Goal: Task Accomplishment & Management: Manage account settings

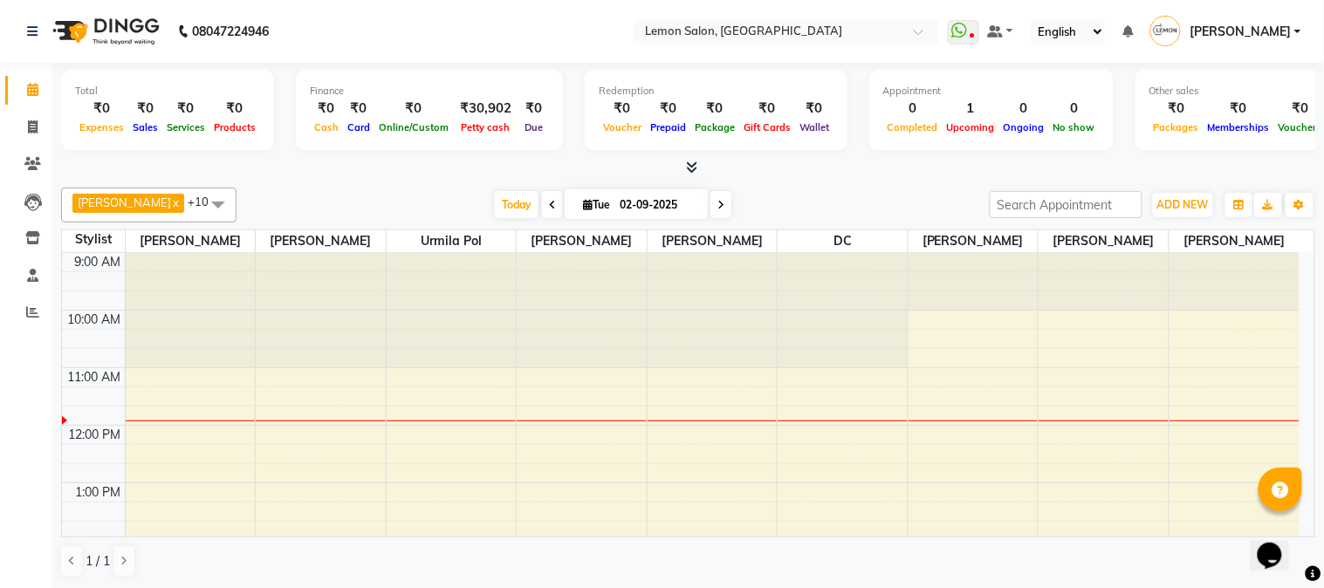
click at [395, 196] on div "[DATE] [DATE]" at bounding box center [613, 205] width 736 height 26
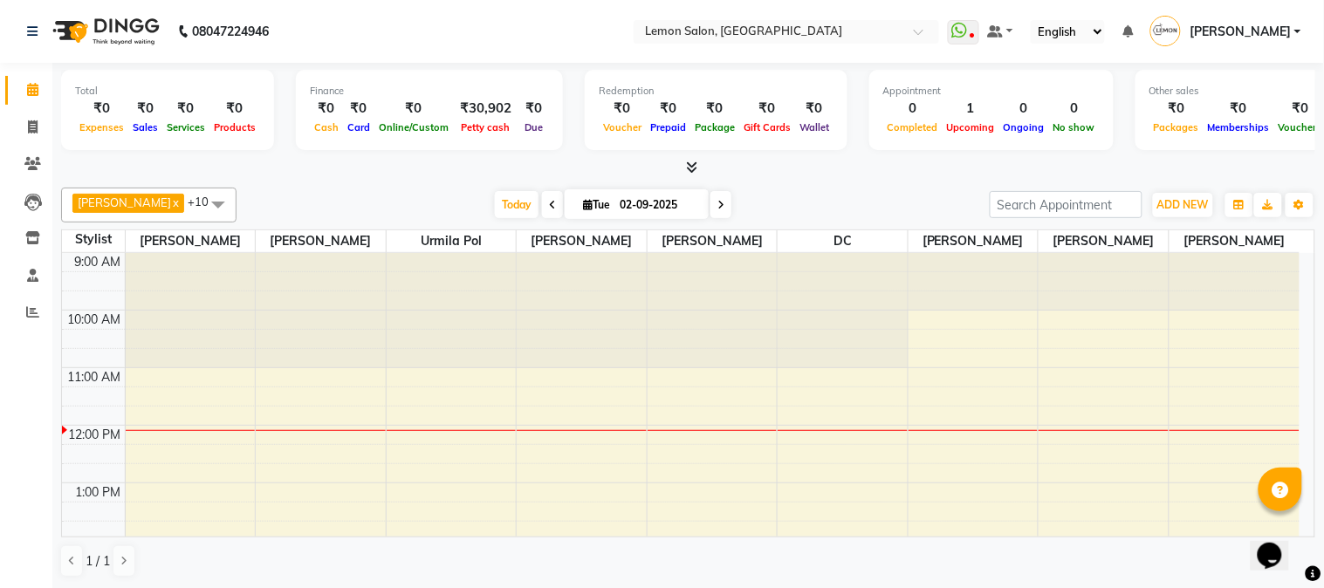
click at [108, 206] on span "[PERSON_NAME]" at bounding box center [124, 203] width 93 height 14
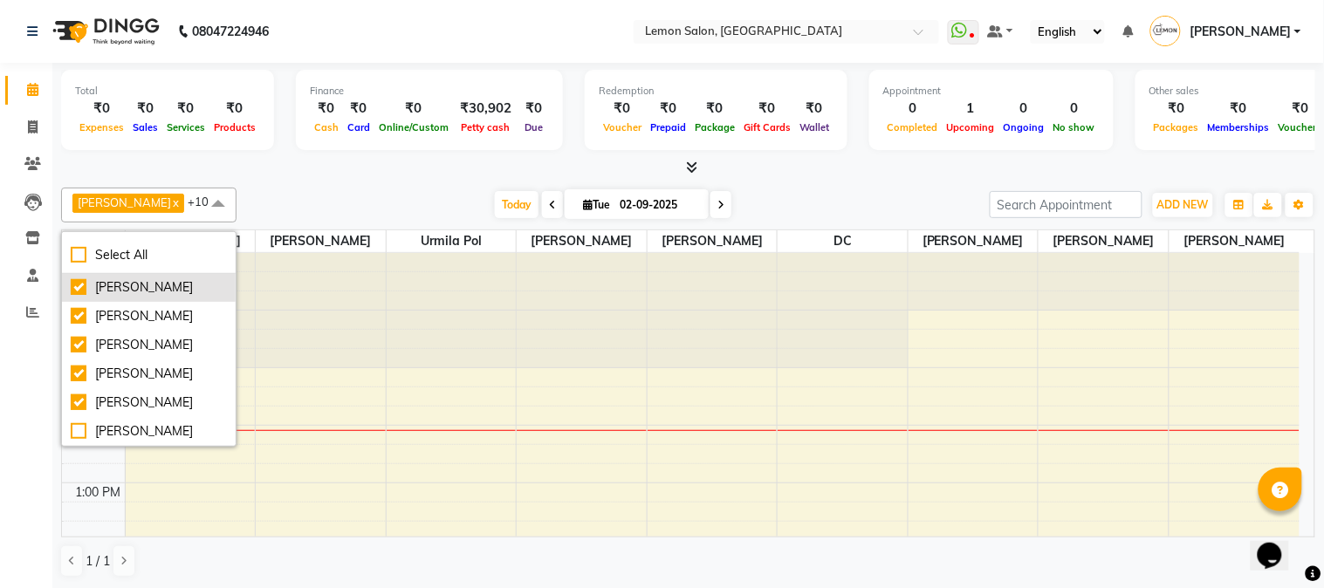
scroll to position [202, 0]
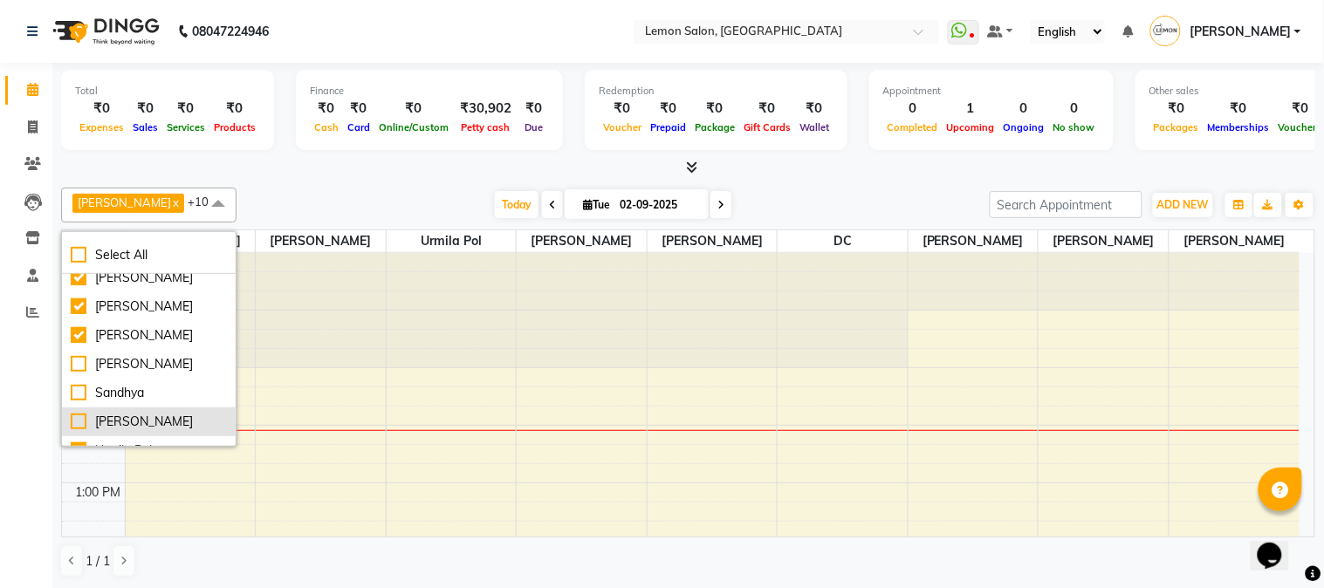
click at [76, 413] on div "[PERSON_NAME]" at bounding box center [149, 422] width 156 height 18
checkbox input "true"
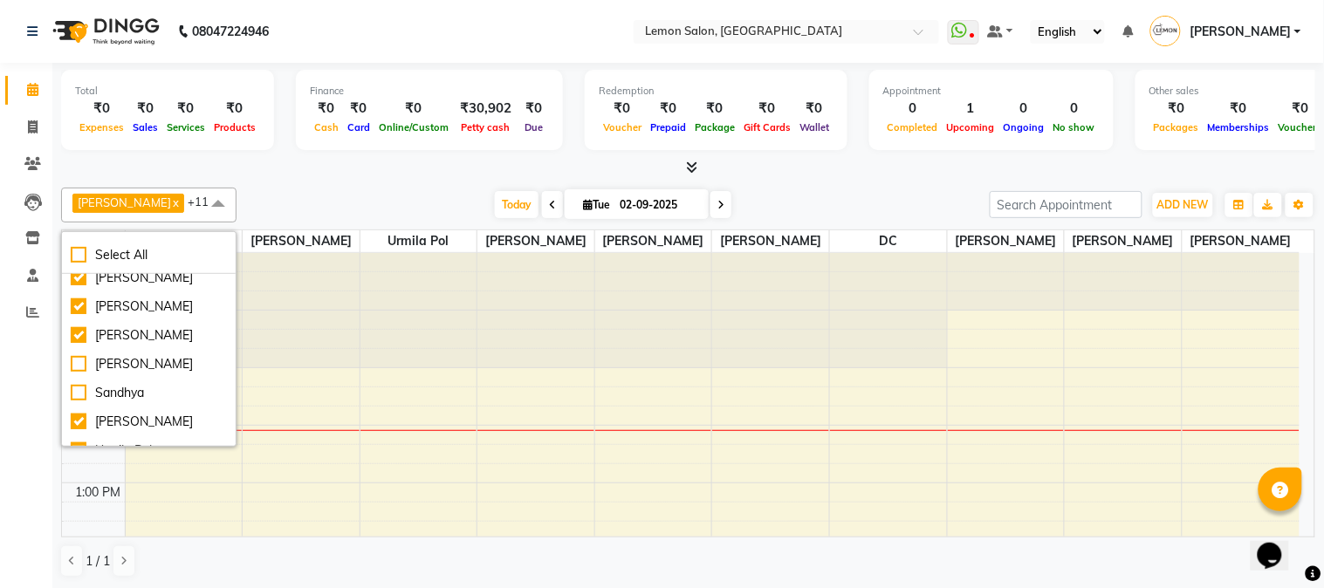
click at [780, 178] on div "Total ₹0 Expenses ₹0 Sales ₹0 Services ₹0 Products Finance ₹0 Cash ₹0 Card ₹0 O…" at bounding box center [688, 326] width 1272 height 526
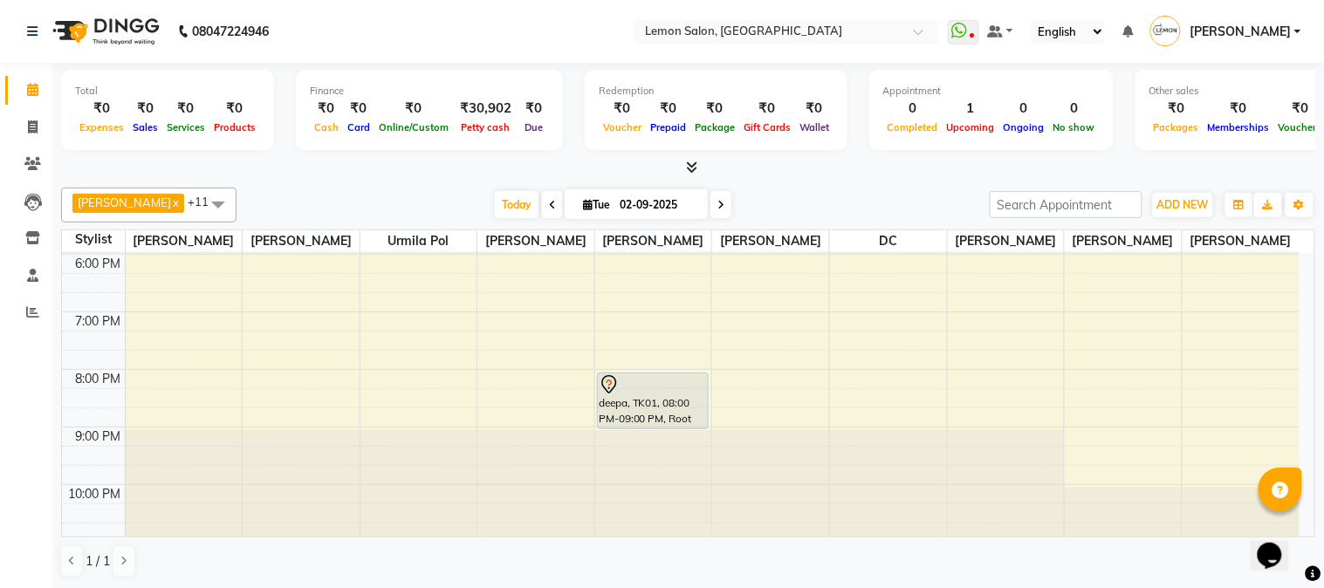
scroll to position [543, 0]
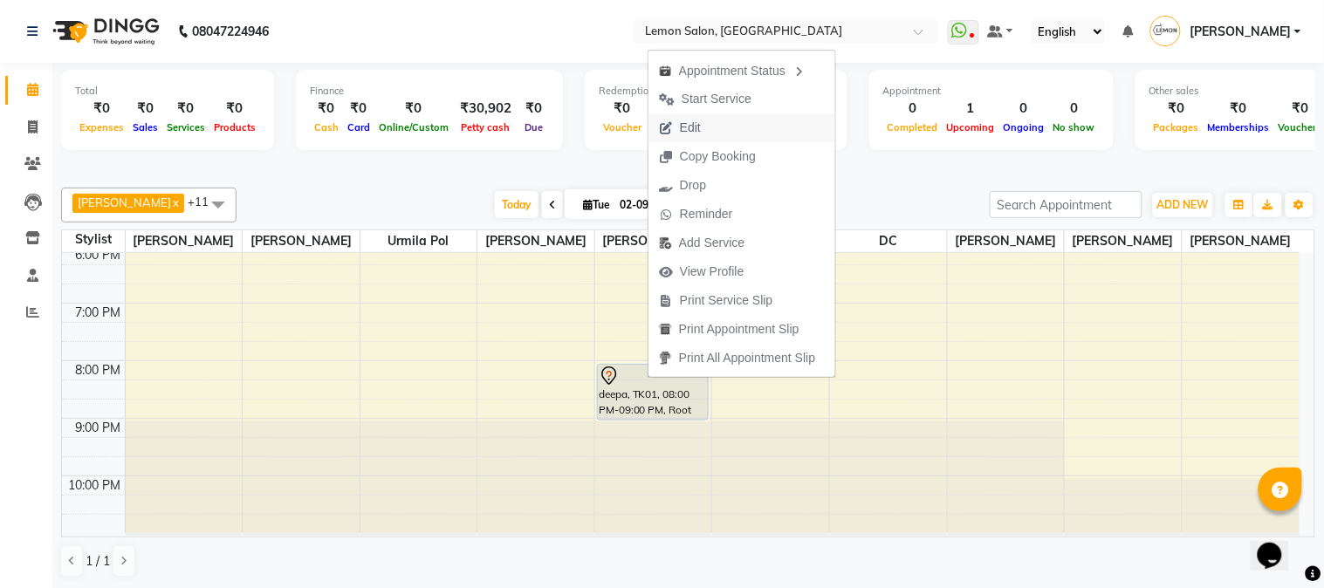
click at [696, 128] on span "Edit" at bounding box center [690, 128] width 21 height 18
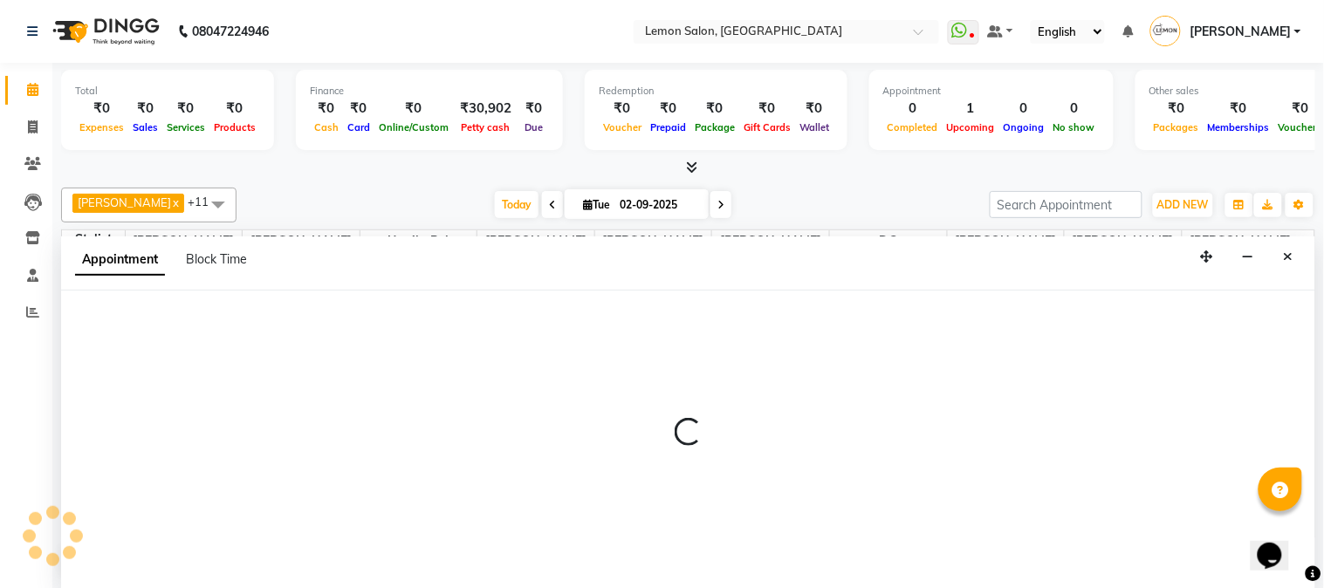
select select "tentative"
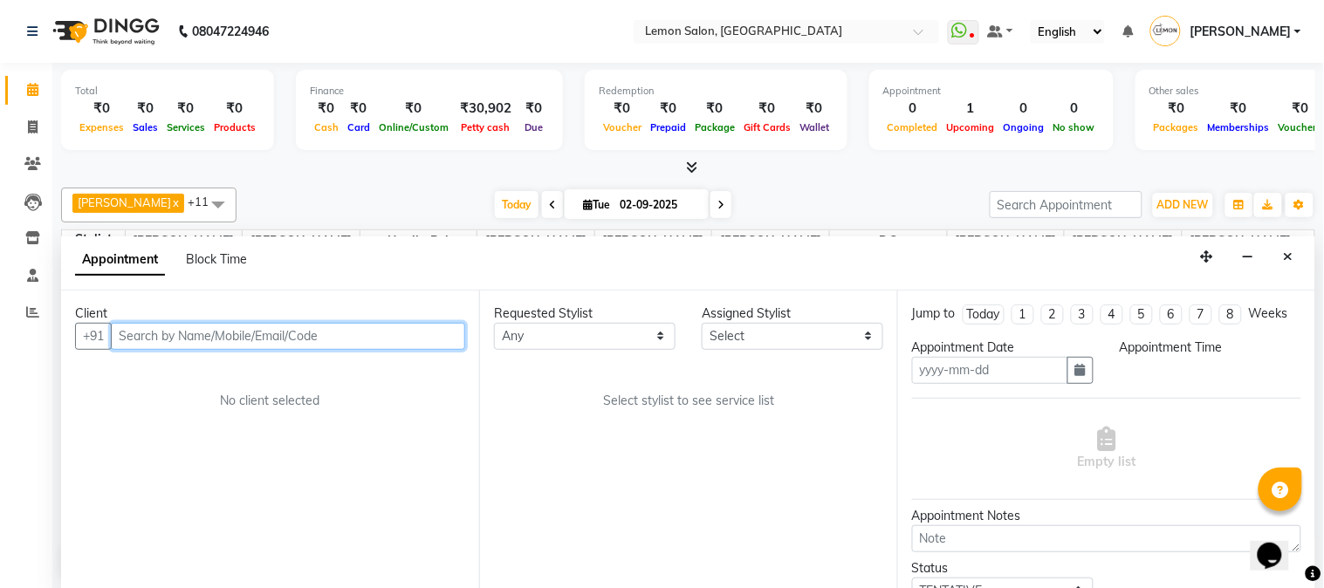
type input "02-09-2025"
select select "7422"
select select "1200"
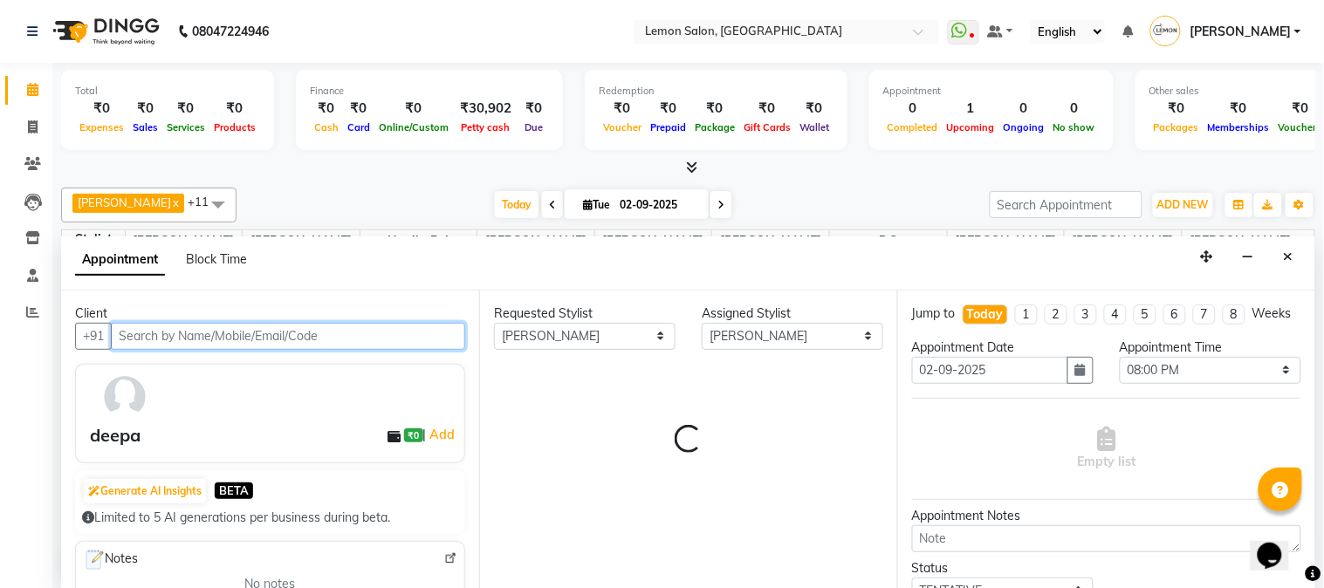
select select "743"
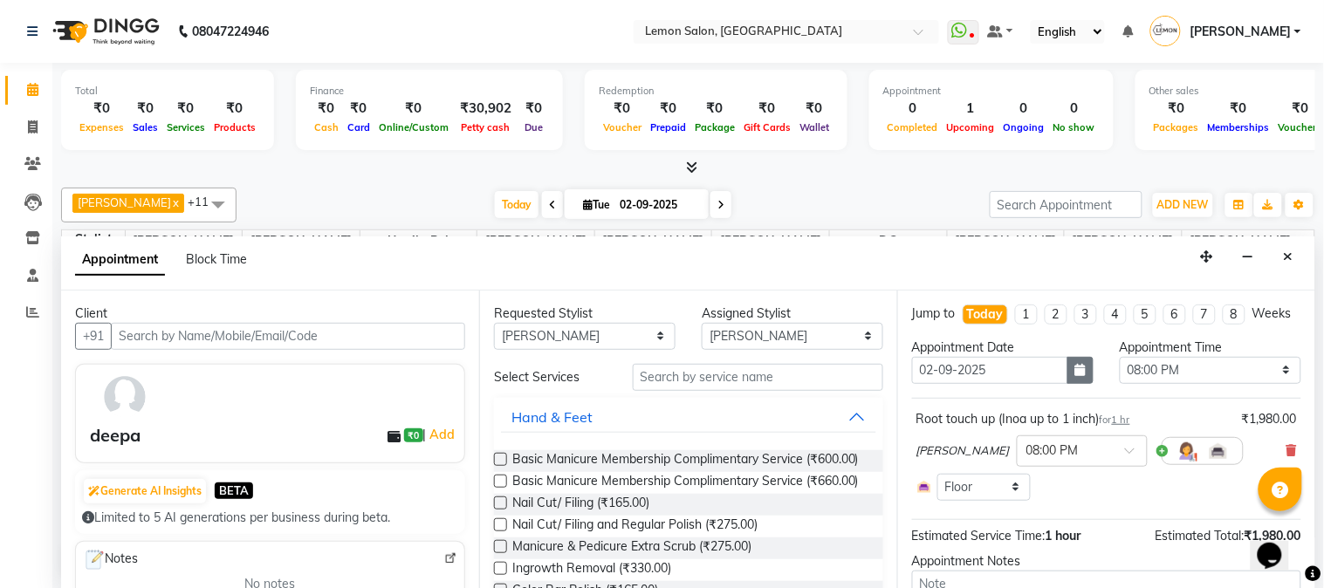
click at [1077, 376] on icon "button" at bounding box center [1080, 370] width 10 height 12
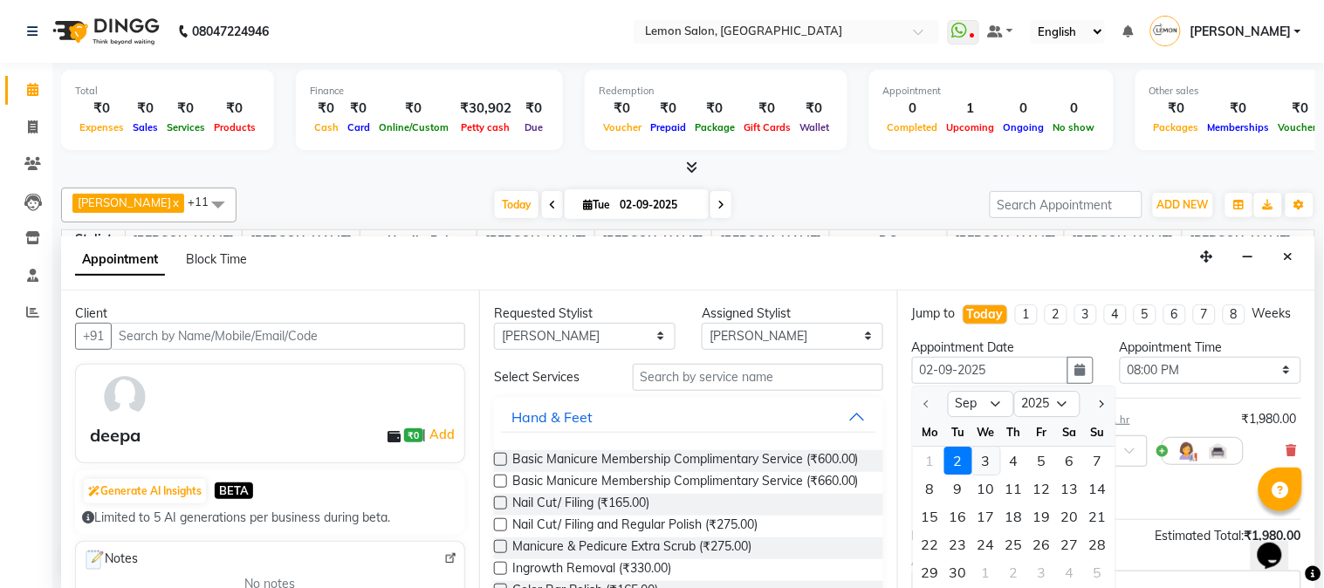
click at [987, 475] on div "3" at bounding box center [986, 461] width 28 height 28
type input "[DATE]"
select select "1200"
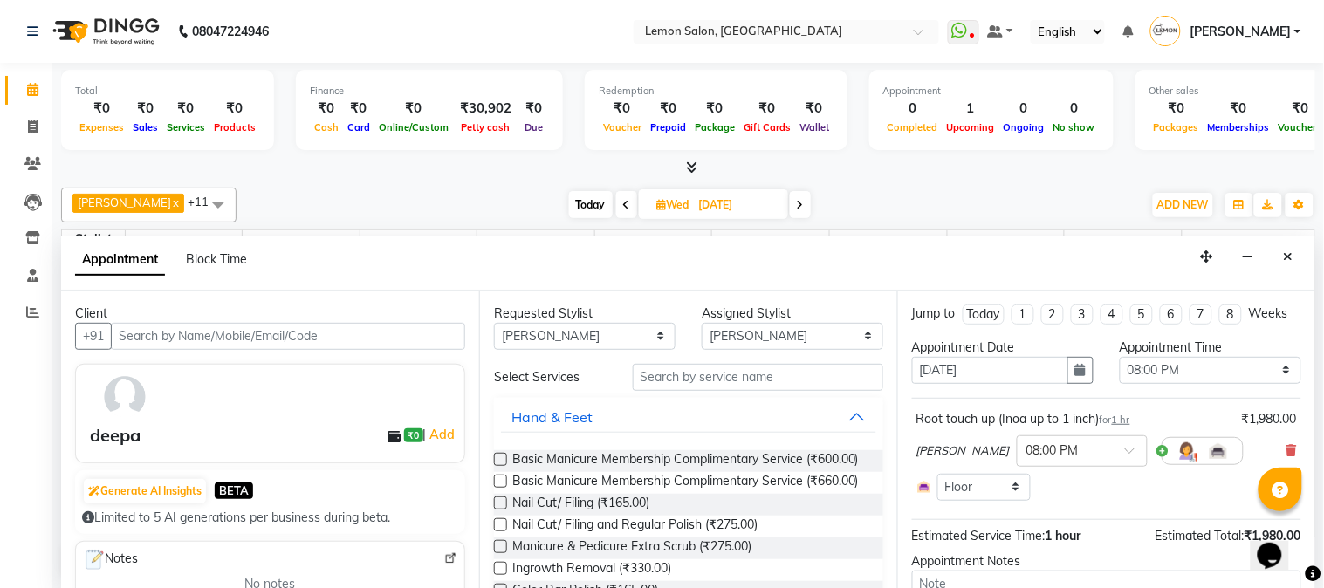
scroll to position [136, 0]
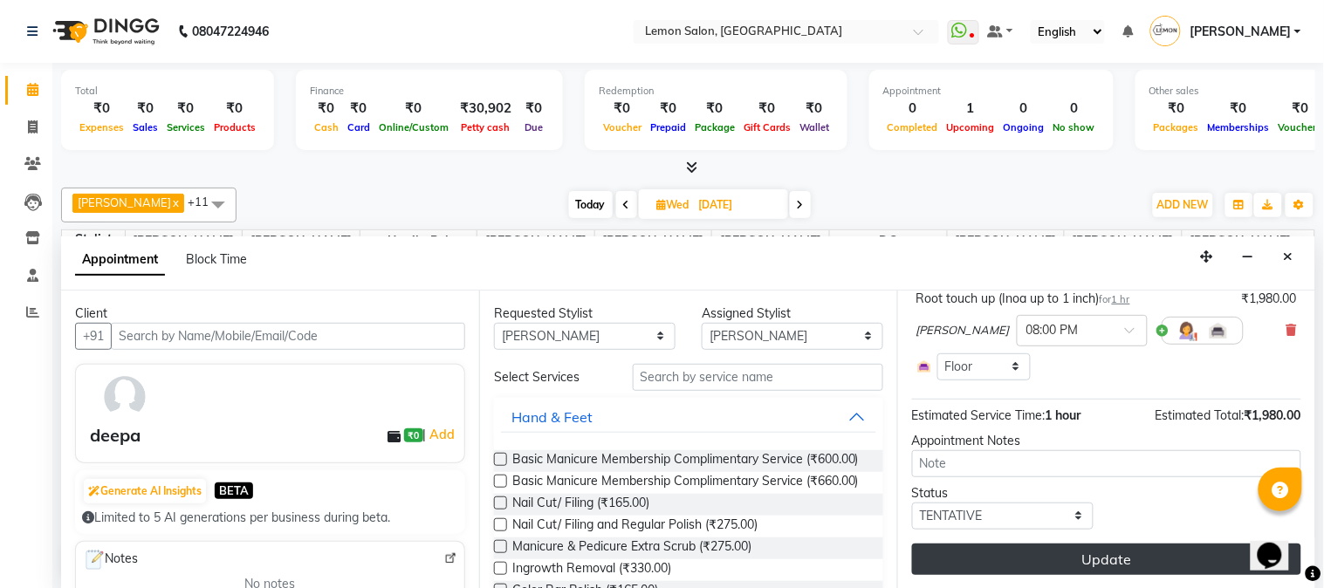
click at [1123, 557] on button "Update" at bounding box center [1106, 559] width 389 height 31
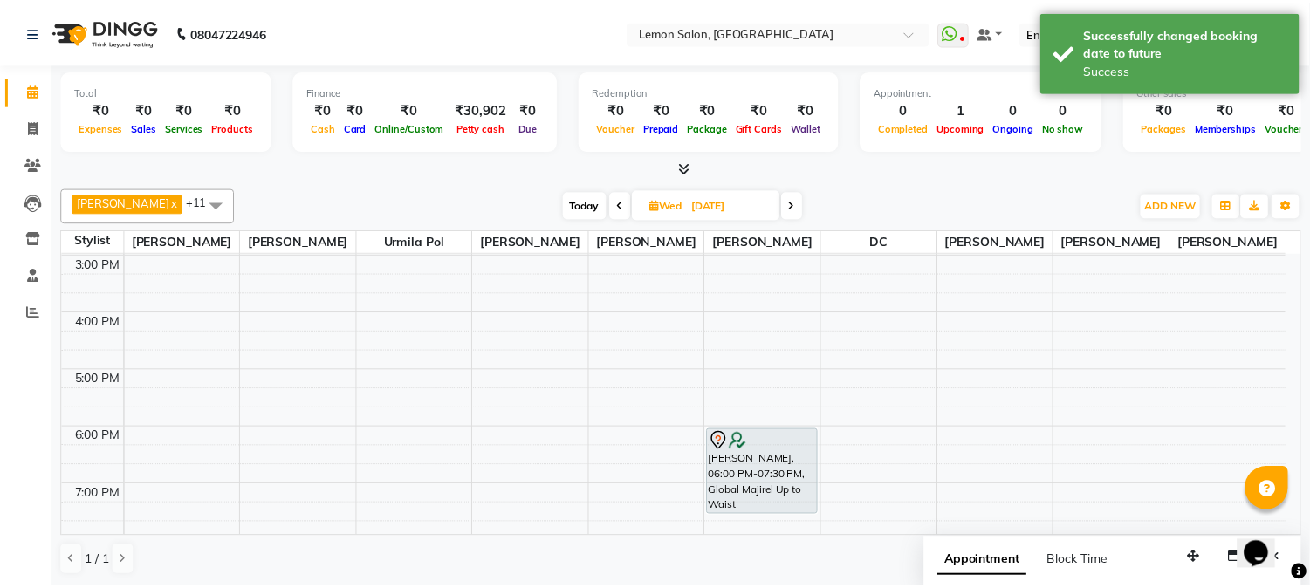
scroll to position [517, 0]
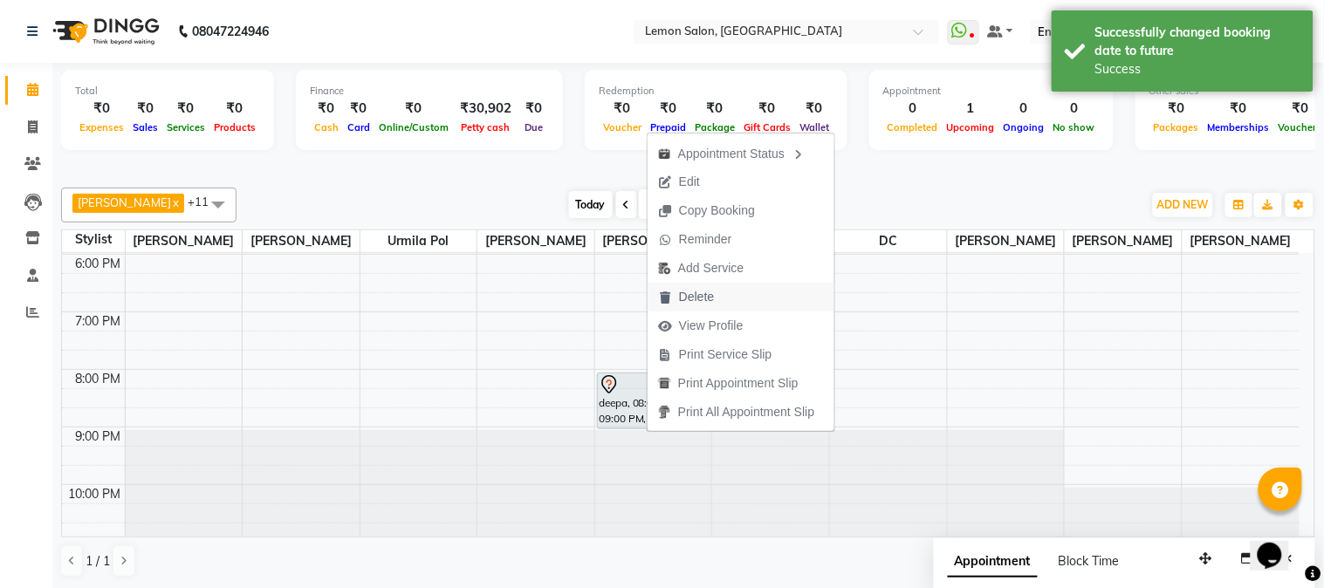
click at [700, 295] on span "Delete" at bounding box center [696, 297] width 35 height 18
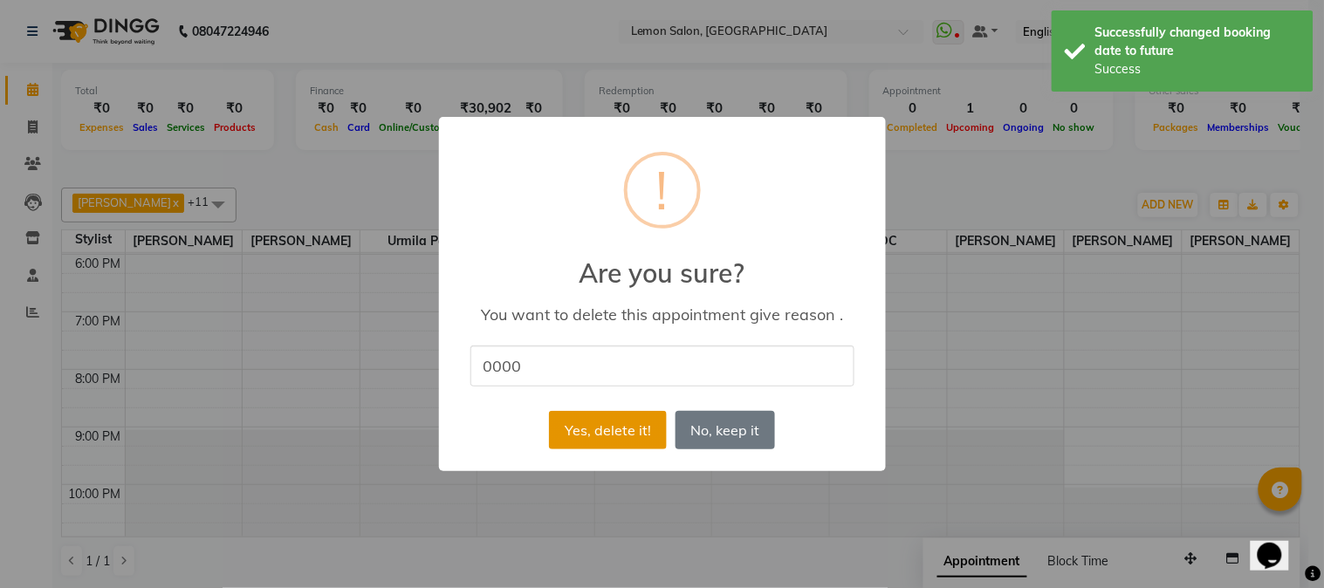
type input "0000"
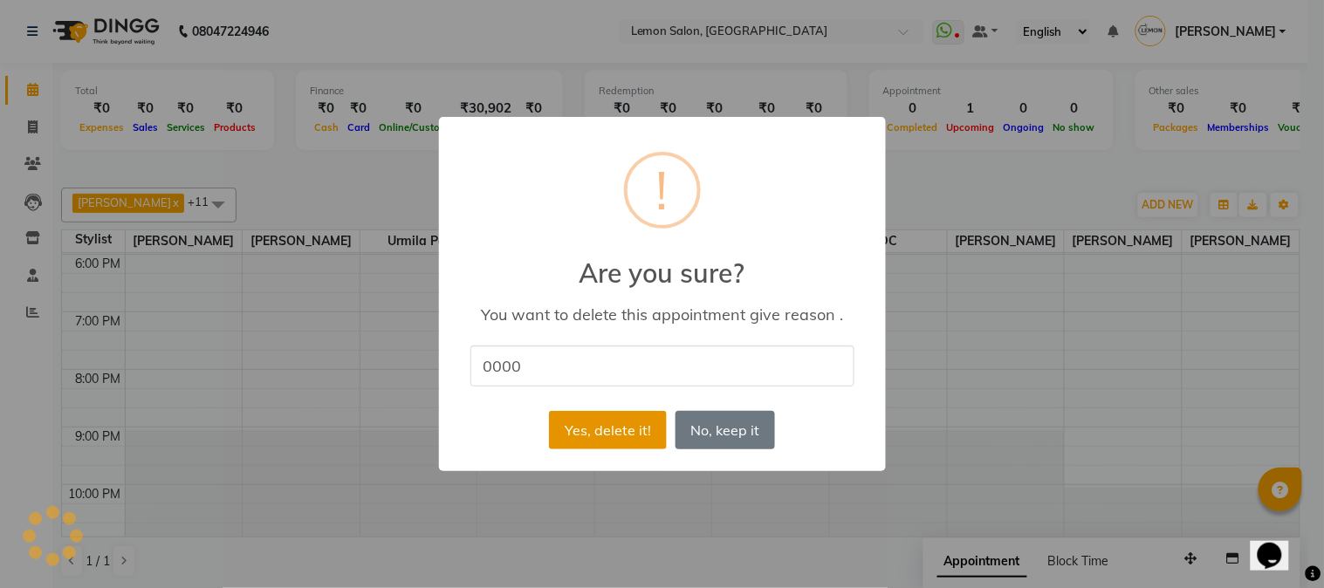
click at [620, 423] on button "Yes, delete it!" at bounding box center [607, 430] width 117 height 38
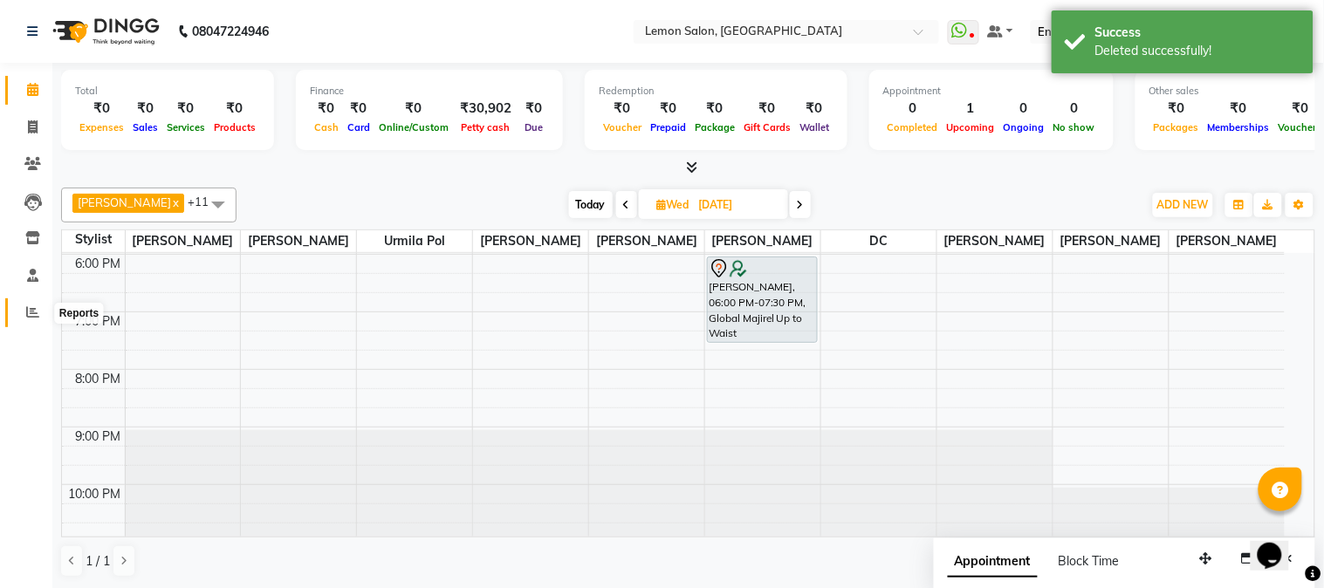
click at [27, 316] on icon at bounding box center [32, 312] width 13 height 13
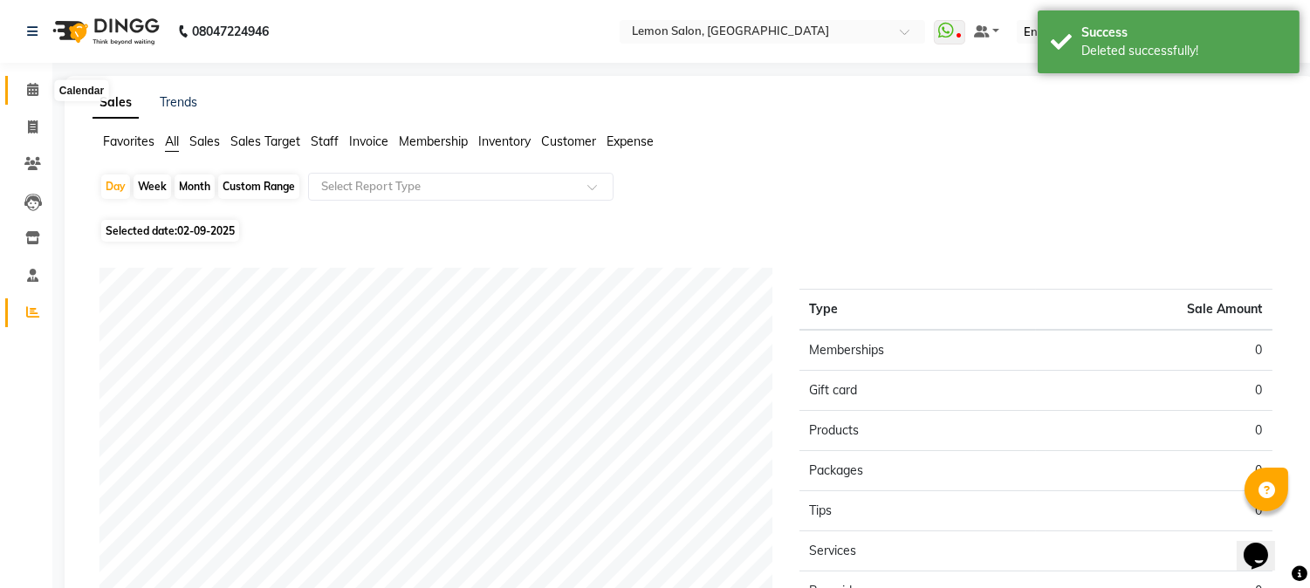
click at [35, 93] on icon at bounding box center [32, 89] width 11 height 13
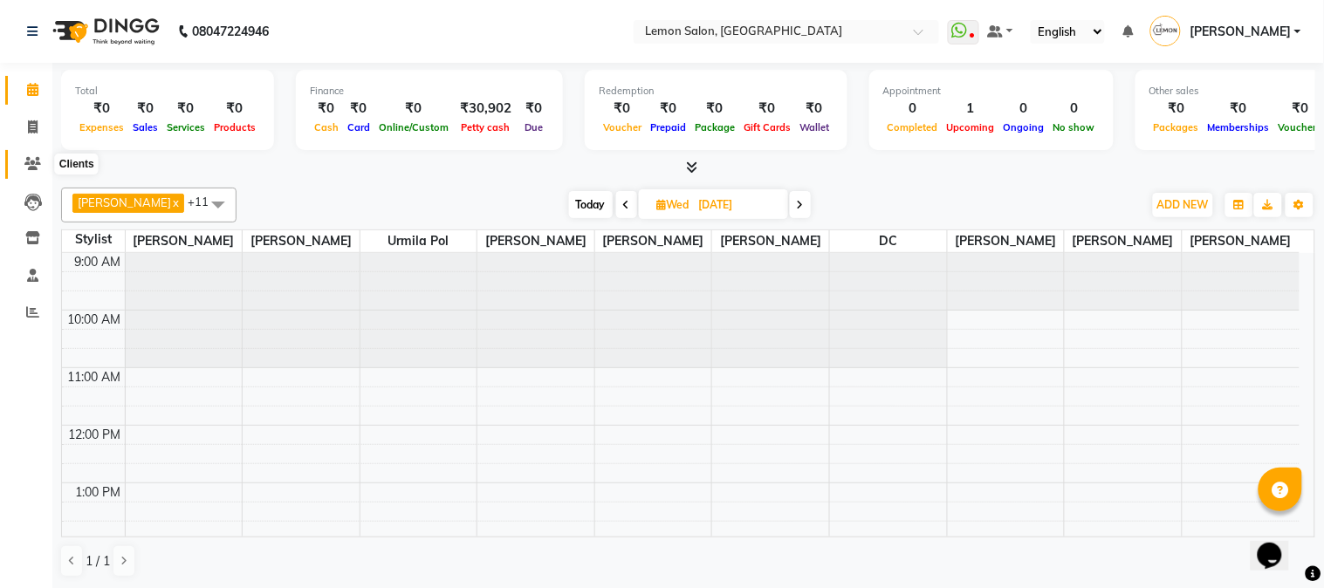
click at [31, 162] on icon at bounding box center [32, 163] width 17 height 13
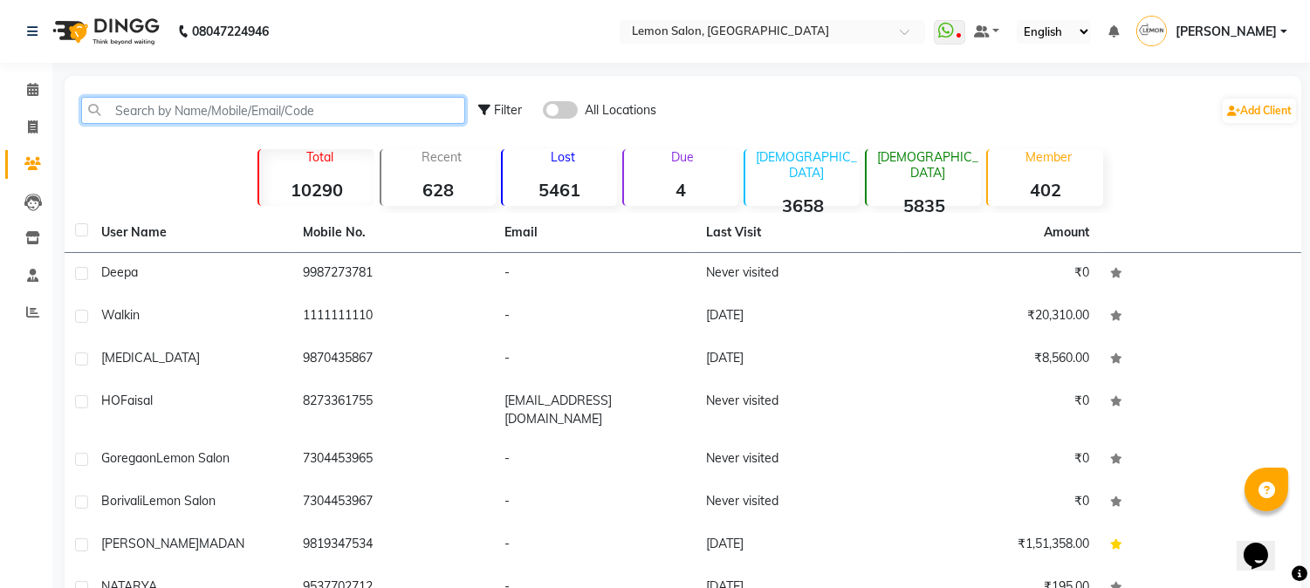
click at [141, 114] on input "text" at bounding box center [273, 110] width 384 height 27
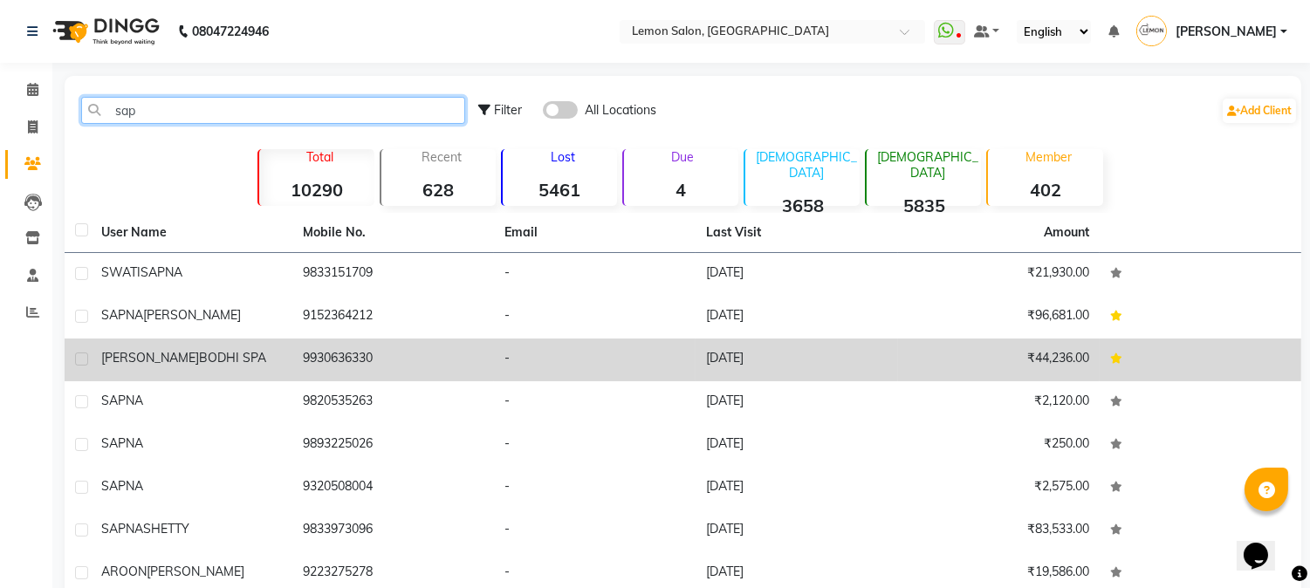
type input "sap"
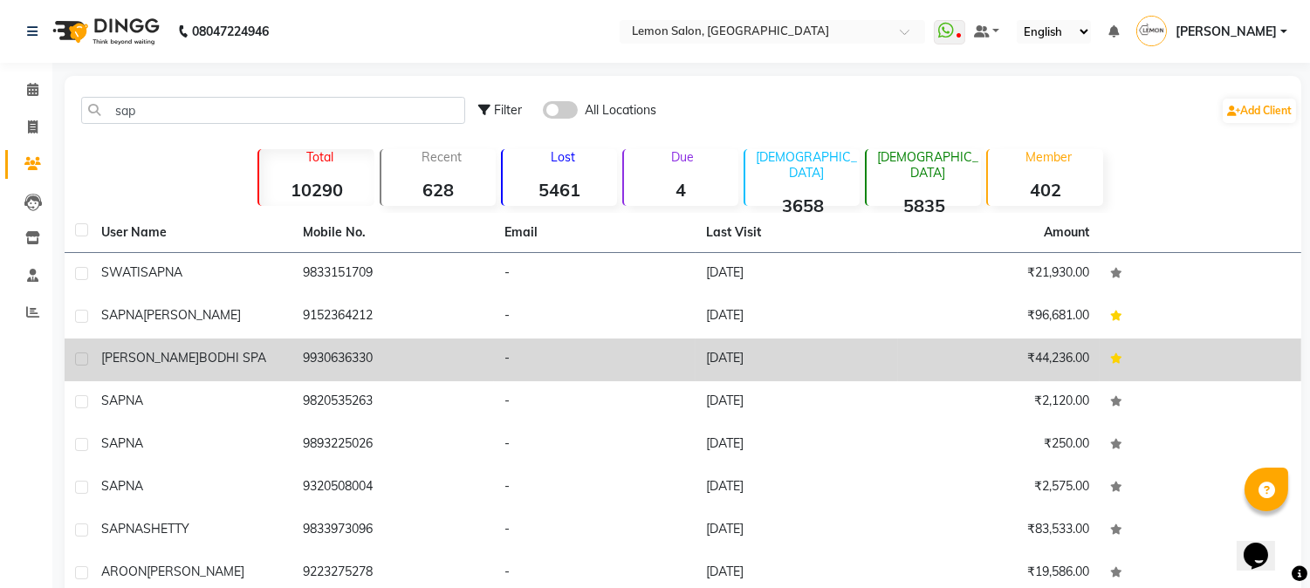
click at [187, 365] on div "[PERSON_NAME] BODHI SPA" at bounding box center [191, 358] width 181 height 18
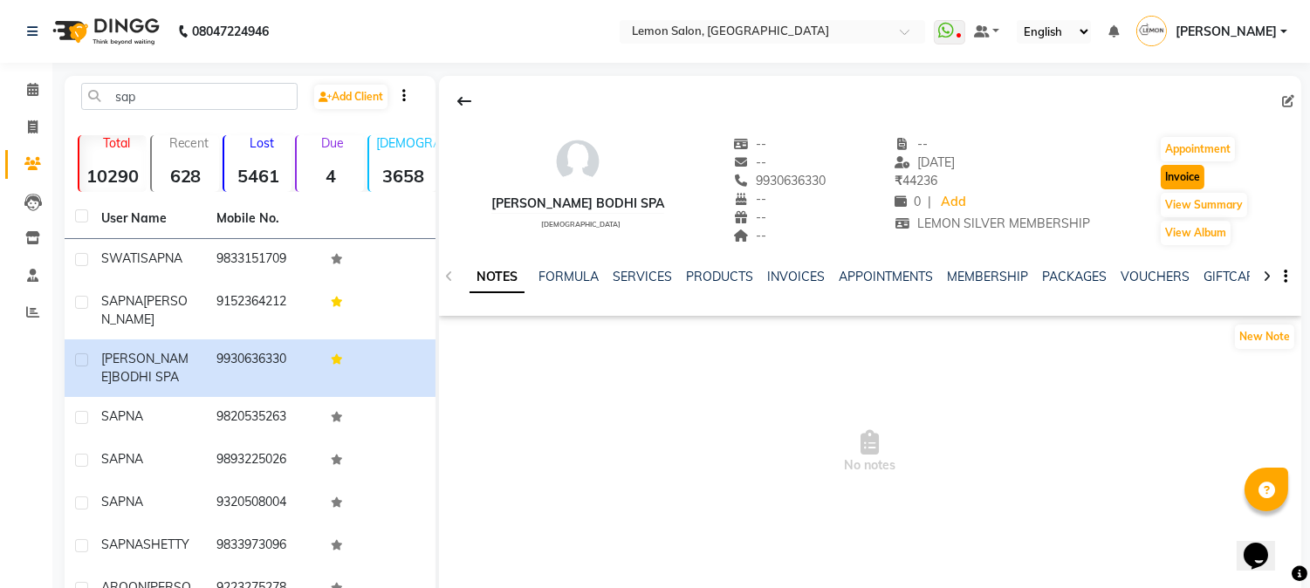
click at [1182, 177] on button "Invoice" at bounding box center [1183, 177] width 44 height 24
select select "565"
select select "service"
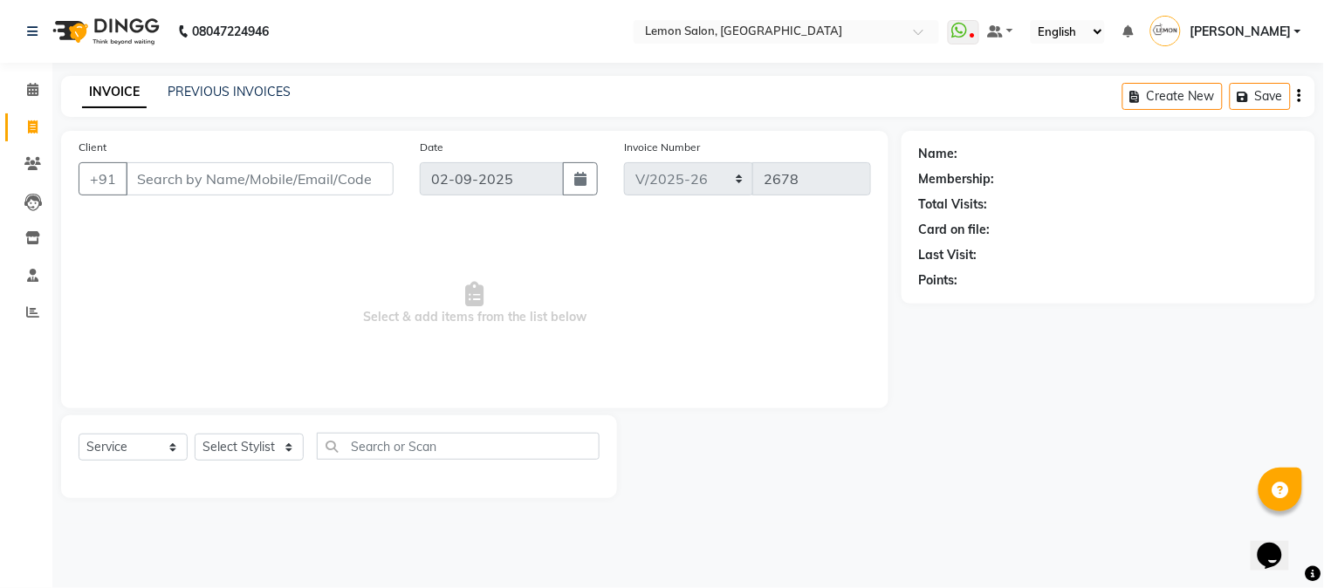
type input "9930636330"
select select "1: Object"
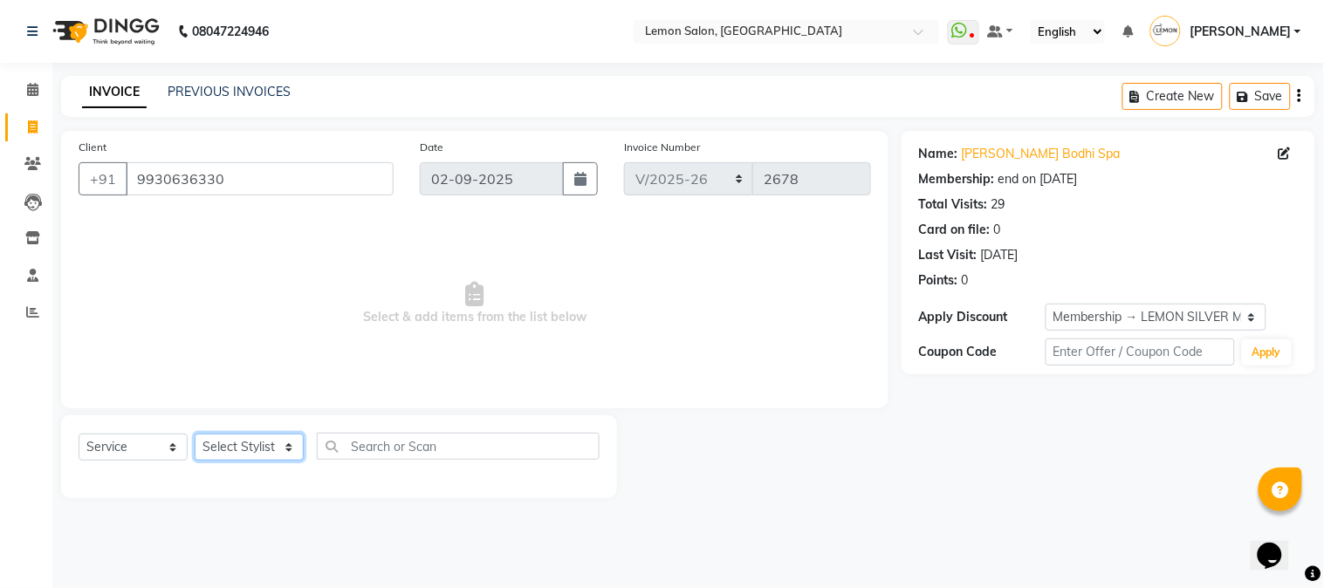
click at [241, 450] on select "Select Stylist [PERSON_NAME] [PERSON_NAME] Datta [PERSON_NAME] [PERSON_NAME] [P…" at bounding box center [249, 447] width 109 height 27
select select "7417"
click at [195, 435] on select "Select Stylist [PERSON_NAME] [PERSON_NAME] Datta [PERSON_NAME] [PERSON_NAME] [P…" at bounding box center [249, 447] width 109 height 27
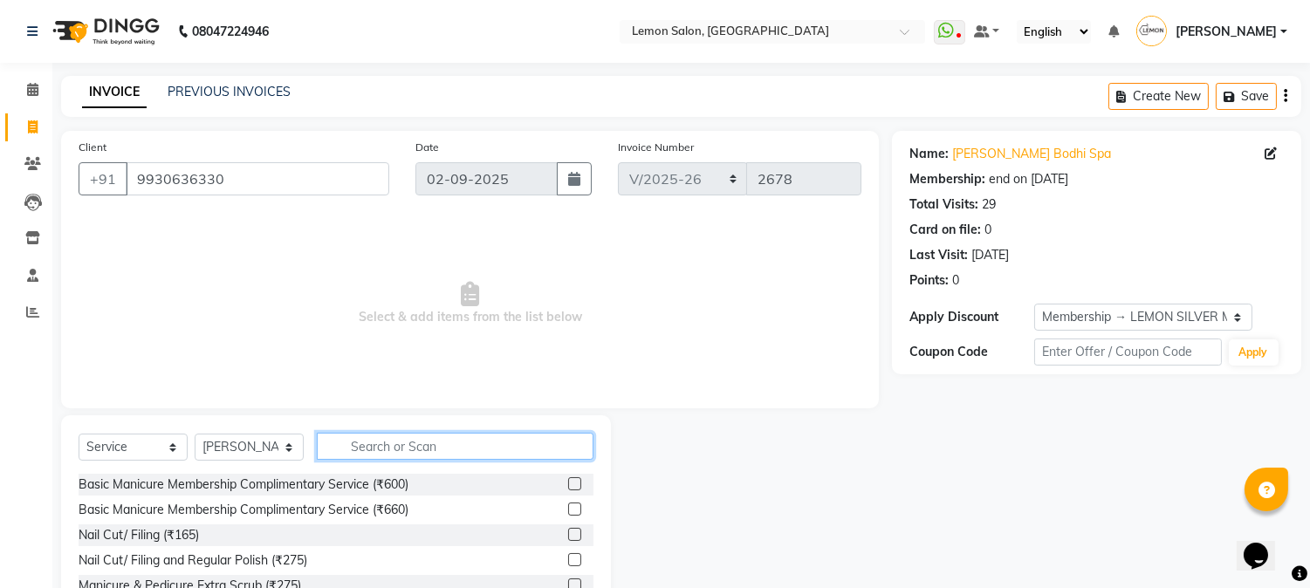
click at [360, 451] on input "text" at bounding box center [455, 446] width 277 height 27
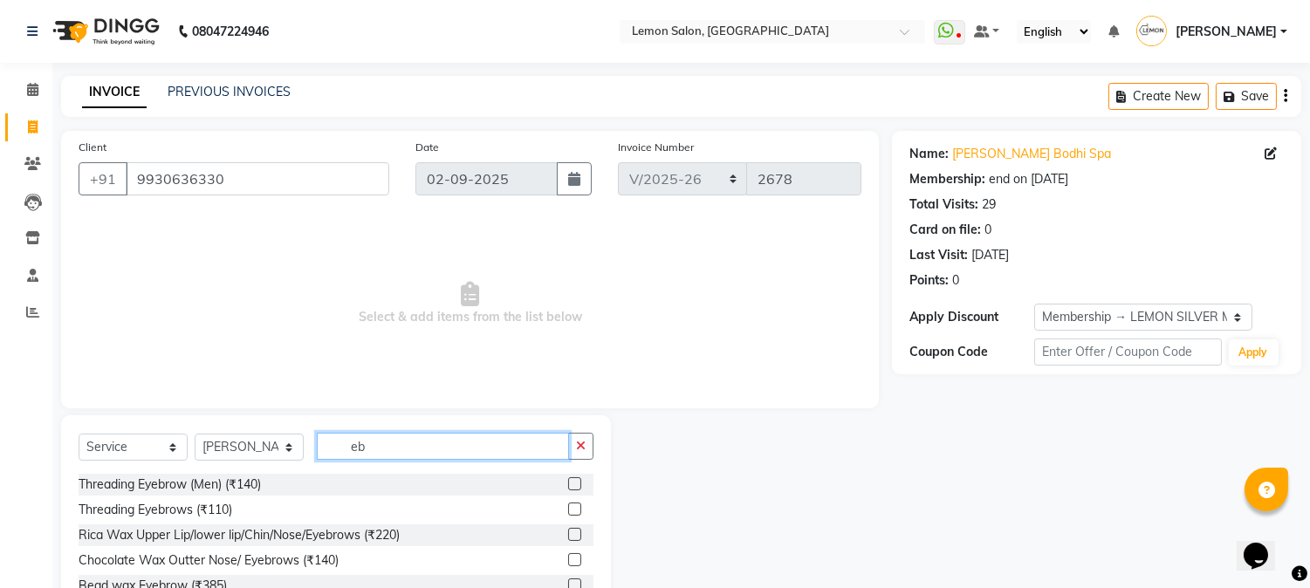
scroll to position [88, 0]
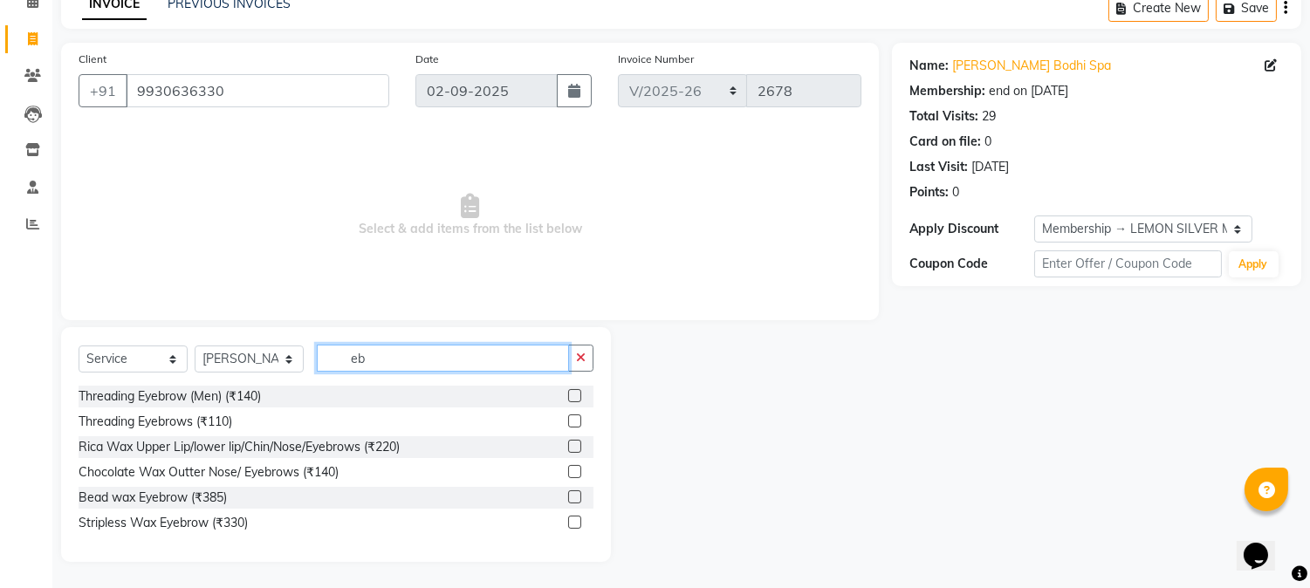
type input "eb"
click at [571, 420] on label at bounding box center [574, 421] width 13 height 13
click at [571, 420] on input "checkbox" at bounding box center [573, 421] width 11 height 11
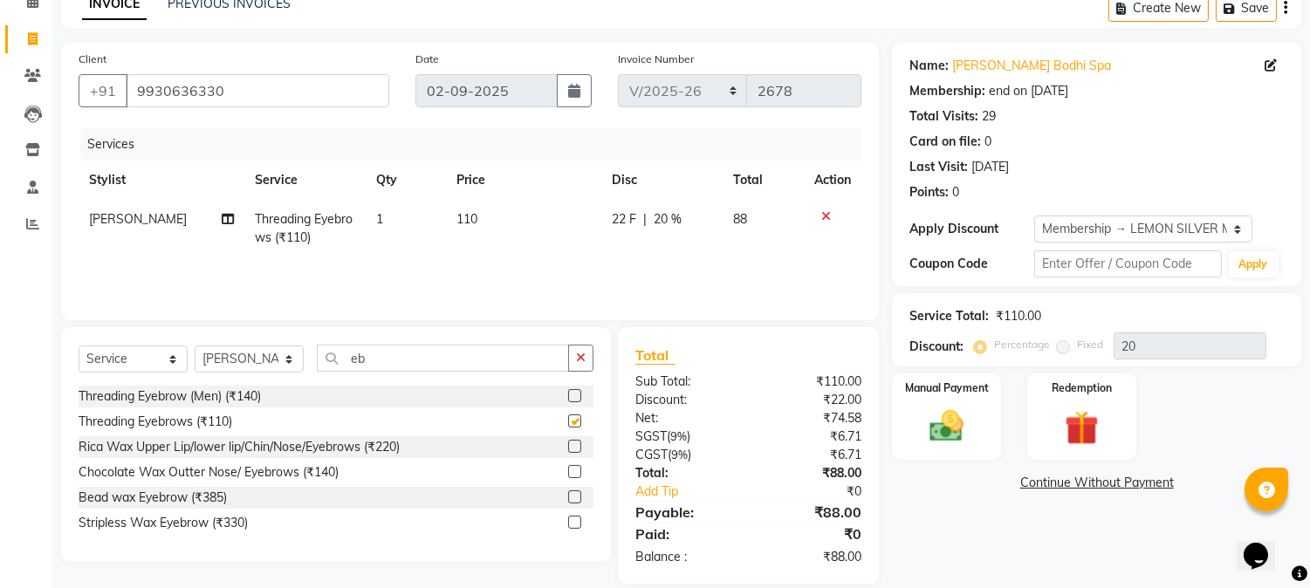
checkbox input "false"
click at [397, 354] on input "eb" at bounding box center [443, 358] width 252 height 27
type input "e"
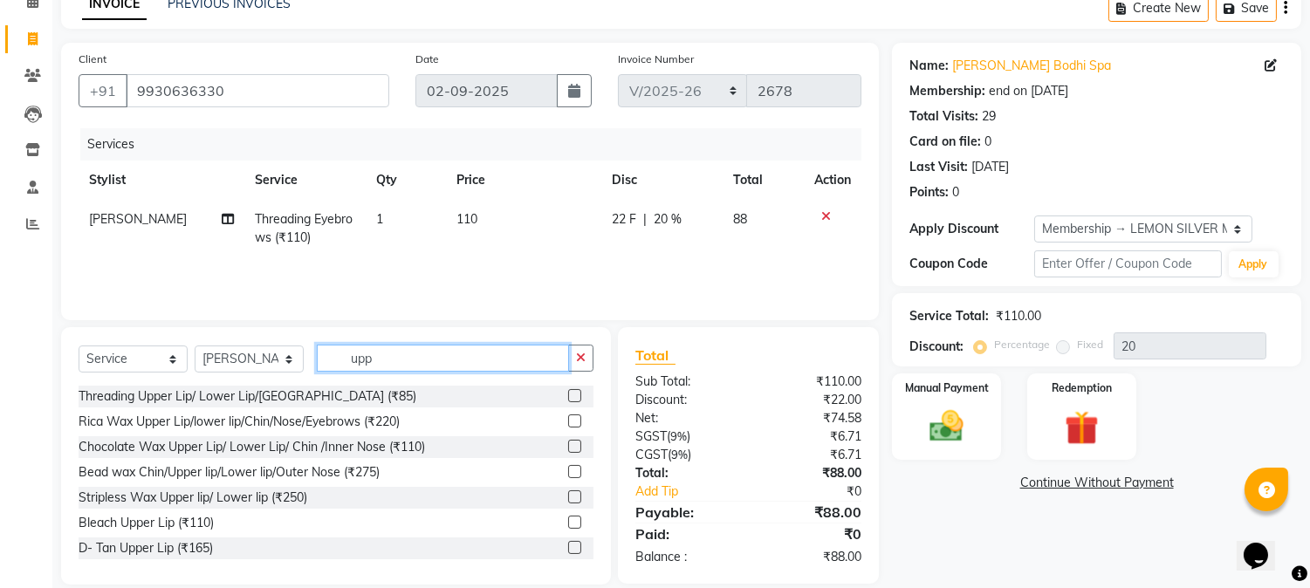
type input "upp"
click at [568, 396] on label at bounding box center [574, 395] width 13 height 13
click at [568, 396] on input "checkbox" at bounding box center [573, 396] width 11 height 11
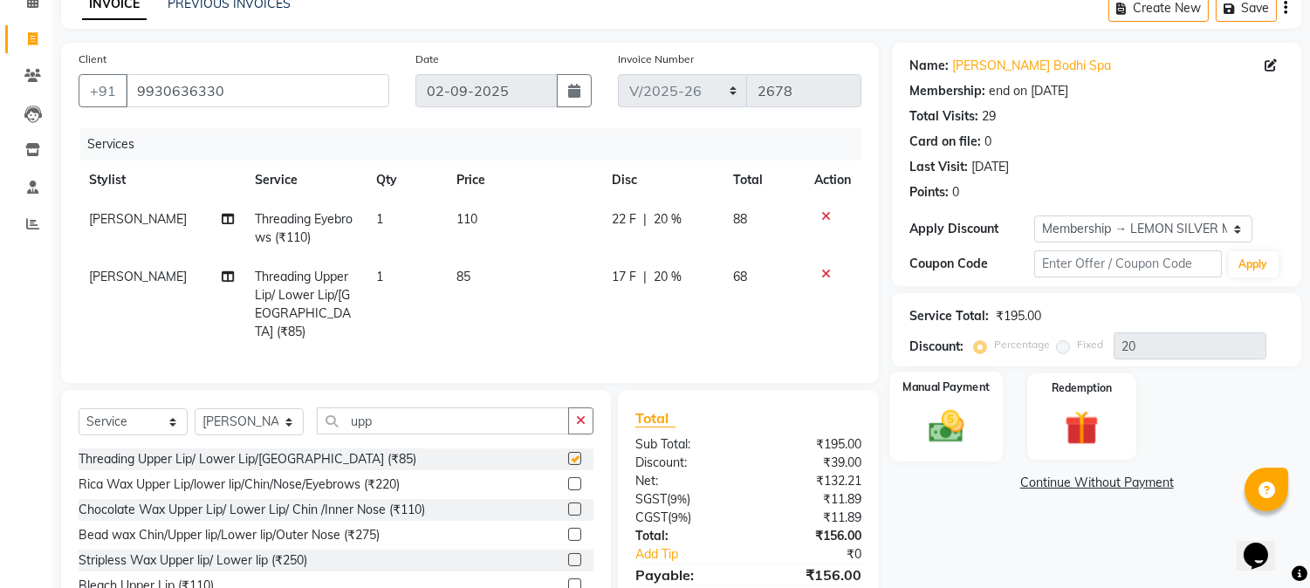
checkbox input "false"
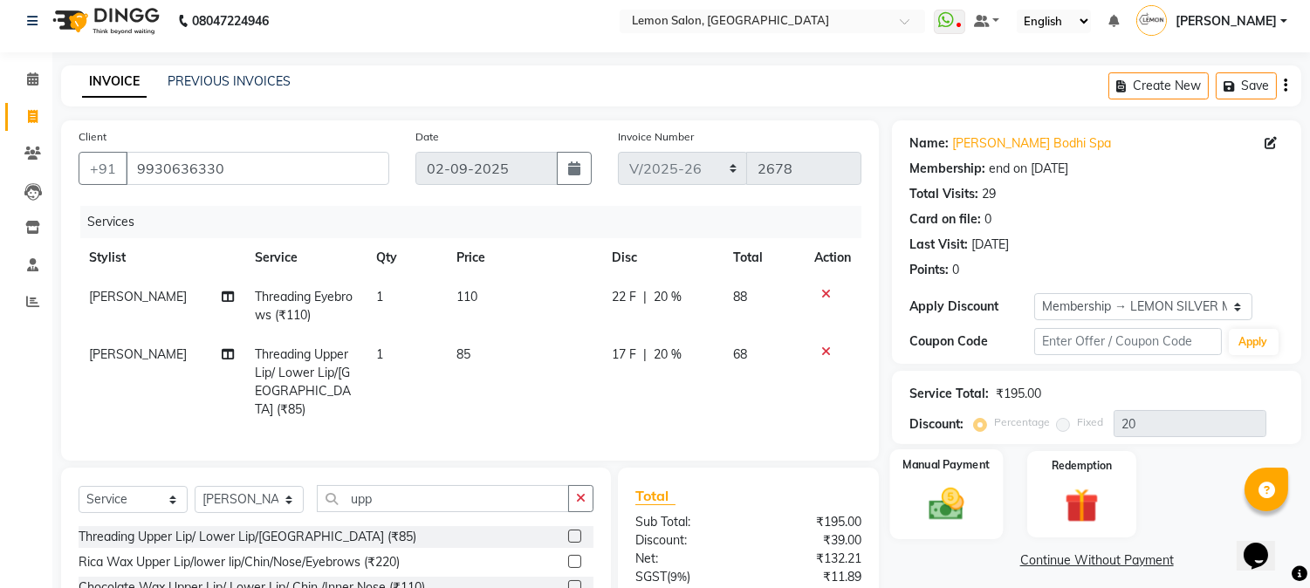
scroll to position [0, 0]
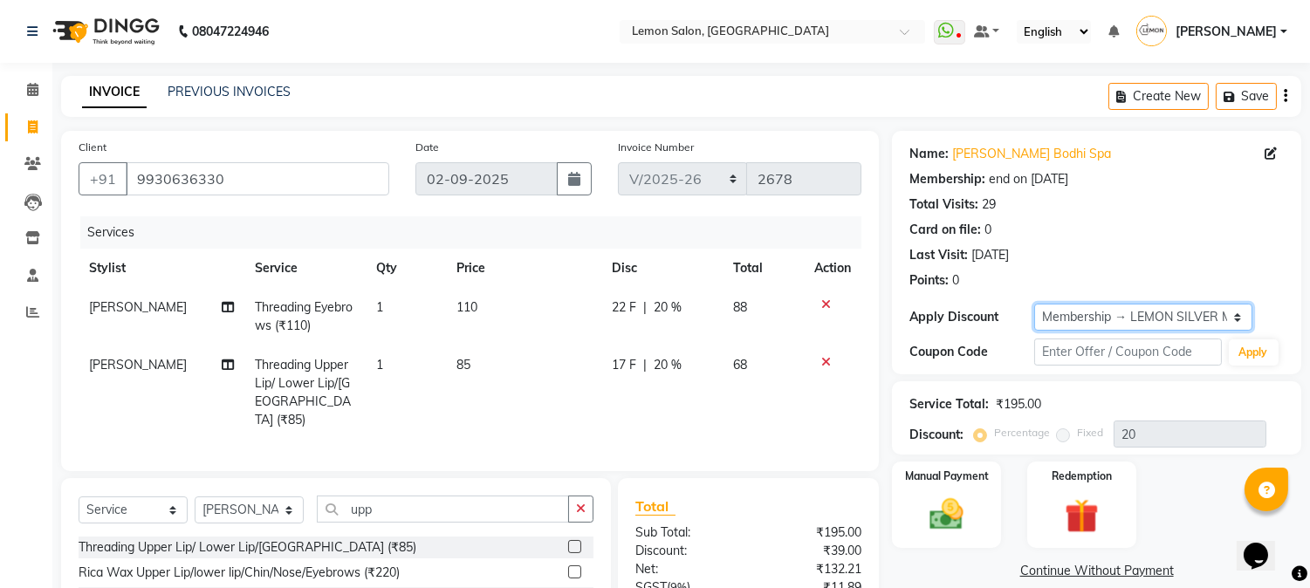
click at [1055, 318] on select "Select Membership → LEMON SILVER MEMBERSHIP Coupon → Abc" at bounding box center [1143, 317] width 218 height 27
select select "0:"
click at [1034, 304] on select "Select Membership → LEMON SILVER MEMBERSHIP Coupon → Abc" at bounding box center [1143, 317] width 218 height 27
type input "0"
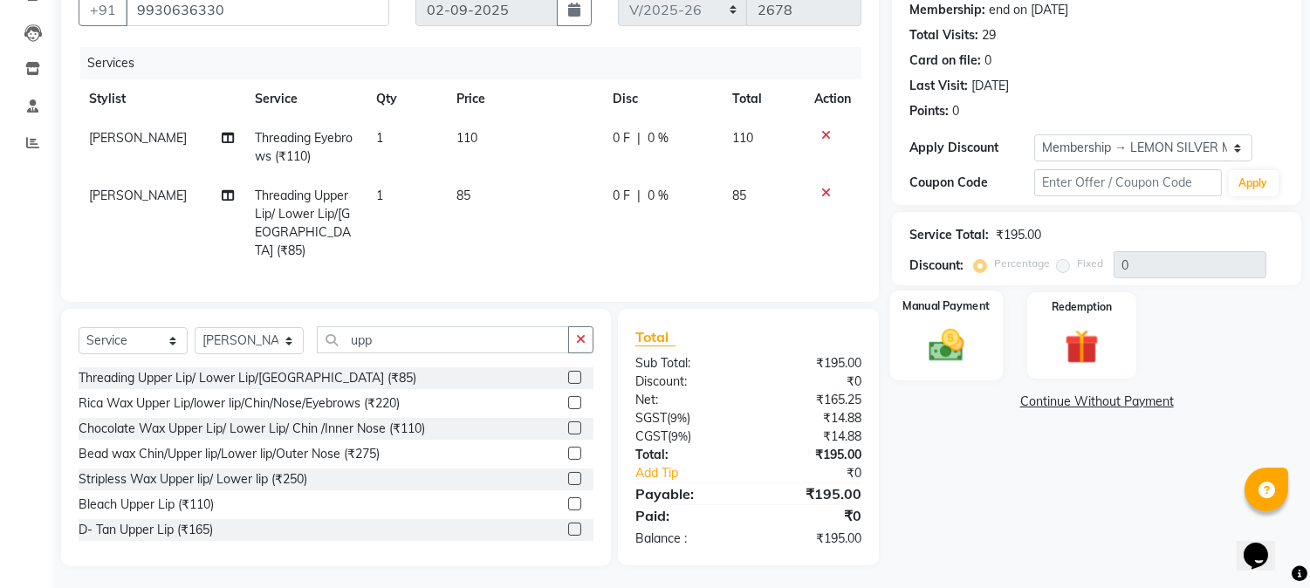
click at [983, 350] on div "Manual Payment" at bounding box center [946, 335] width 113 height 89
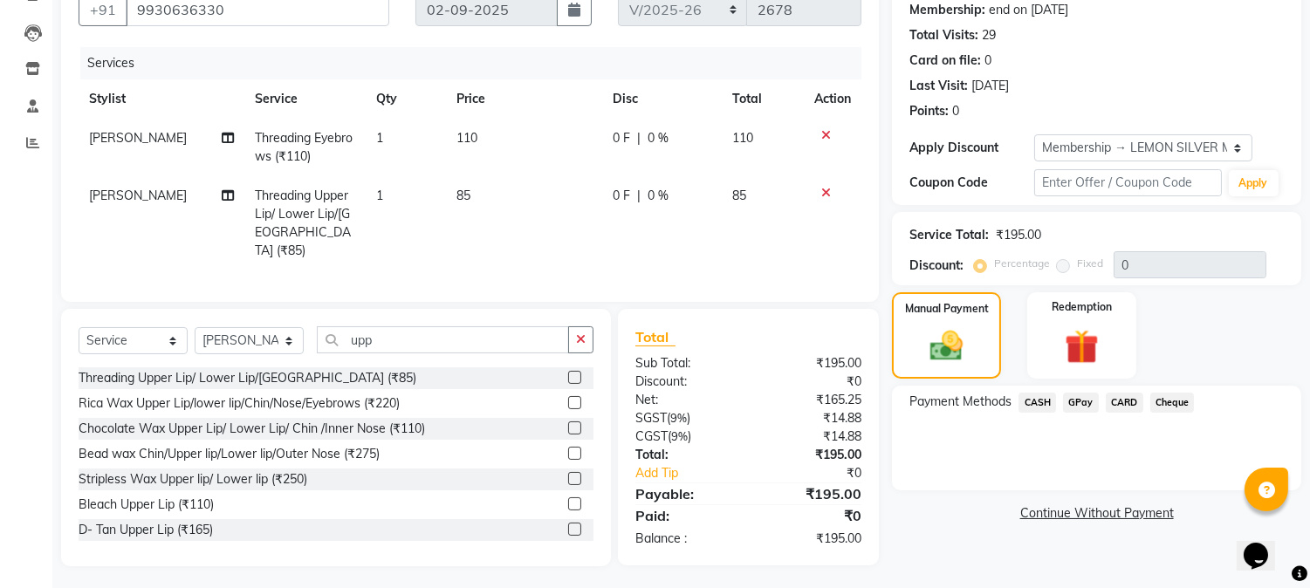
click at [1041, 408] on span "CASH" at bounding box center [1038, 403] width 38 height 20
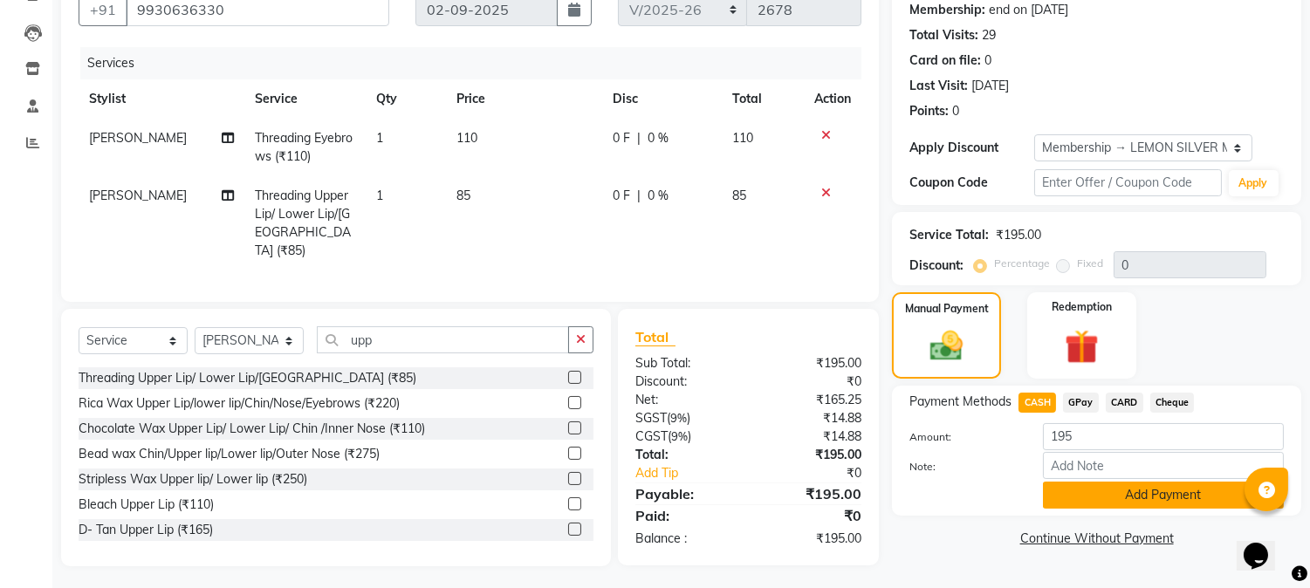
click at [1075, 492] on button "Add Payment" at bounding box center [1163, 495] width 241 height 27
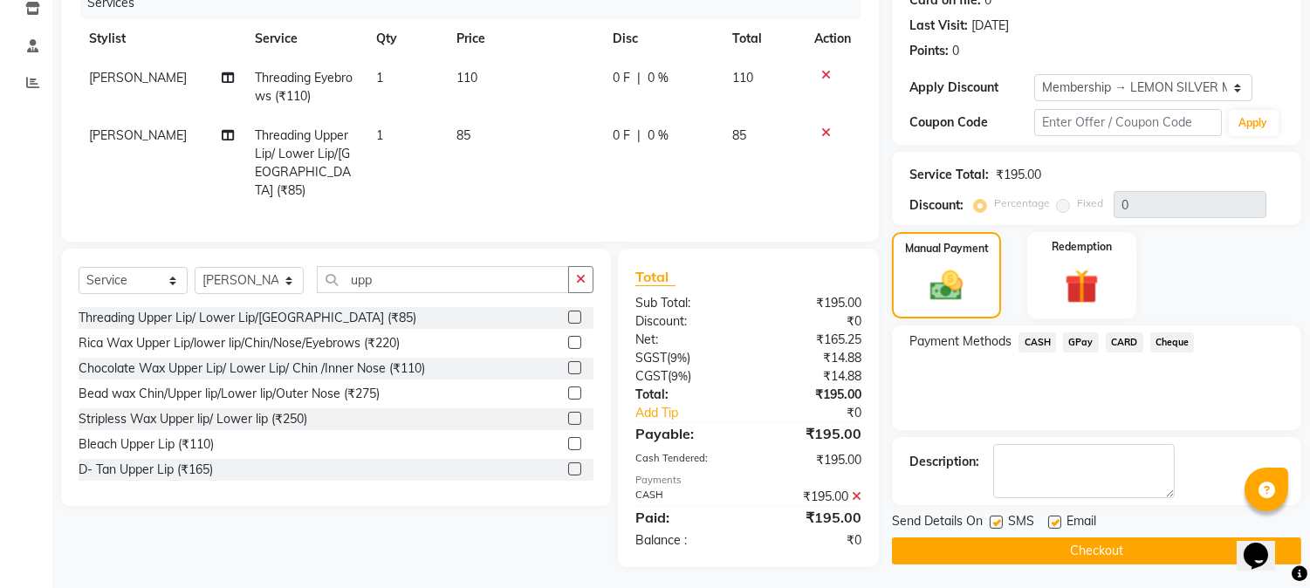
scroll to position [231, 0]
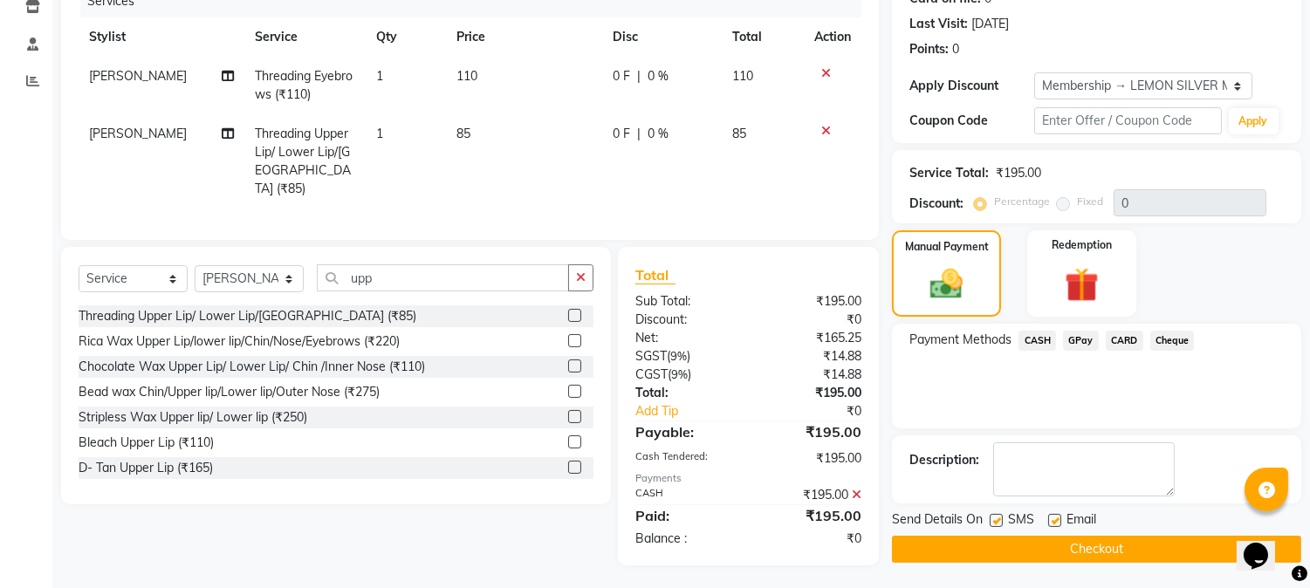
click at [995, 519] on label at bounding box center [996, 520] width 13 height 13
click at [995, 519] on input "checkbox" at bounding box center [995, 521] width 11 height 11
checkbox input "false"
click at [1053, 520] on label at bounding box center [1054, 520] width 13 height 13
click at [1053, 520] on input "checkbox" at bounding box center [1053, 521] width 11 height 11
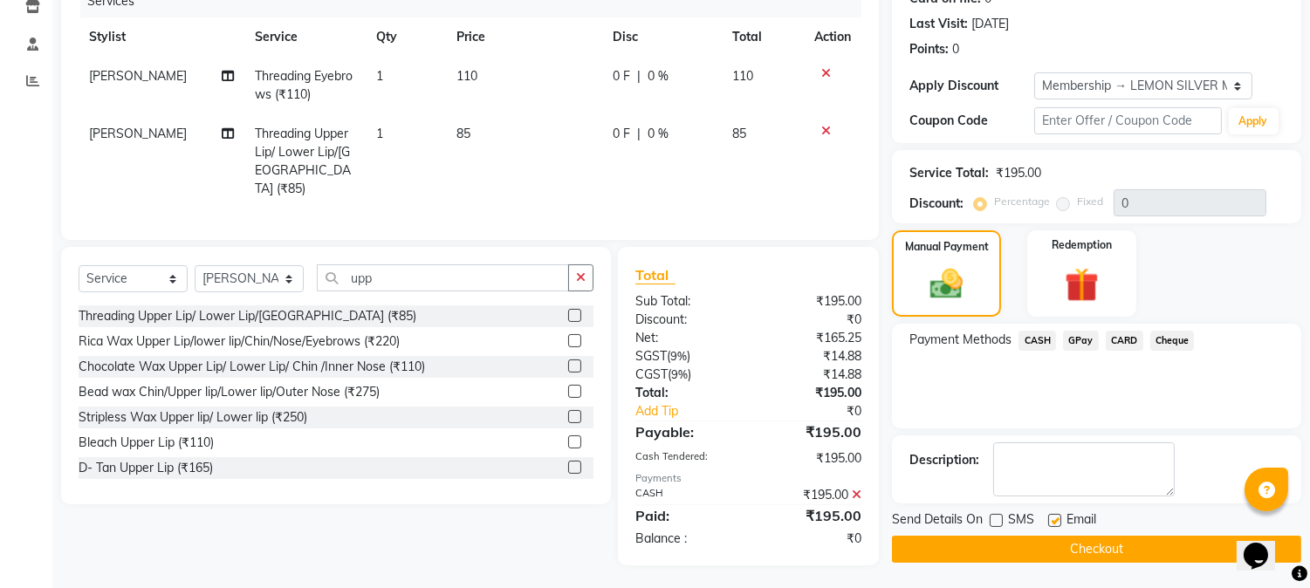
checkbox input "false"
click at [1056, 541] on button "Checkout" at bounding box center [1096, 549] width 409 height 27
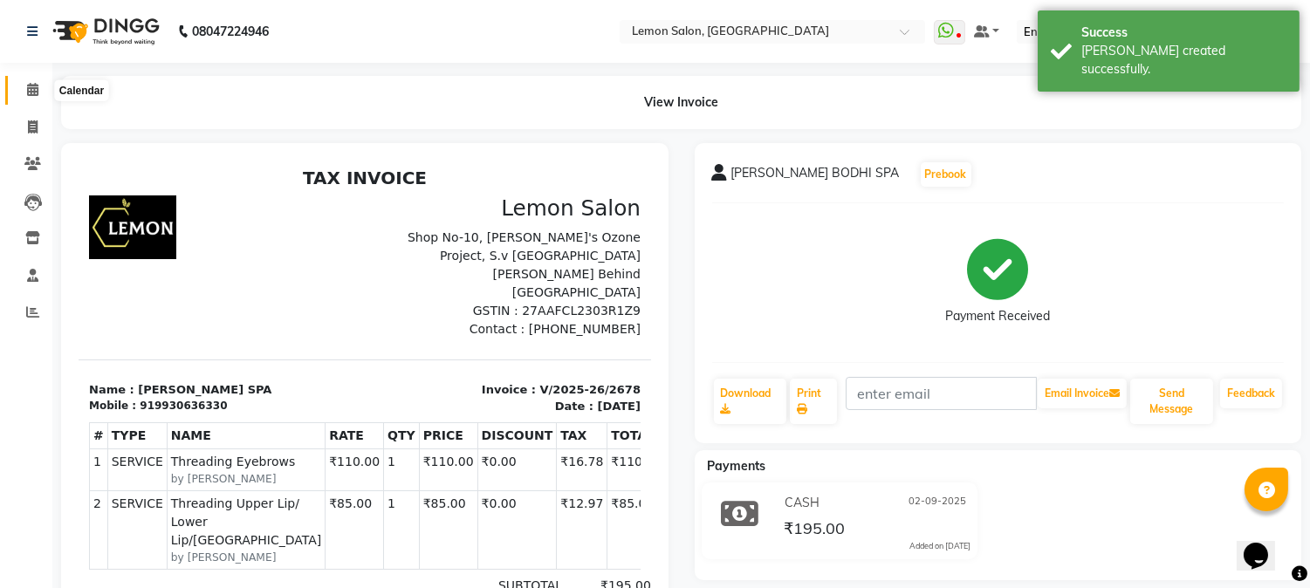
click at [33, 92] on icon at bounding box center [32, 89] width 11 height 13
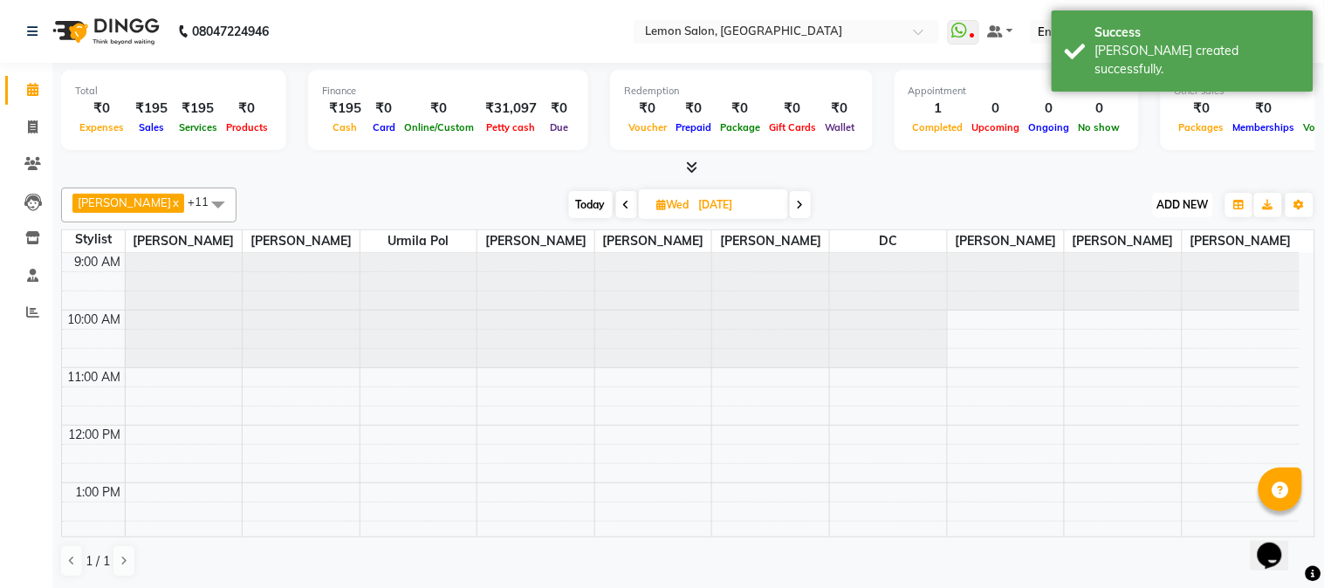
click at [1181, 210] on span "ADD NEW" at bounding box center [1184, 204] width 52 height 13
click at [1158, 283] on link "Add Expense" at bounding box center [1144, 282] width 138 height 23
select select "1"
select select "2524"
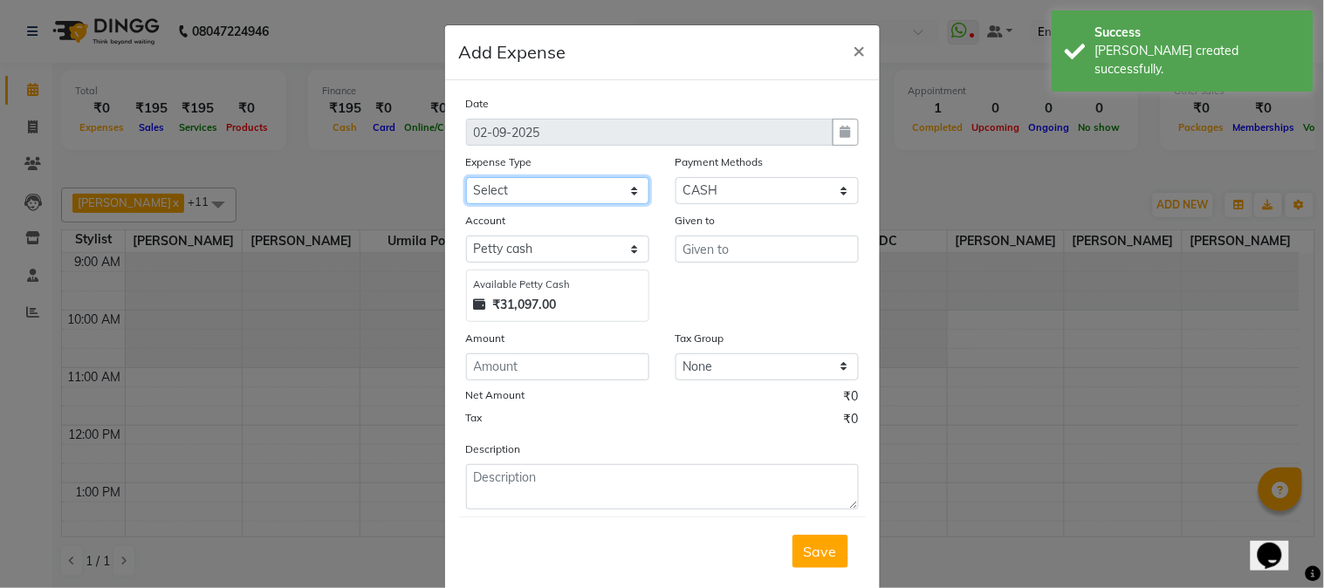
click at [525, 196] on select "Select Advance Cash transfer to hub Laundry Loan Membership Milk Miscellaneous …" at bounding box center [557, 190] width 183 height 27
select select "2686"
click at [466, 177] on select "Select Advance Cash transfer to hub Laundry Loan Membership Milk Miscellaneous …" at bounding box center [557, 190] width 183 height 27
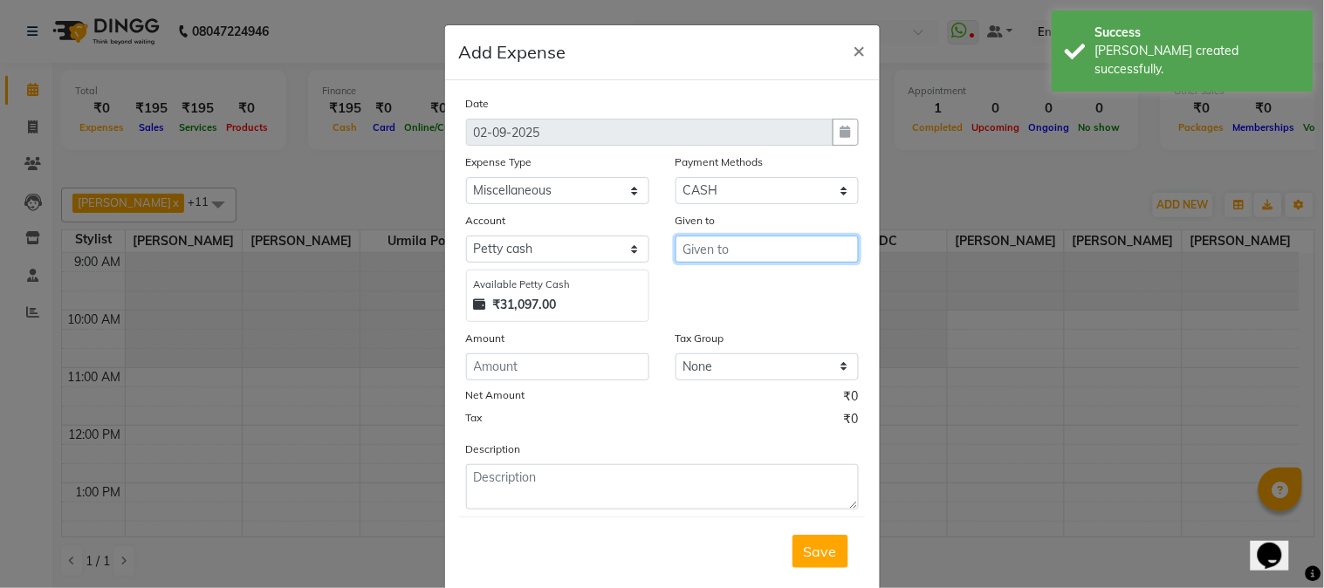
click at [691, 258] on input "text" at bounding box center [767, 249] width 183 height 27
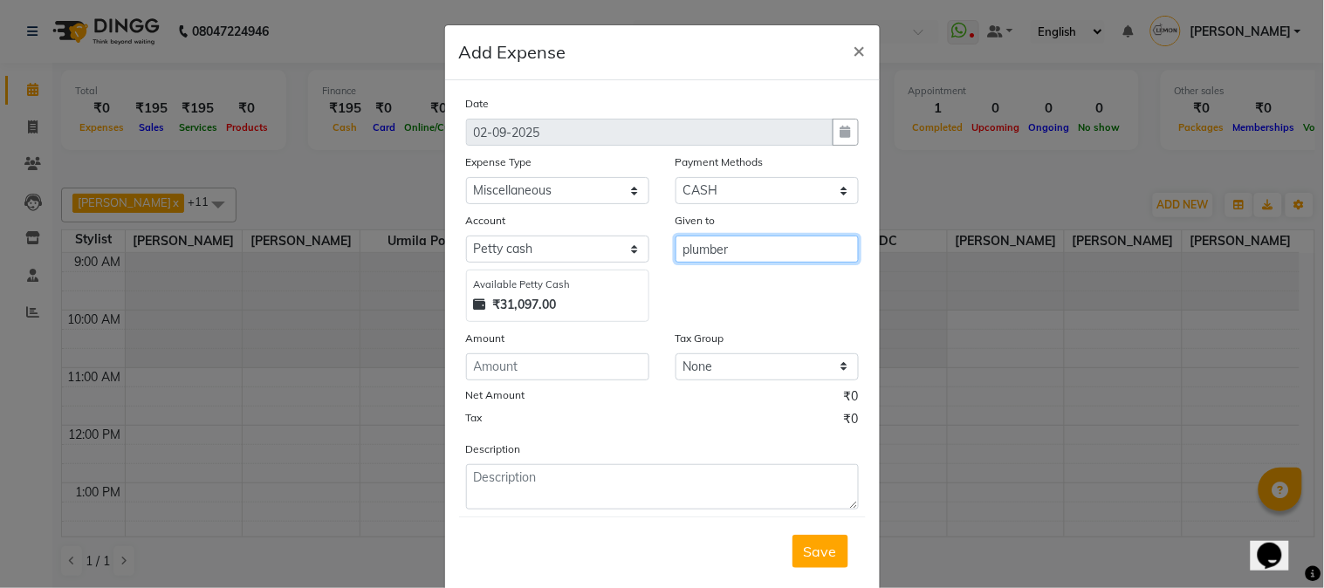
type input "plumber"
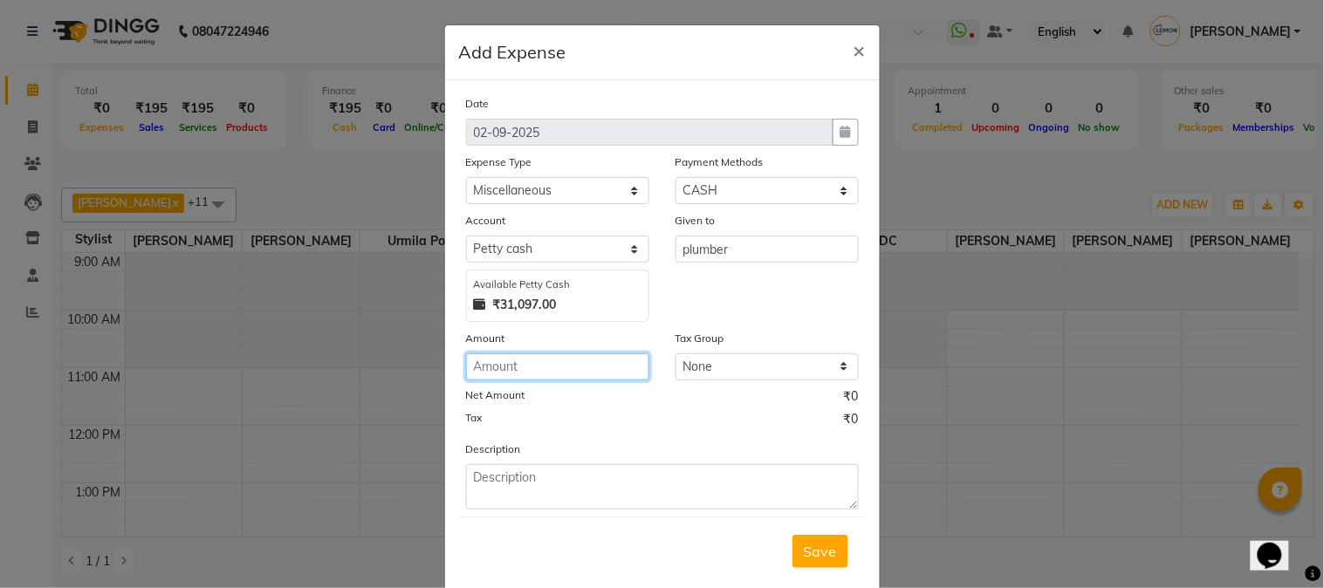
click at [520, 363] on input "number" at bounding box center [557, 367] width 183 height 27
type input "200"
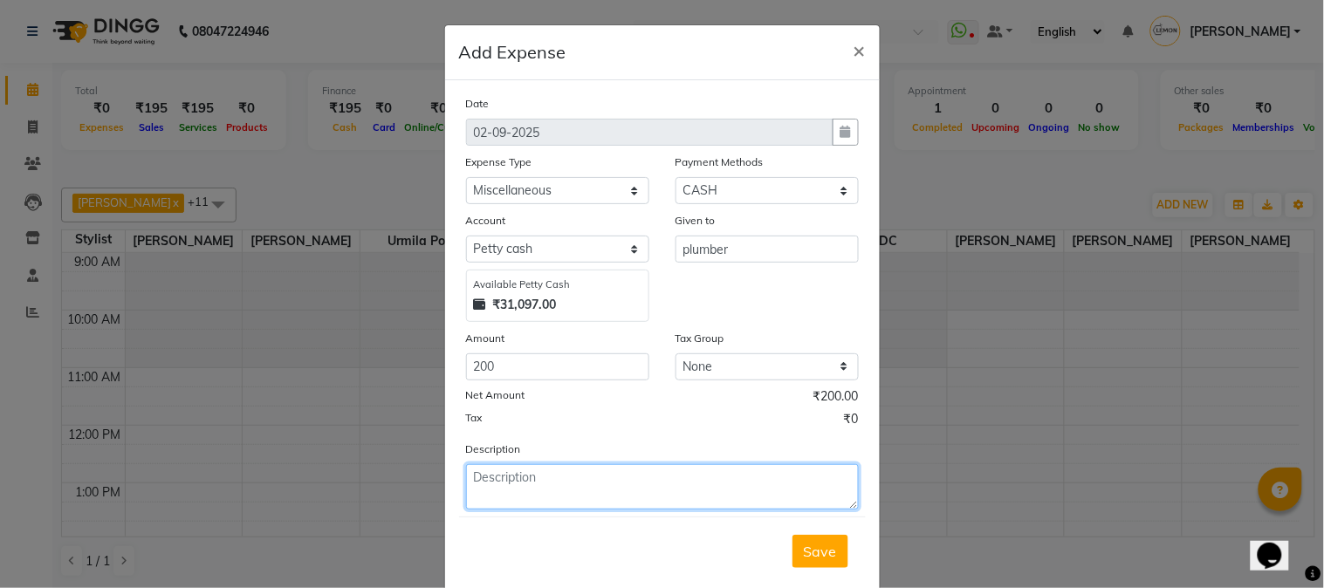
click at [500, 490] on textarea at bounding box center [662, 486] width 393 height 45
type textarea "geyser not working"
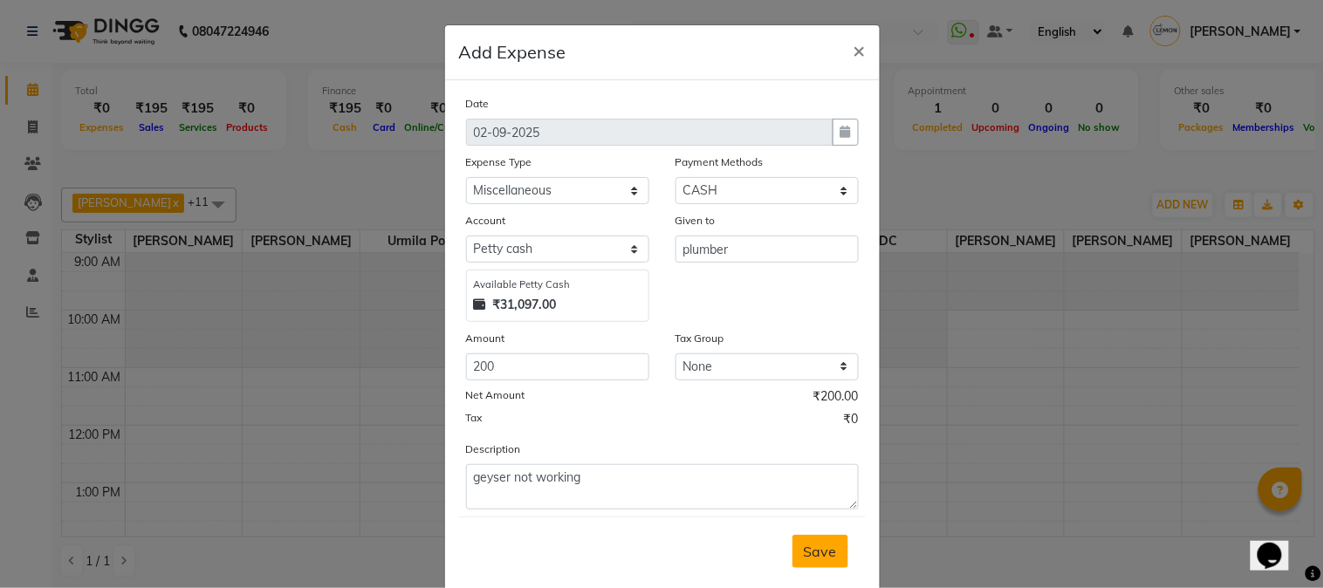
click at [817, 553] on span "Save" at bounding box center [820, 551] width 33 height 17
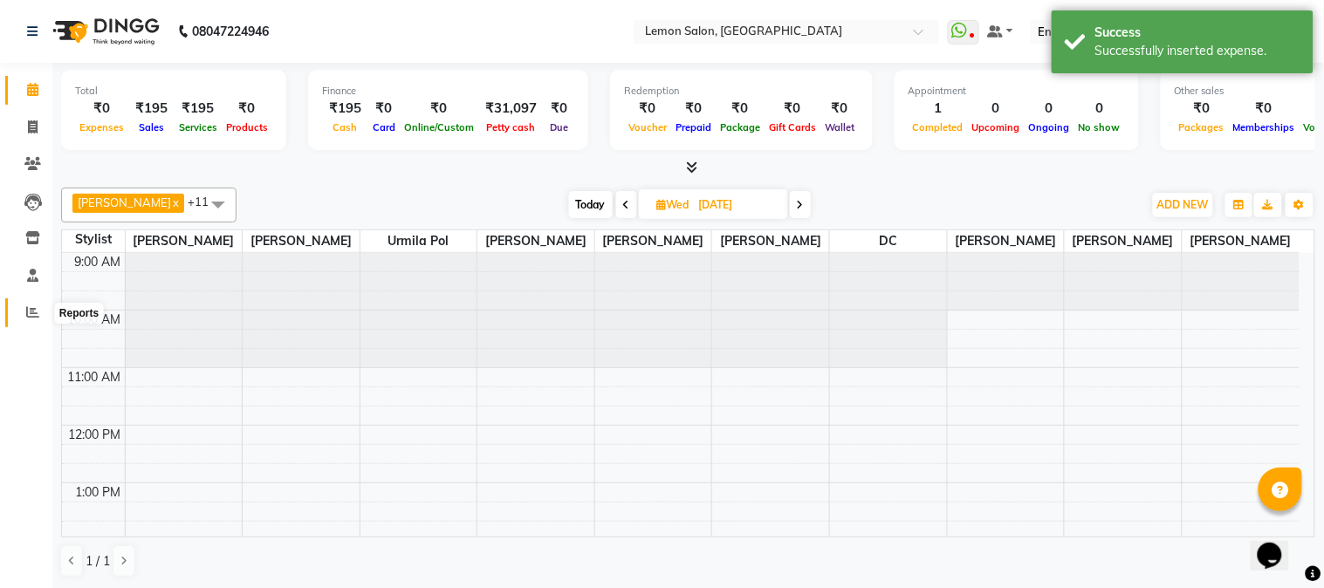
click at [22, 318] on span at bounding box center [32, 313] width 31 height 20
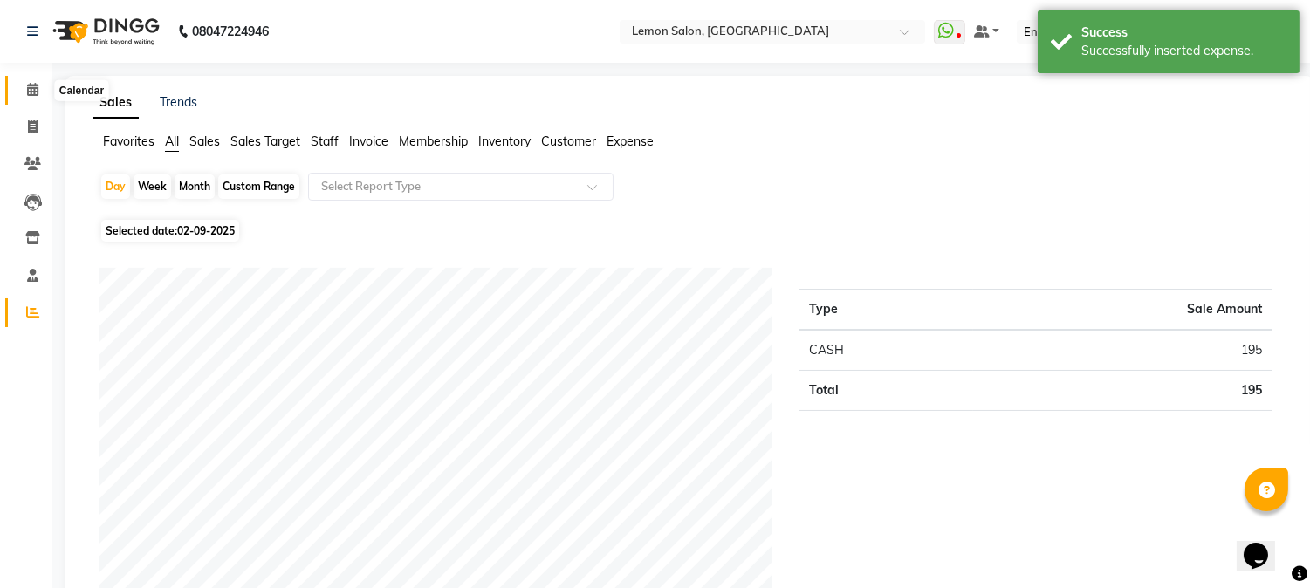
click at [32, 84] on icon at bounding box center [32, 89] width 11 height 13
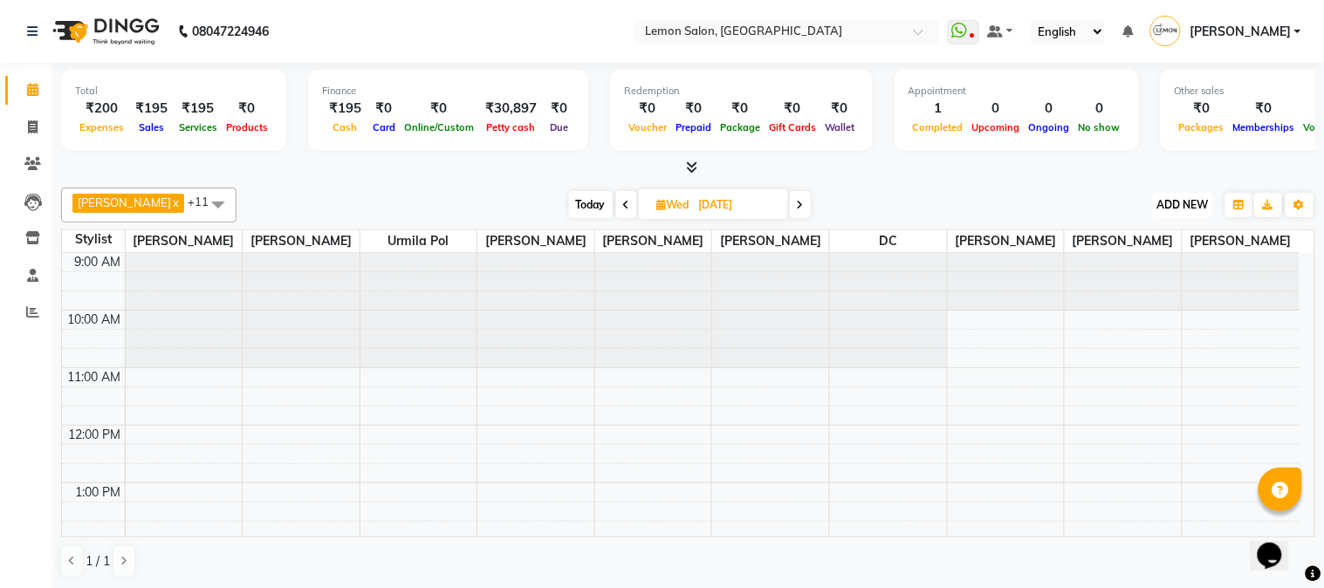
click at [1180, 199] on span "ADD NEW" at bounding box center [1184, 204] width 52 height 13
click at [1137, 307] on link "Add Attendance" at bounding box center [1144, 305] width 138 height 23
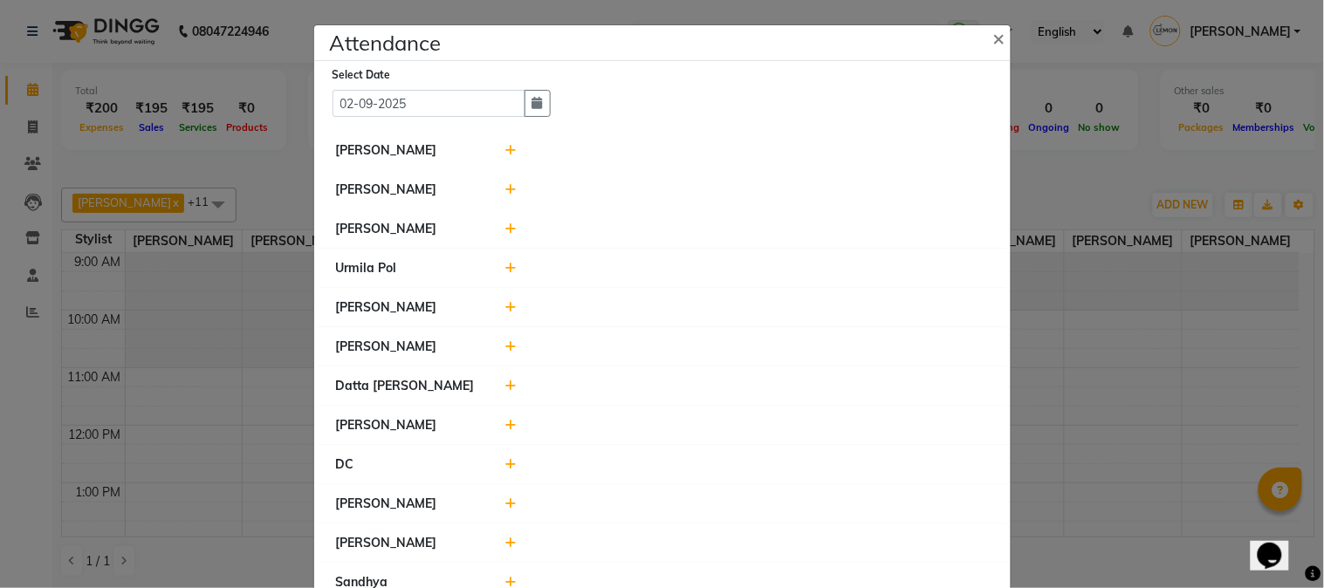
click at [507, 152] on icon at bounding box center [510, 150] width 11 height 12
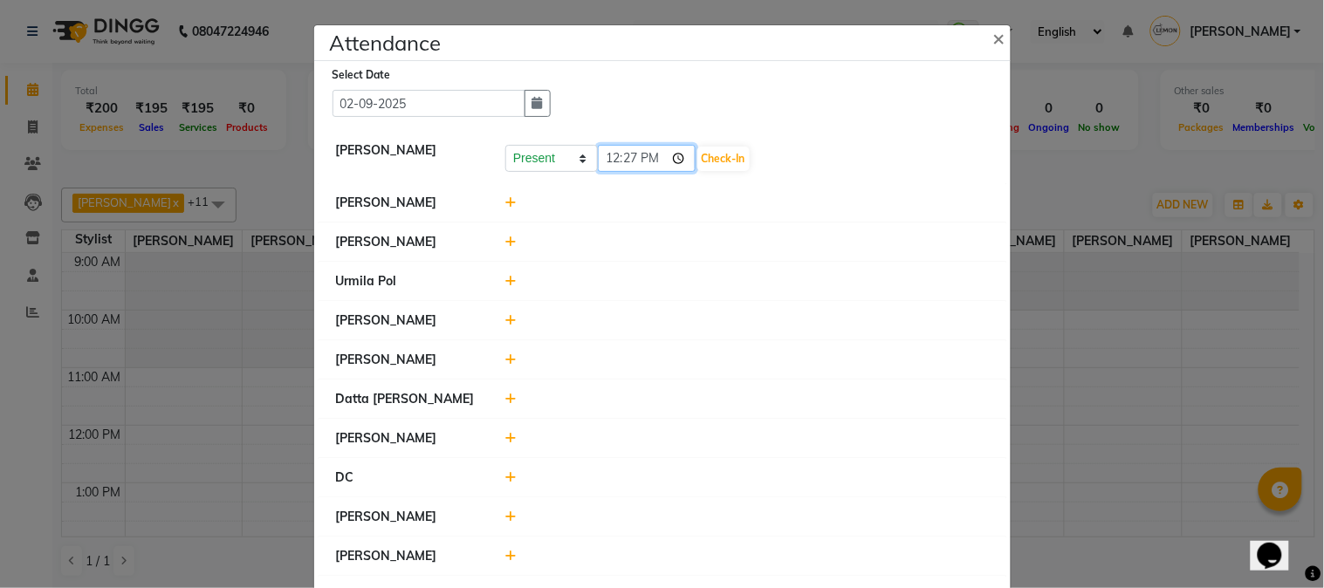
click at [606, 164] on input "12:27" at bounding box center [647, 158] width 98 height 27
type input "09:40"
click at [712, 155] on button "Check-In" at bounding box center [723, 159] width 52 height 24
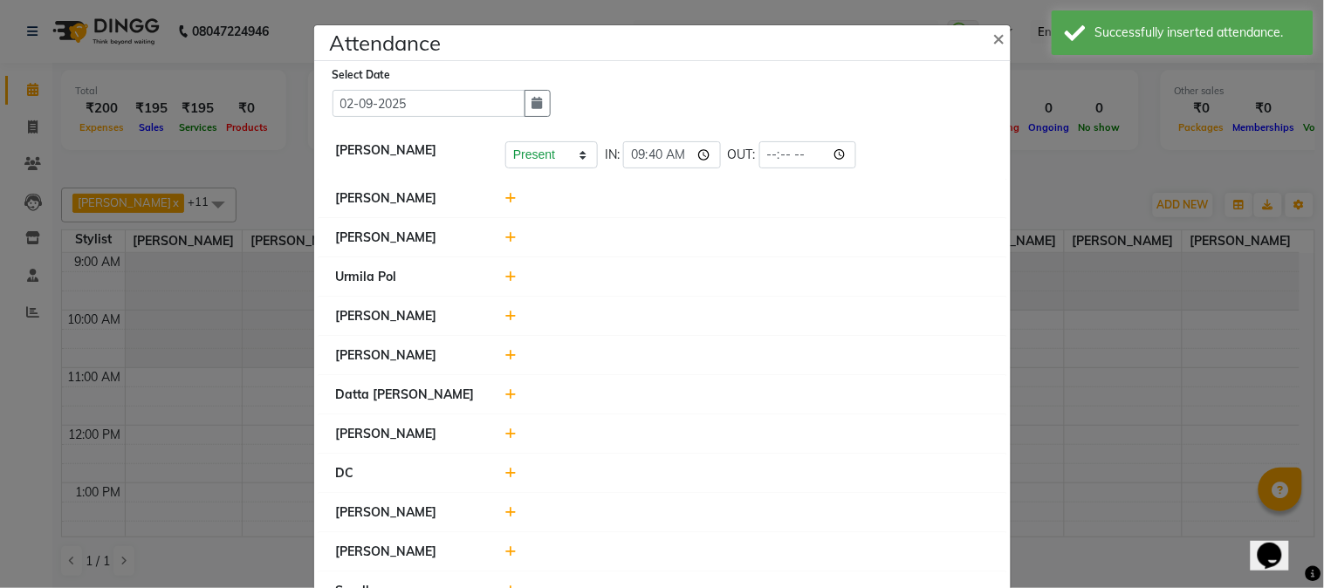
click at [505, 203] on icon at bounding box center [510, 198] width 11 height 12
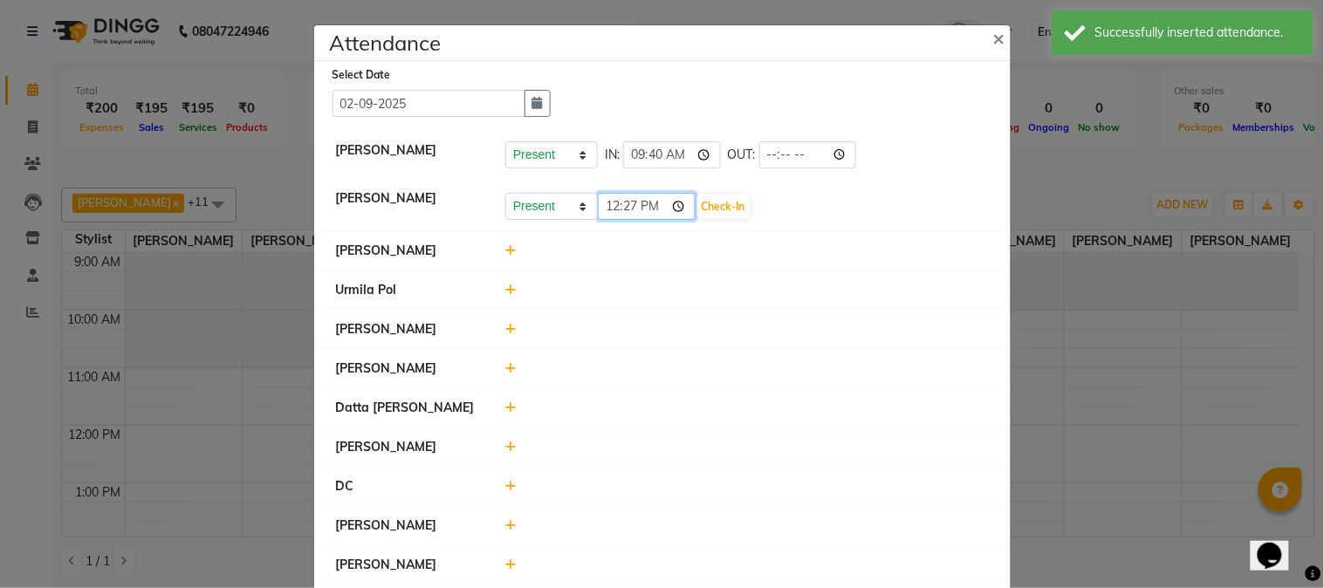
click at [601, 210] on input "12:27" at bounding box center [647, 206] width 98 height 27
type input "09:40"
click at [725, 212] on button "Check-In" at bounding box center [723, 207] width 52 height 24
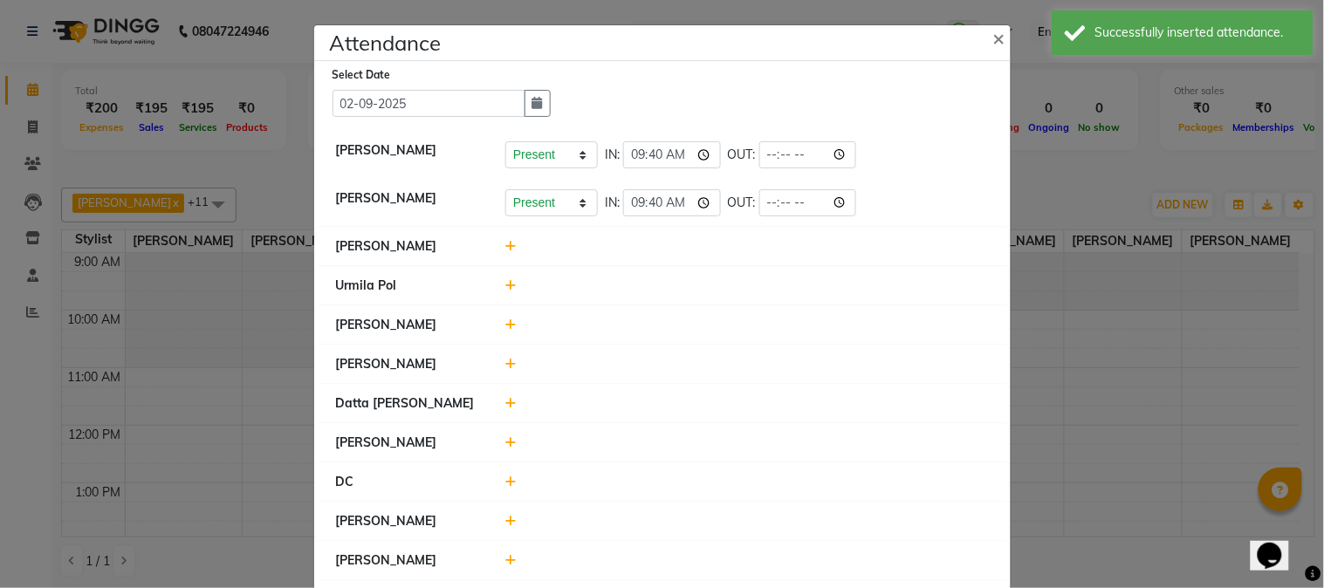
click at [507, 248] on icon at bounding box center [510, 246] width 11 height 12
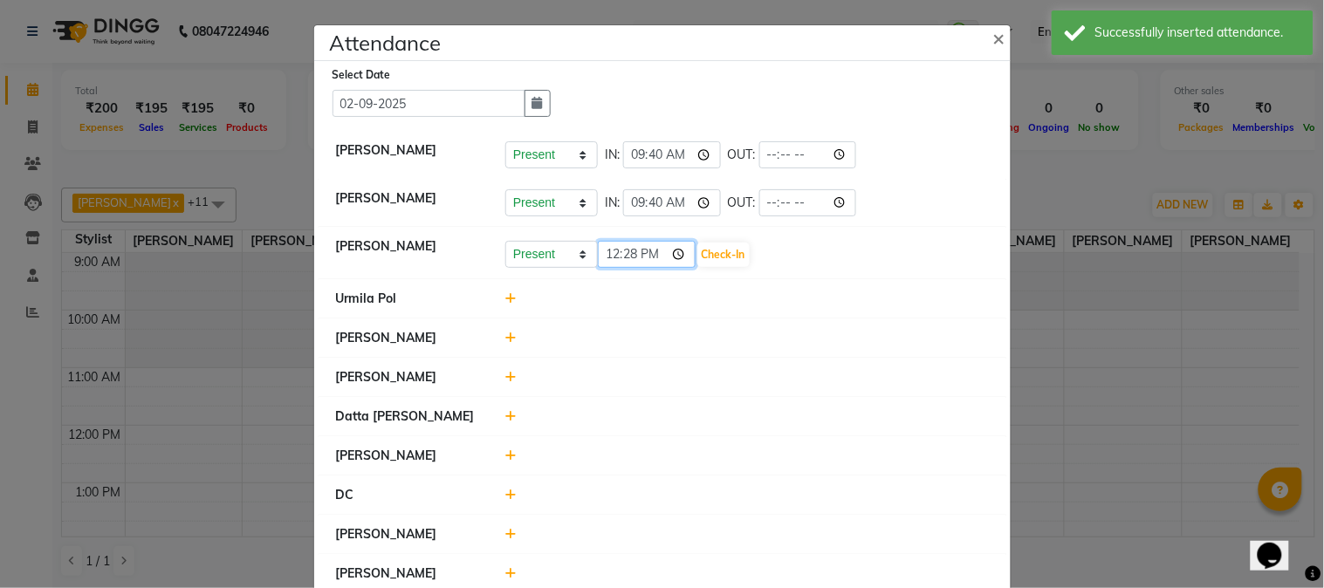
click at [611, 258] on input "12:28" at bounding box center [647, 254] width 98 height 27
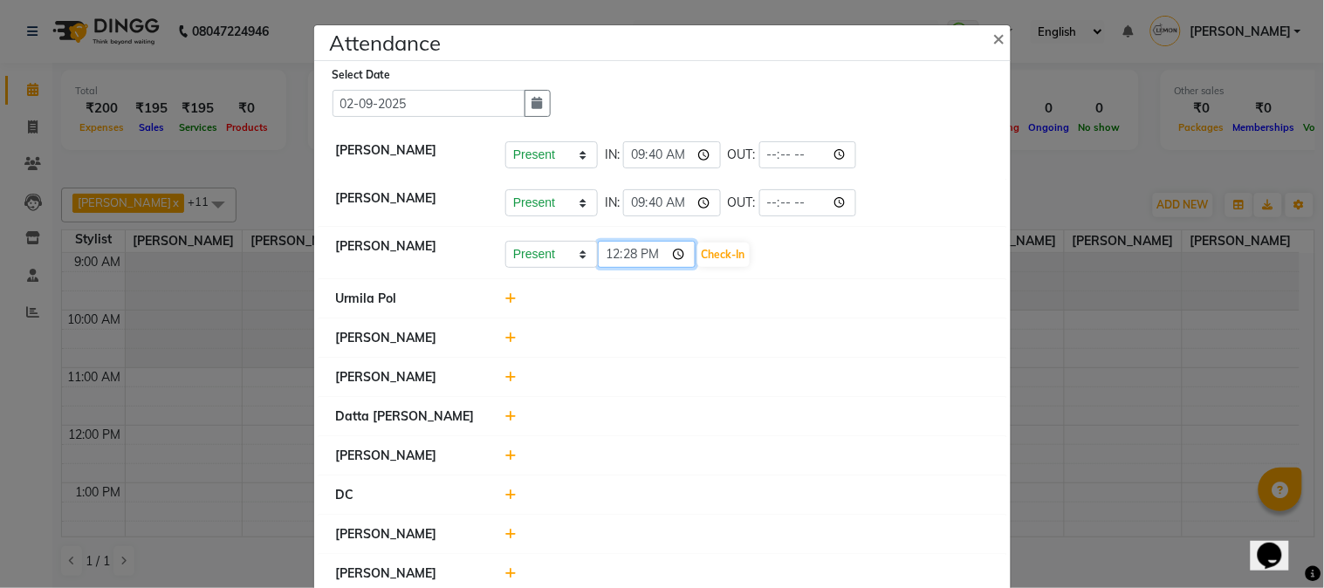
click at [624, 258] on input "12:28" at bounding box center [647, 254] width 98 height 27
type input "12:10"
click at [725, 253] on button "Check-In" at bounding box center [723, 255] width 52 height 24
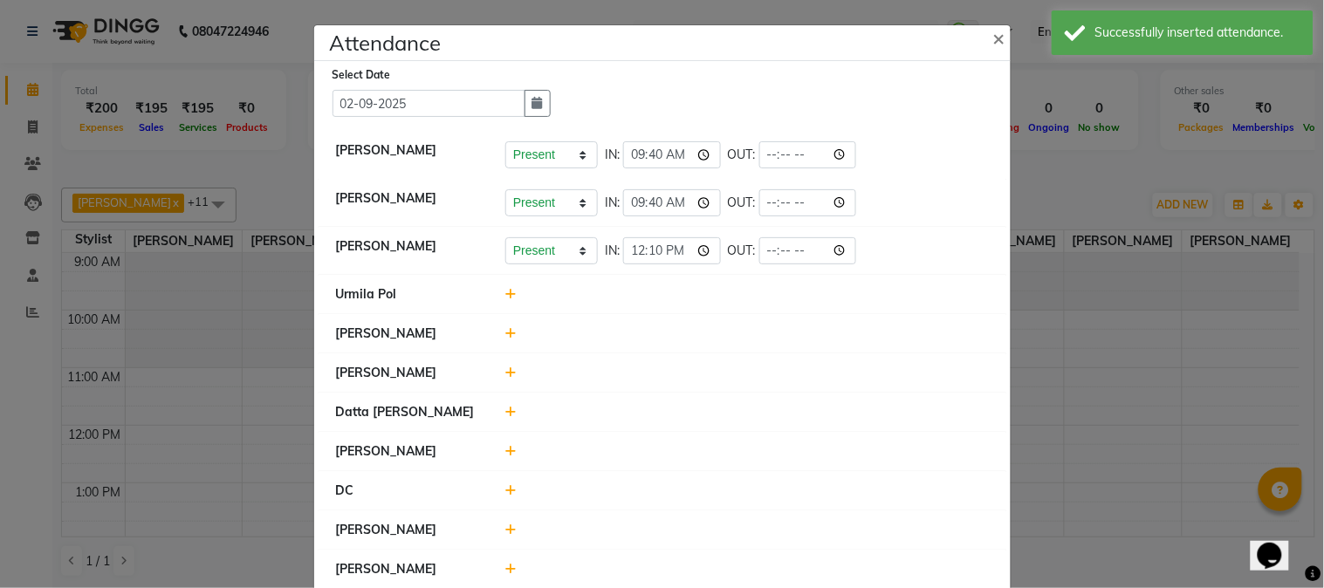
click at [507, 298] on icon at bounding box center [510, 294] width 11 height 12
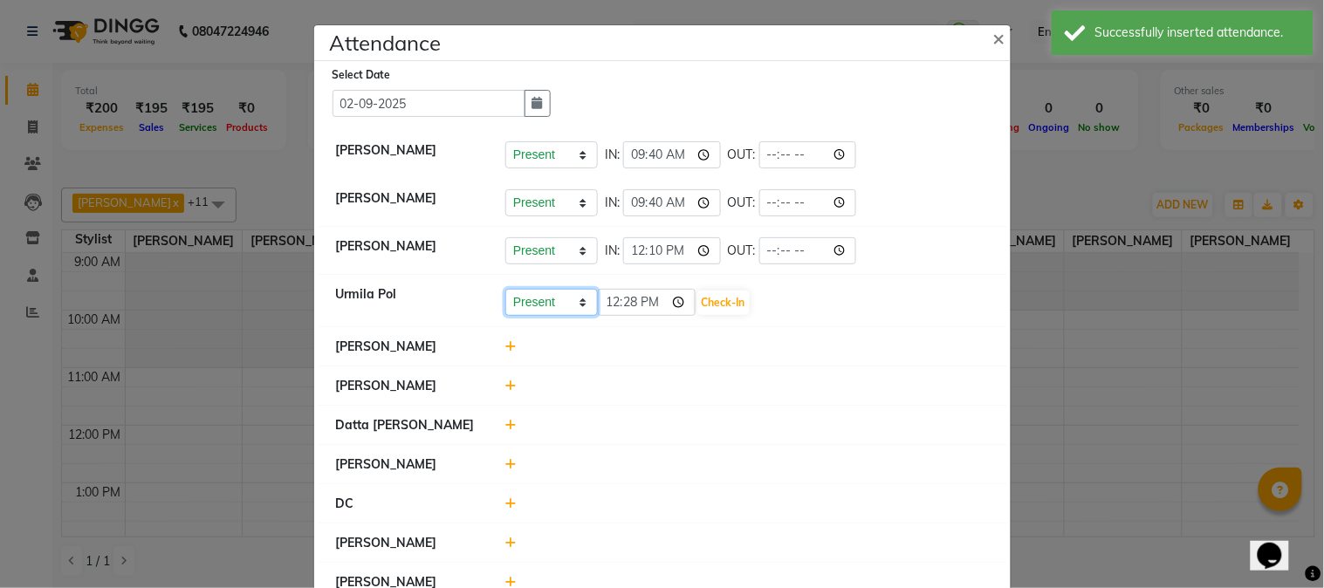
click at [529, 311] on select "Present Absent Late Half Day Weekly Off" at bounding box center [551, 302] width 93 height 27
select select "A"
click at [505, 289] on select "Present Absent Late Half Day Weekly Off" at bounding box center [551, 302] width 93 height 27
click at [606, 306] on button "Save" at bounding box center [617, 303] width 34 height 24
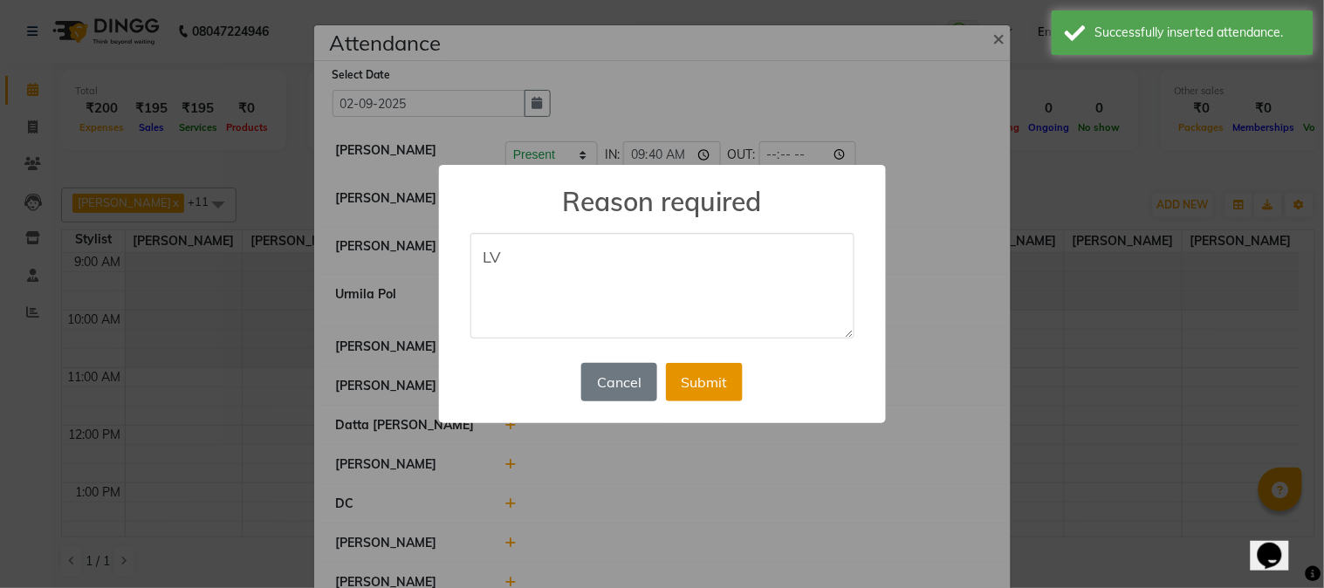
type textarea "LV"
click at [693, 384] on button "Submit" at bounding box center [704, 382] width 77 height 38
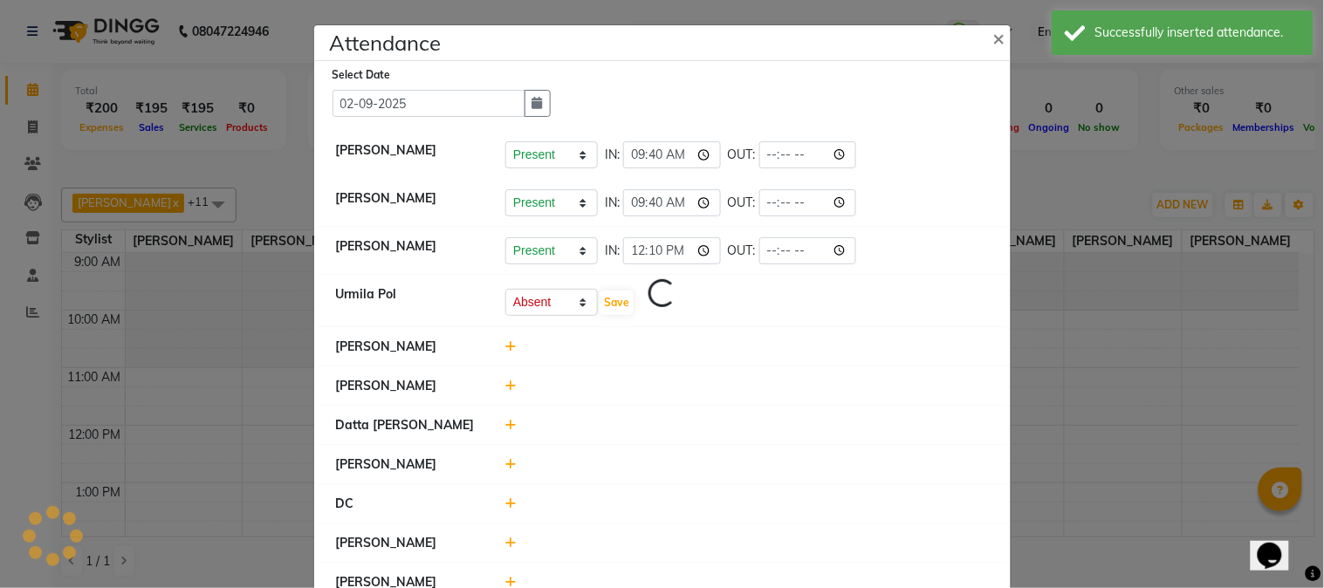
select select "A"
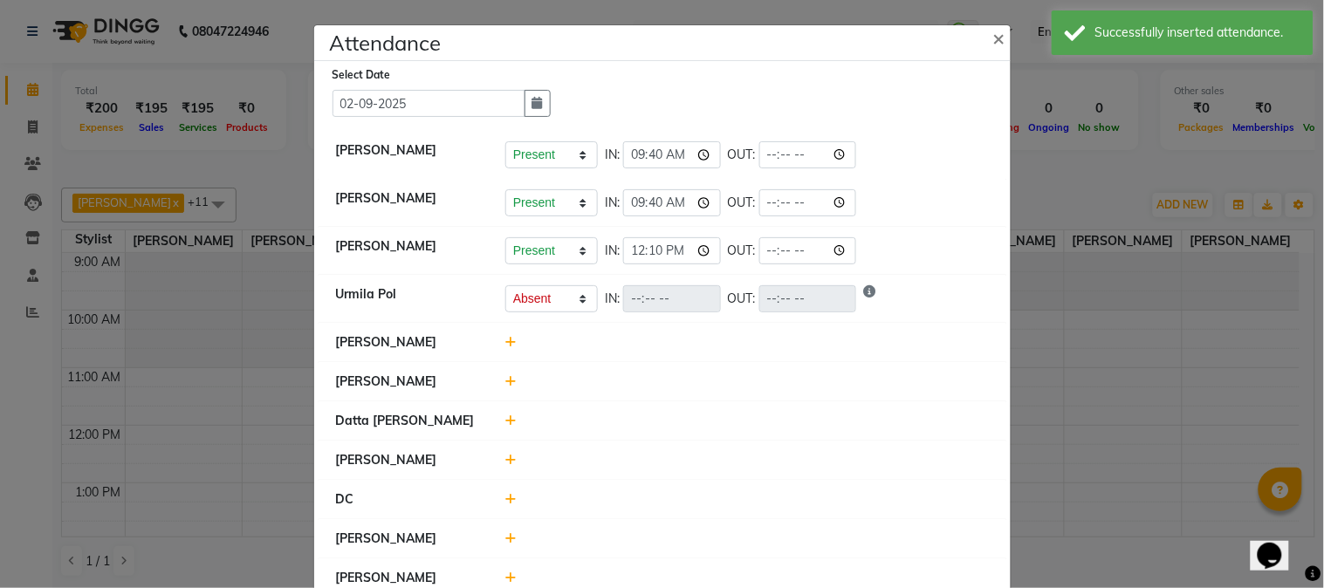
click at [505, 347] on icon at bounding box center [510, 342] width 11 height 12
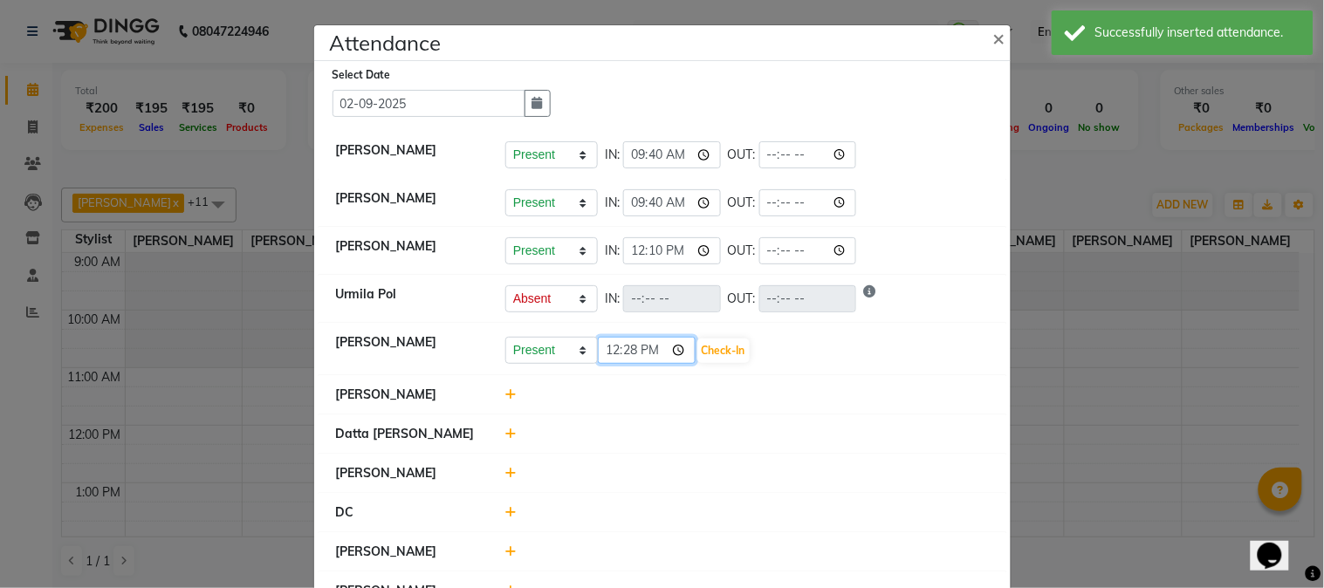
click at [604, 354] on input "12:28" at bounding box center [647, 350] width 98 height 27
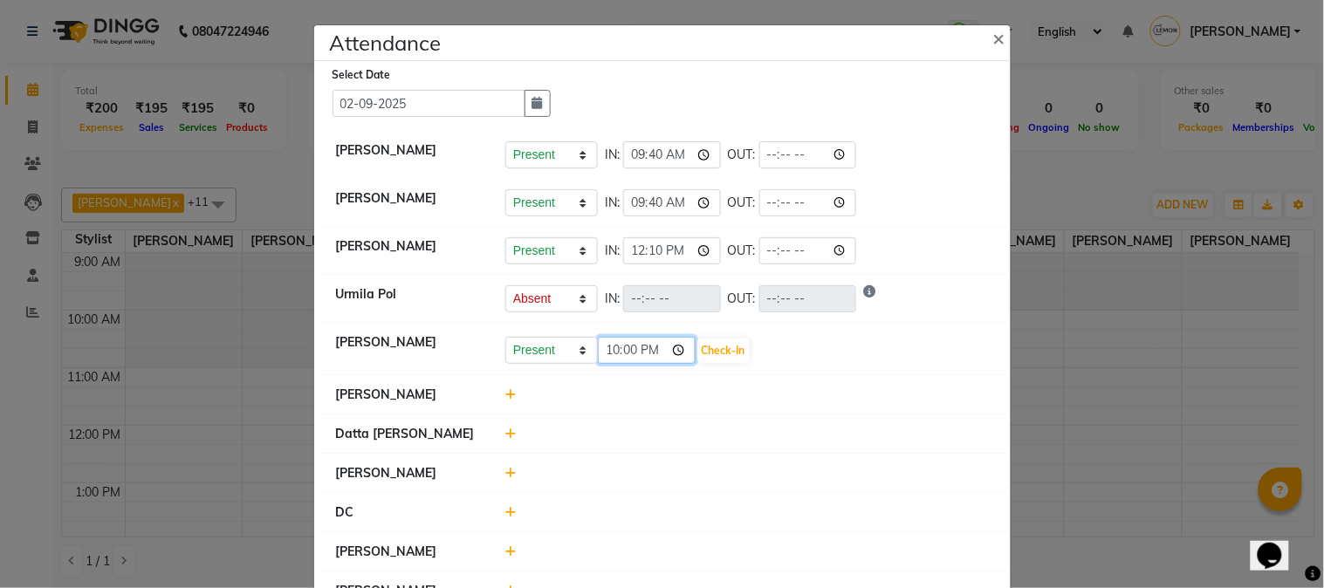
click at [642, 354] on input "22:00" at bounding box center [647, 350] width 98 height 27
type input "10:00"
click at [712, 350] on button "Check-In" at bounding box center [723, 351] width 52 height 24
select select "A"
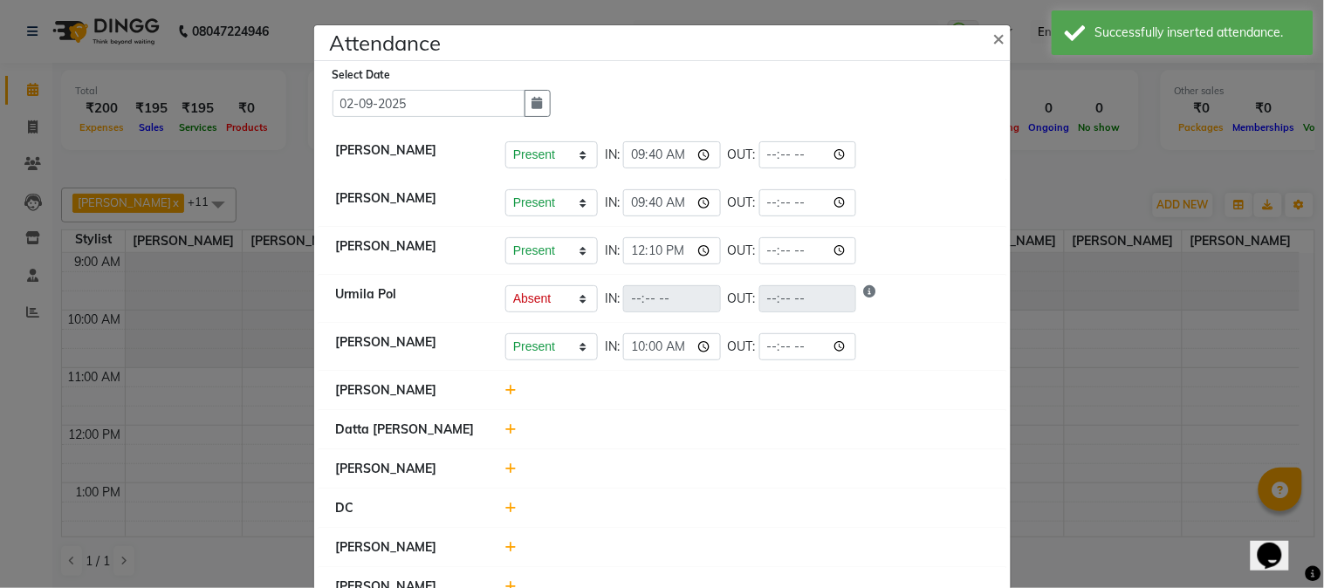
click at [507, 394] on icon at bounding box center [510, 390] width 11 height 12
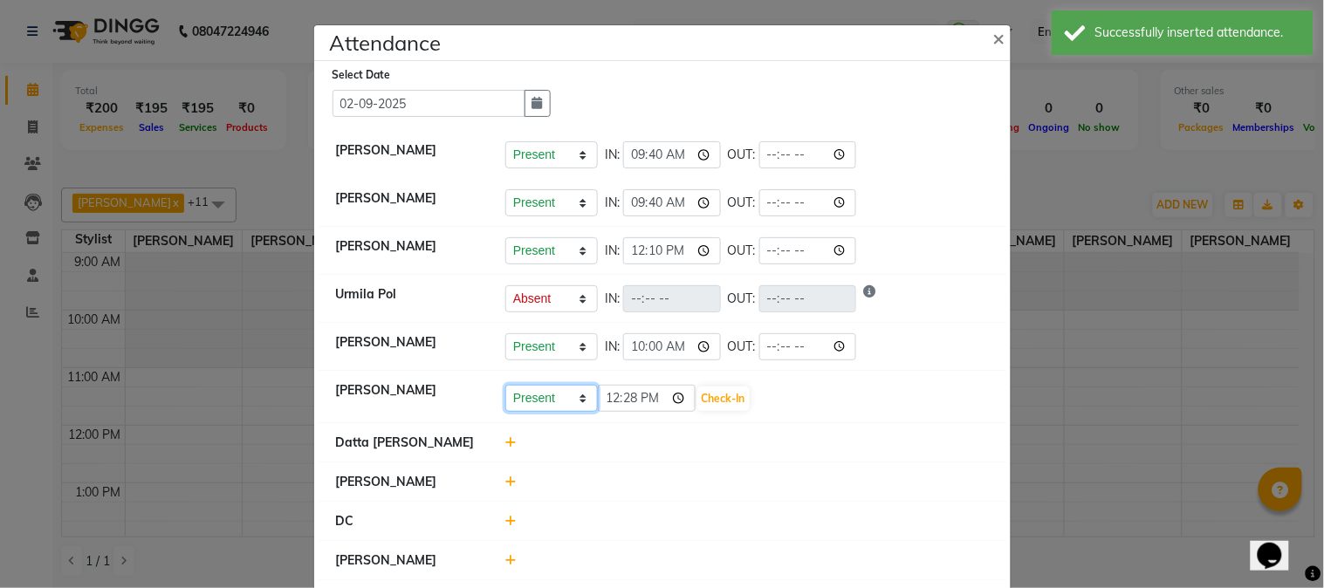
click at [537, 404] on select "Present Absent Late Half Day Weekly Off" at bounding box center [551, 398] width 93 height 27
select select "A"
click at [505, 386] on select "Present Absent Late Half Day Weekly Off" at bounding box center [551, 398] width 93 height 27
click at [608, 402] on button "Save" at bounding box center [617, 399] width 34 height 24
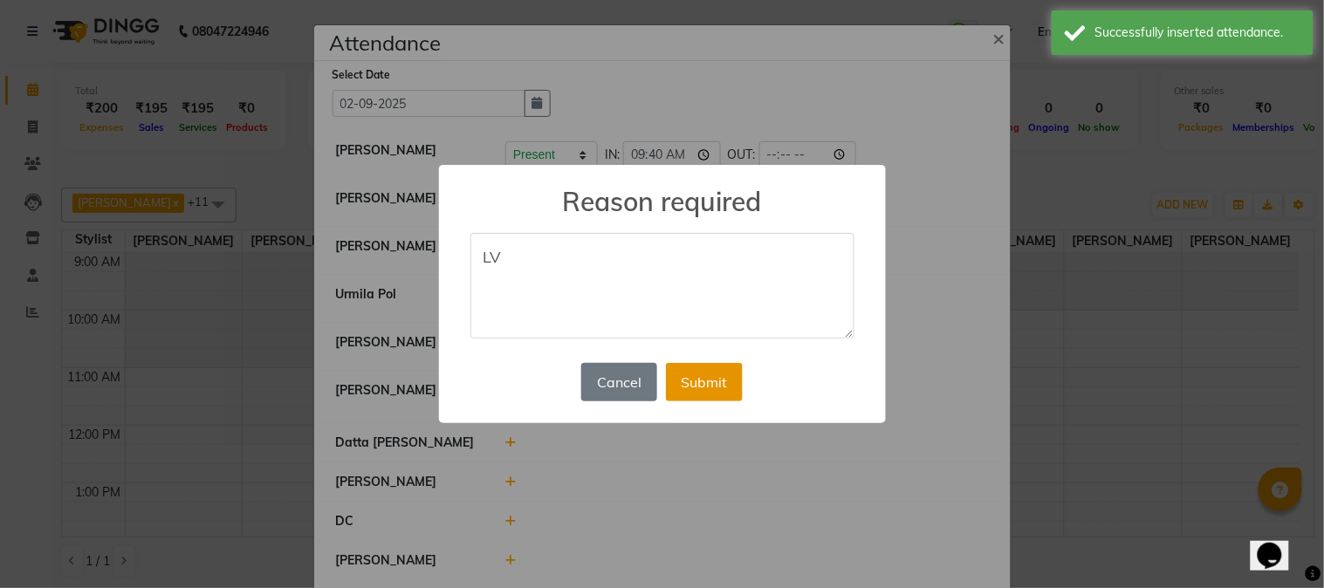
type textarea "LV"
click at [684, 375] on button "Submit" at bounding box center [704, 382] width 77 height 38
select select "A"
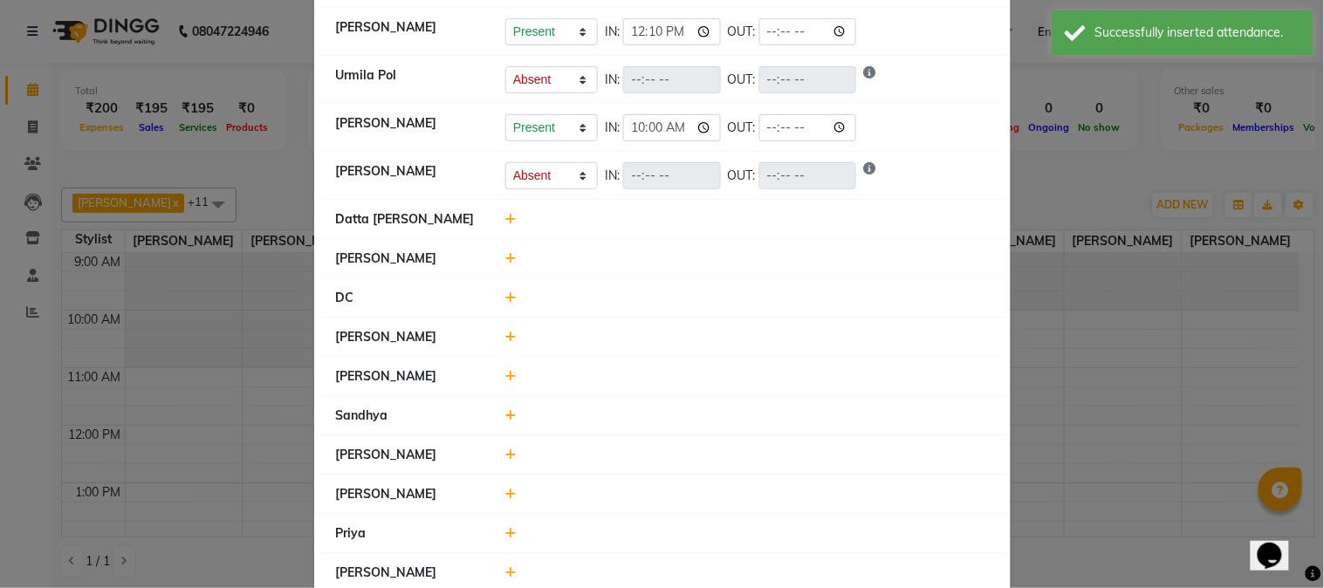
scroll to position [255, 0]
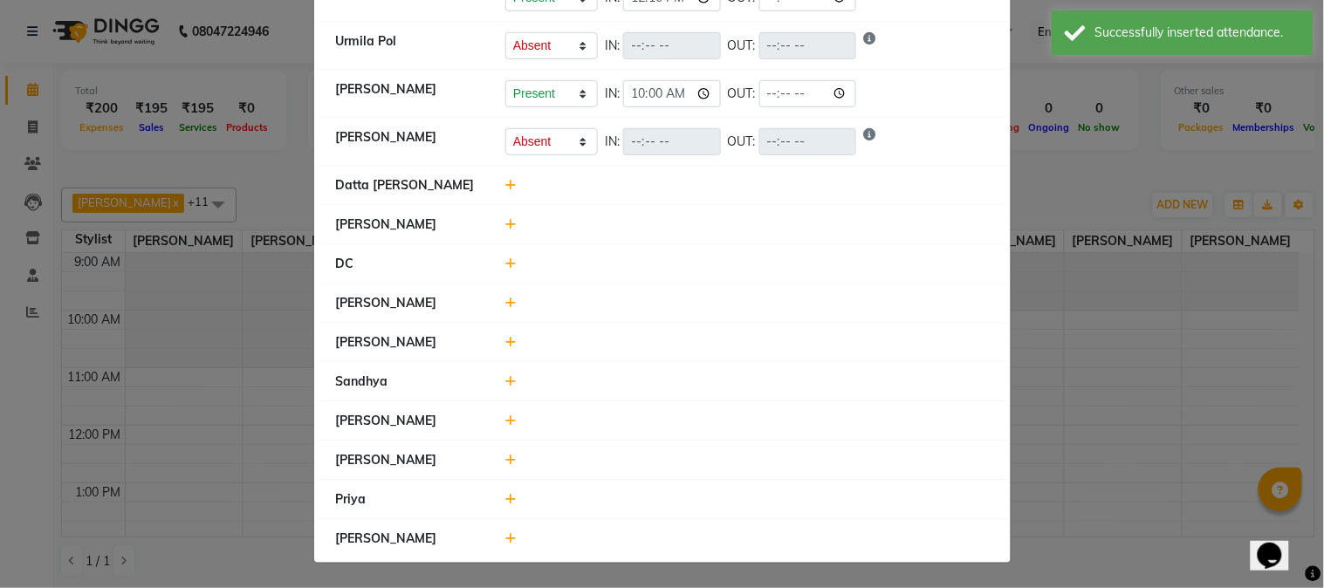
click at [505, 186] on icon at bounding box center [510, 185] width 11 height 12
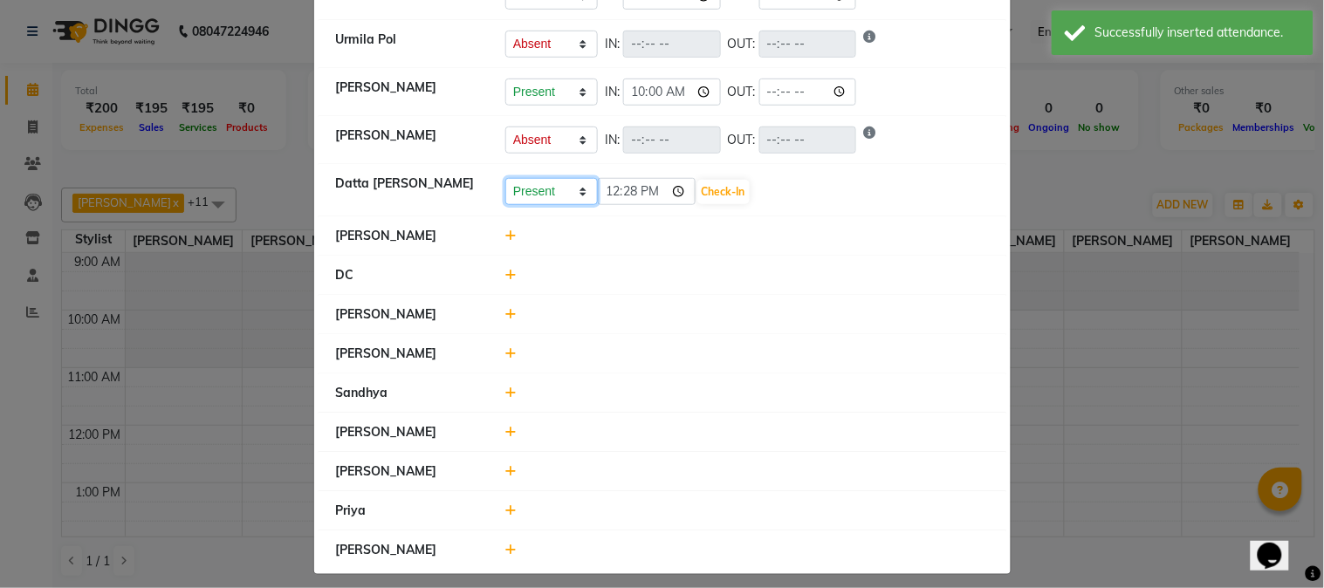
click at [535, 193] on select "Present Absent Late Half Day Weekly Off" at bounding box center [551, 191] width 93 height 27
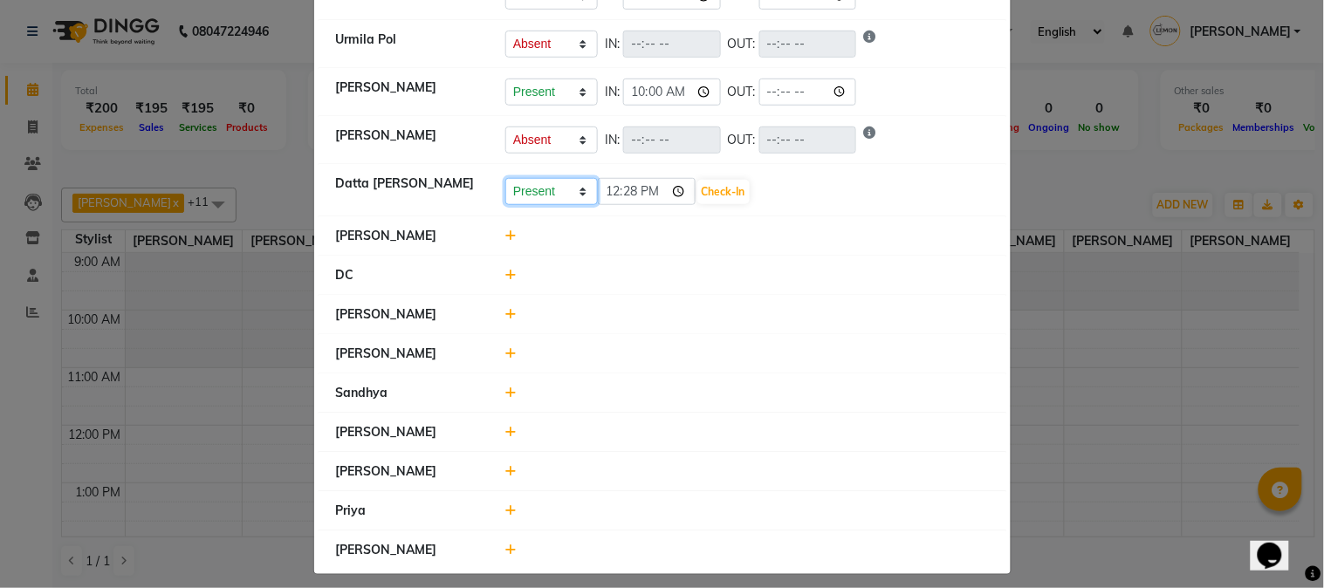
select select "A"
click at [505, 178] on select "Present Absent Late Half Day Weekly Off" at bounding box center [551, 191] width 93 height 27
click at [602, 197] on button "Save" at bounding box center [617, 192] width 34 height 24
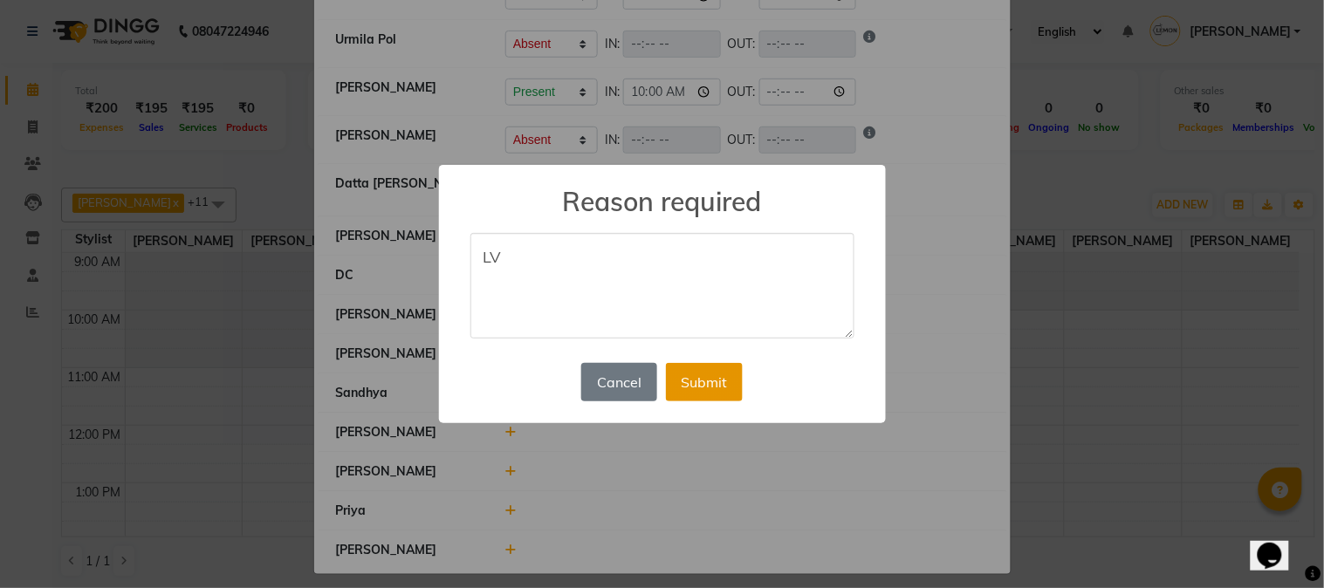
type textarea "LV"
click at [699, 387] on button "Submit" at bounding box center [704, 382] width 77 height 38
select select "A"
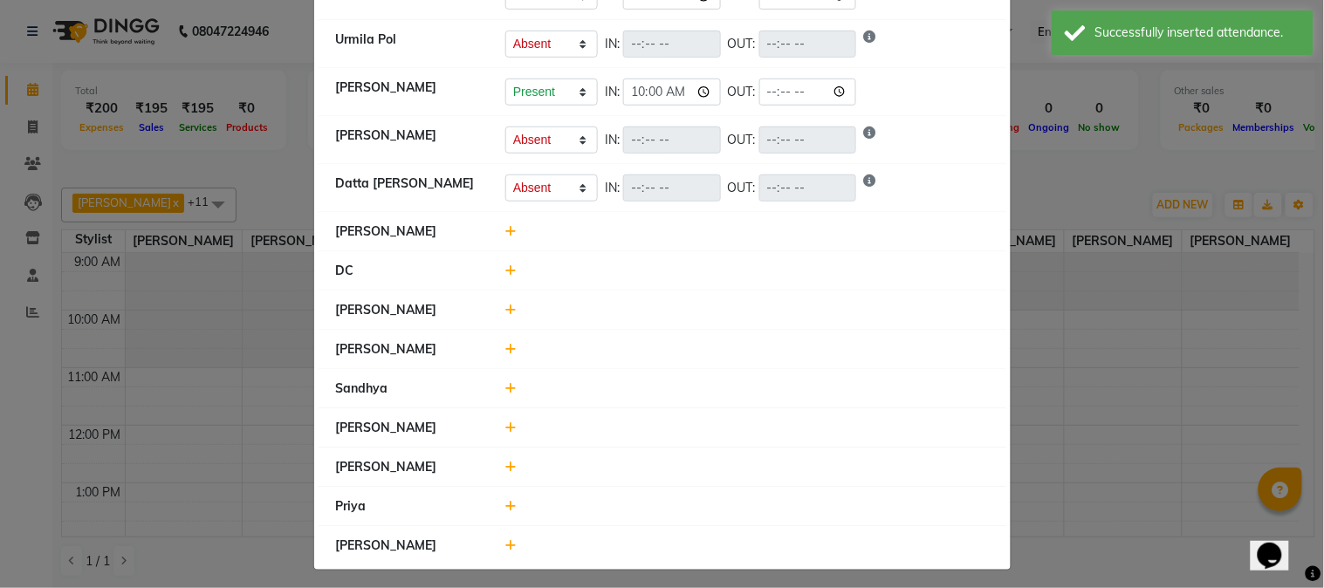
click at [507, 231] on icon at bounding box center [510, 231] width 11 height 12
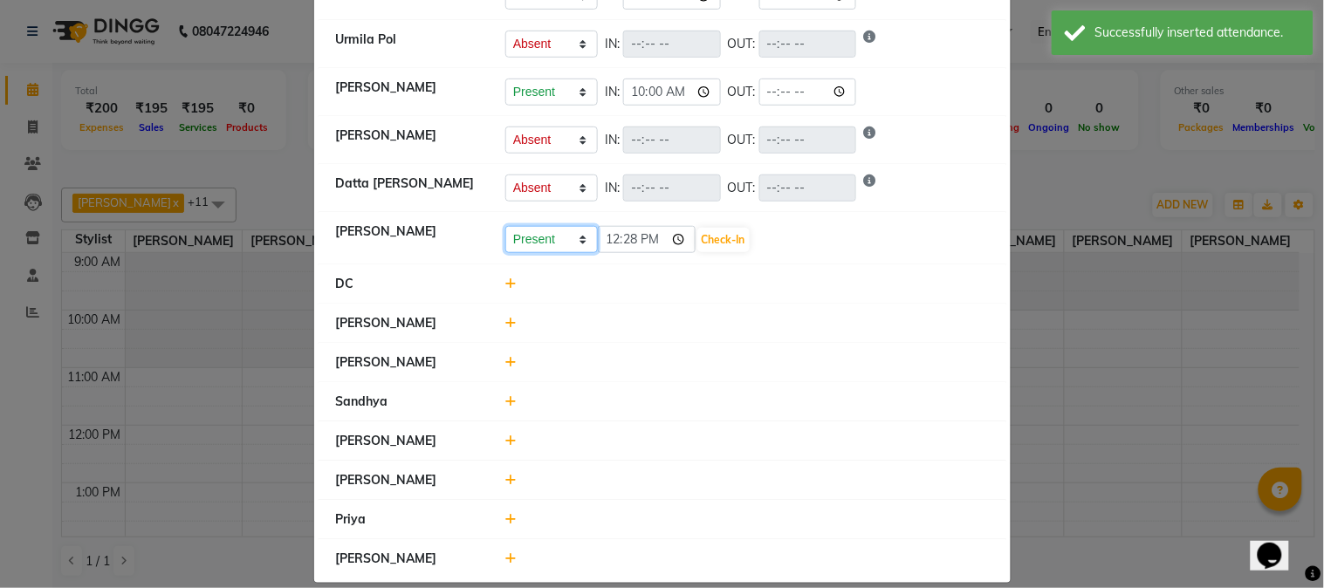
click at [532, 240] on select "Present Absent Late Half Day Weekly Off" at bounding box center [551, 239] width 93 height 27
select select "W"
click at [505, 227] on select "Present Absent Late Half Day Weekly Off" at bounding box center [551, 239] width 93 height 27
click at [608, 242] on button "Save" at bounding box center [617, 240] width 34 height 24
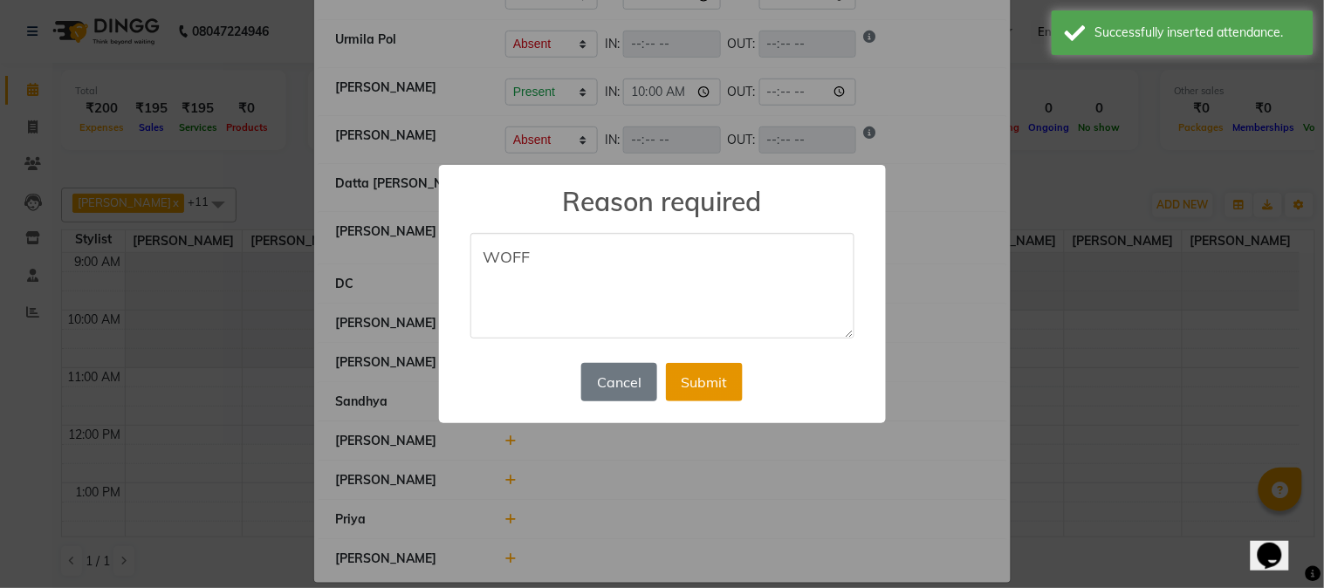
type textarea "WOFF"
click at [696, 376] on button "Submit" at bounding box center [704, 382] width 77 height 38
select select "A"
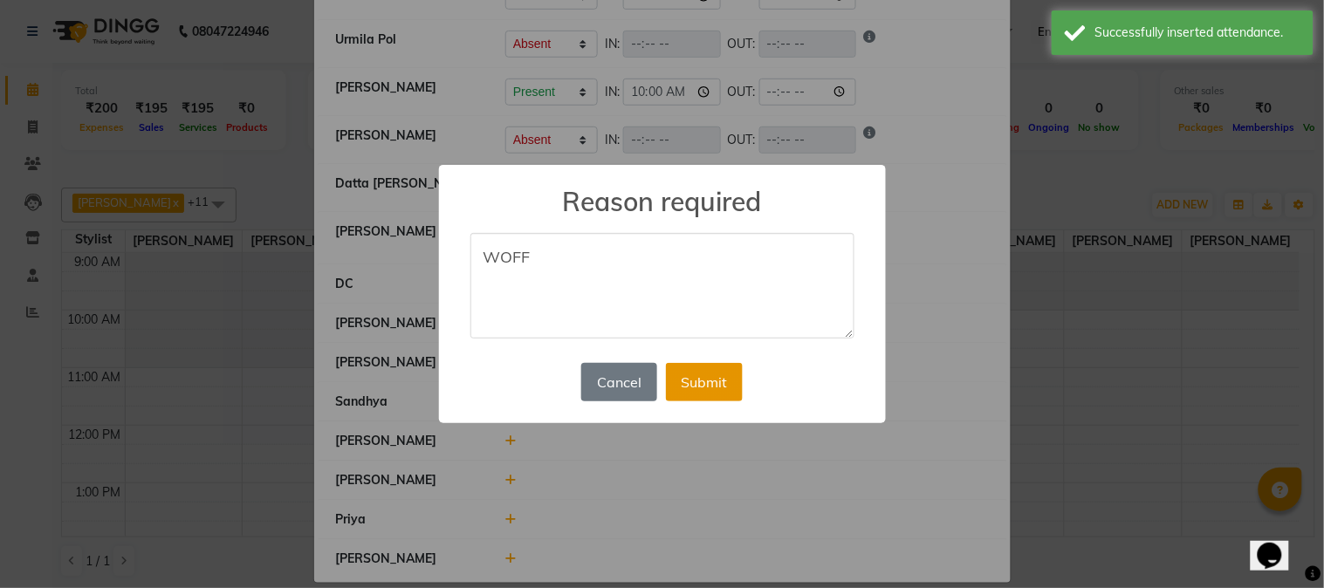
select select "W"
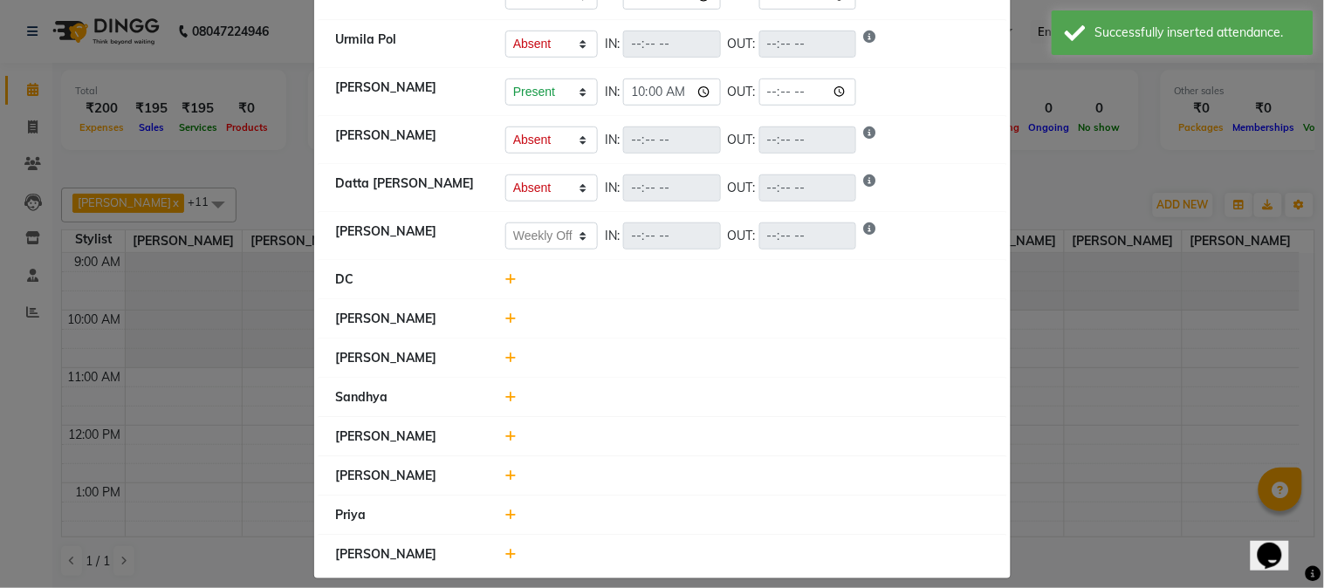
click at [505, 321] on icon at bounding box center [510, 319] width 11 height 12
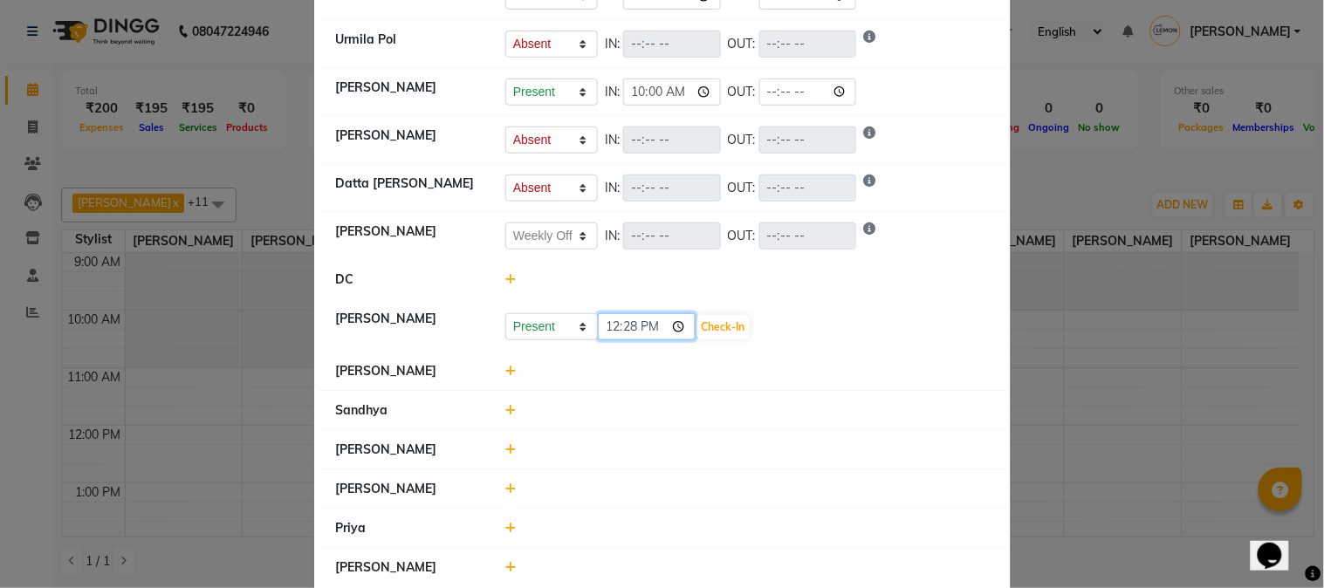
click at [603, 333] on input "12:28" at bounding box center [647, 326] width 98 height 27
type input "11:00"
click at [717, 323] on button "Check-In" at bounding box center [723, 327] width 52 height 24
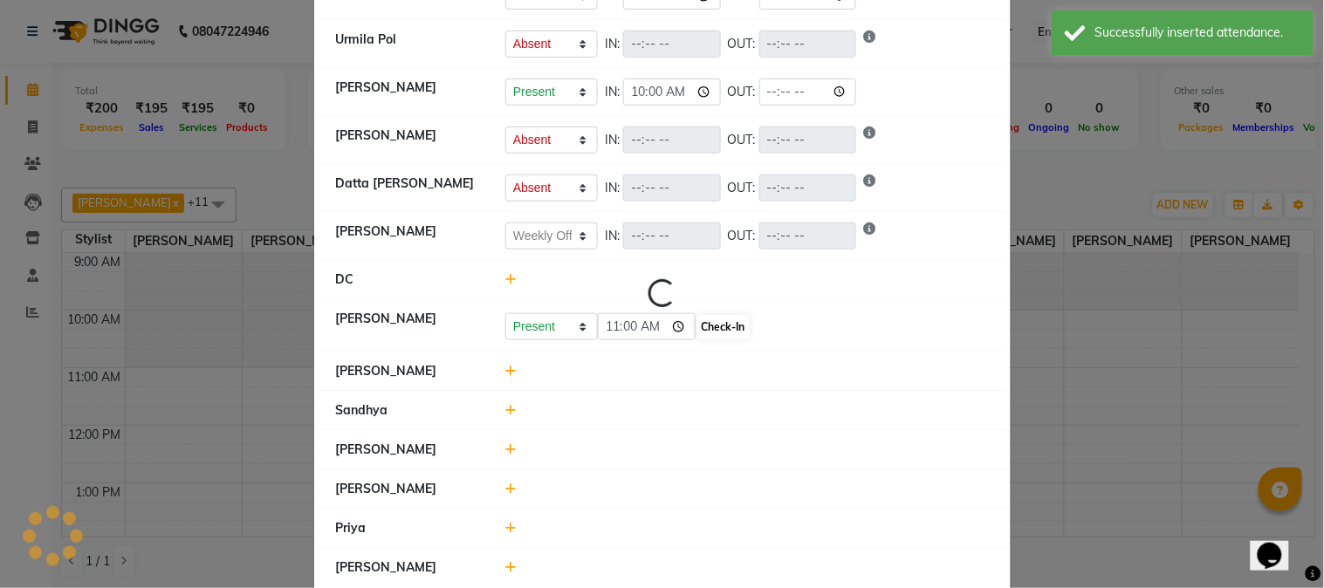
select select "A"
select select "W"
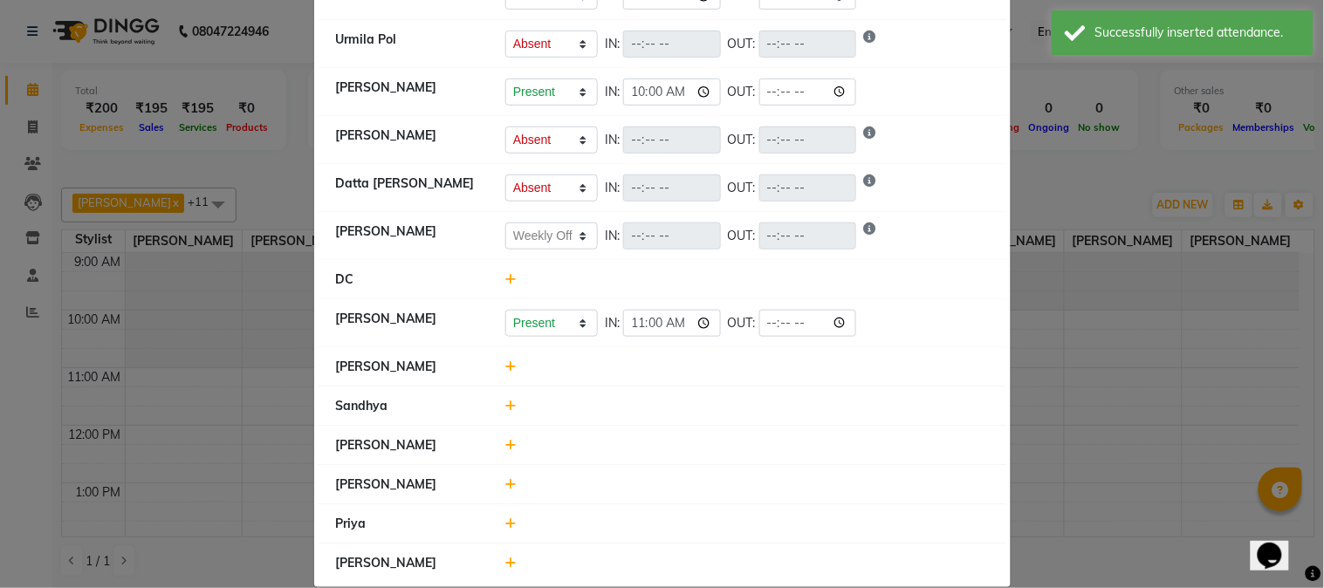
click at [505, 369] on icon at bounding box center [510, 367] width 11 height 12
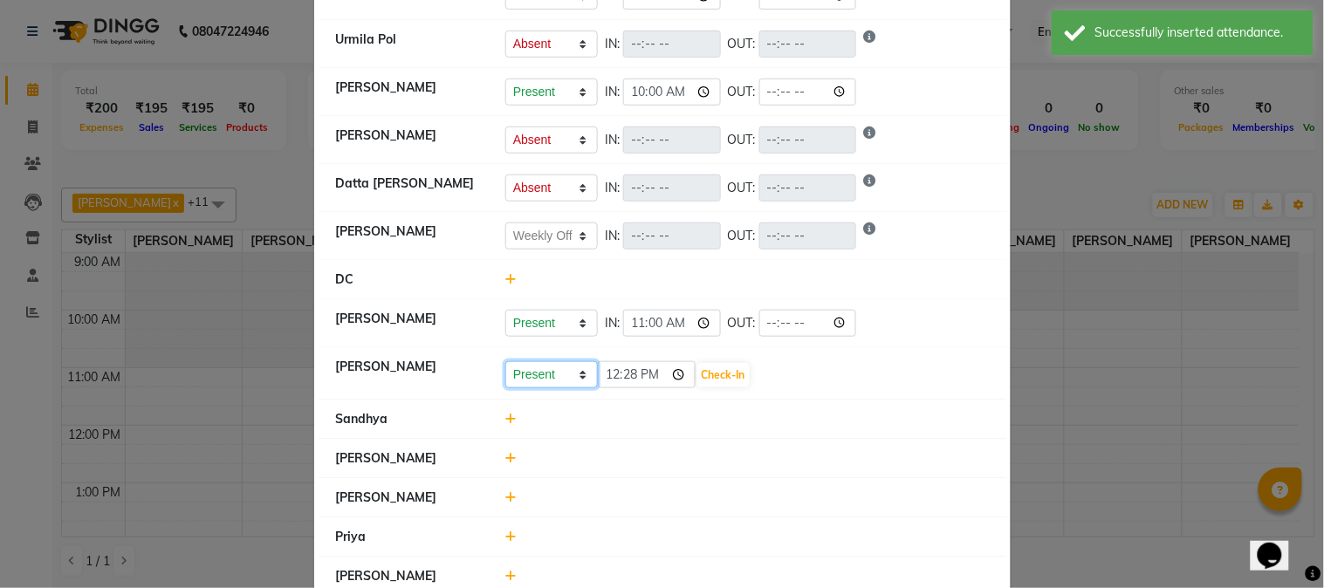
click at [532, 384] on select "Present Absent Late Half Day Weekly Off" at bounding box center [551, 374] width 93 height 27
select select "W"
click at [505, 362] on select "Present Absent Late Half Day Weekly Off" at bounding box center [551, 374] width 93 height 27
click at [608, 377] on button "Save" at bounding box center [617, 375] width 34 height 24
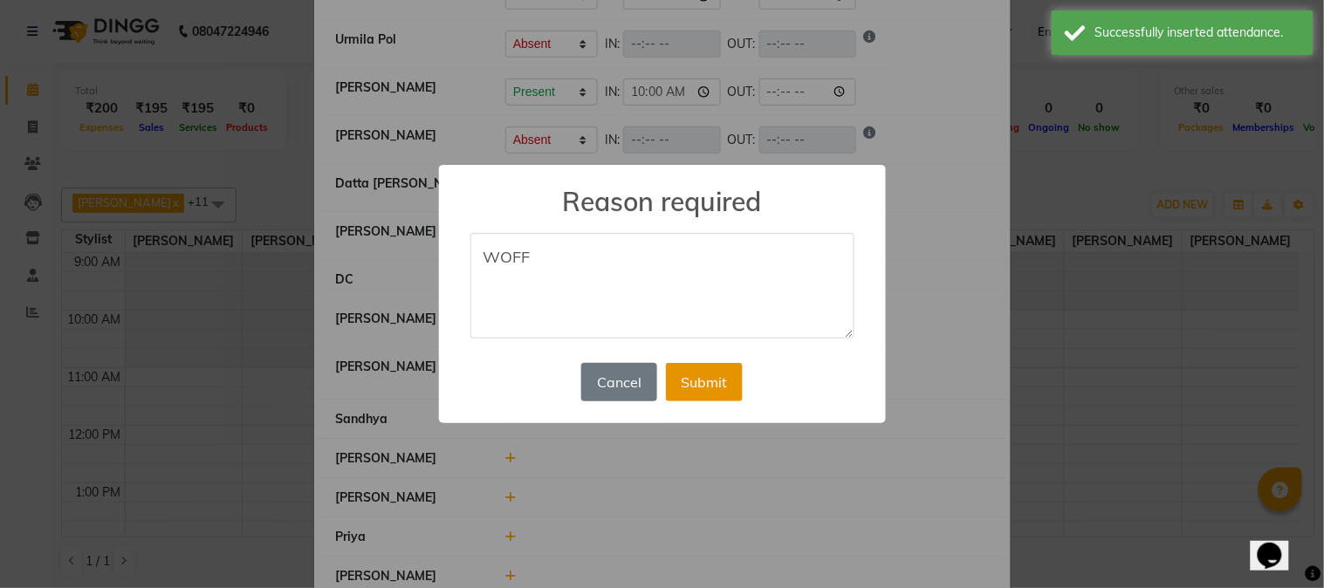
type textarea "WOFF"
click at [704, 374] on button "Submit" at bounding box center [704, 382] width 77 height 38
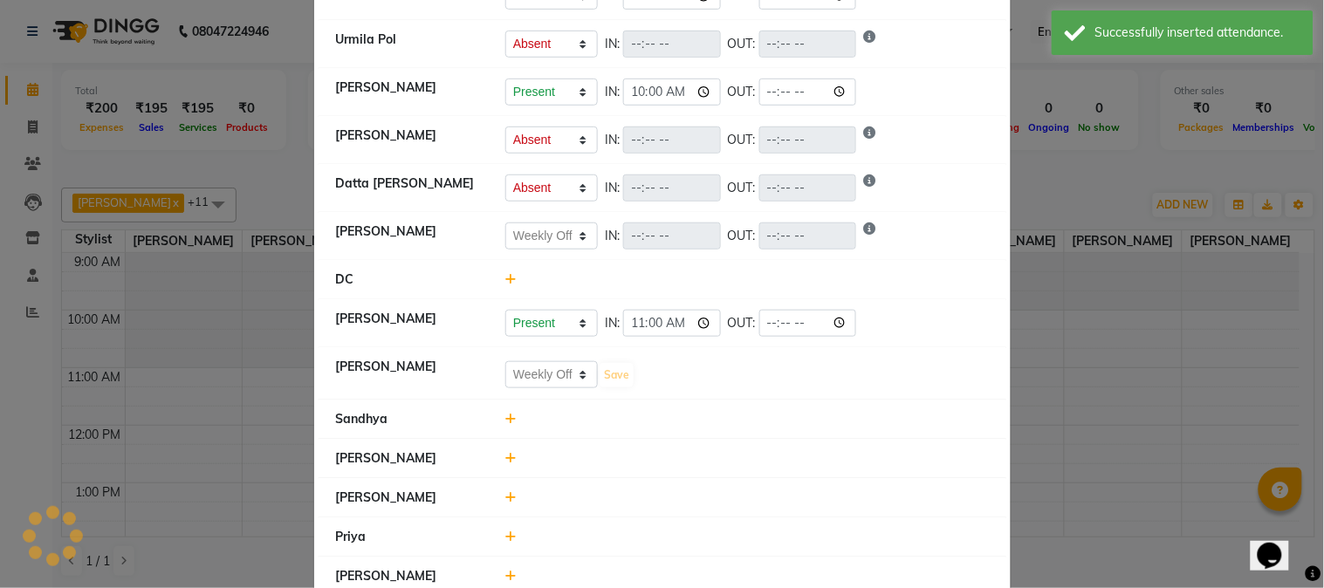
select select "A"
select select "W"
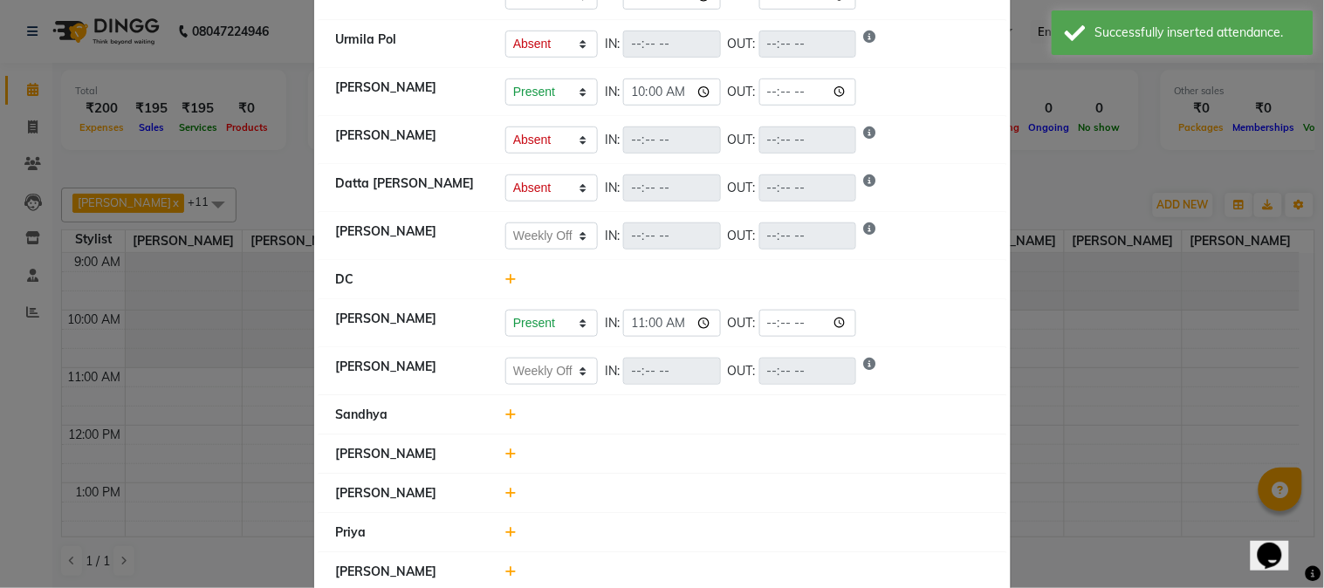
click at [505, 420] on icon at bounding box center [510, 415] width 11 height 12
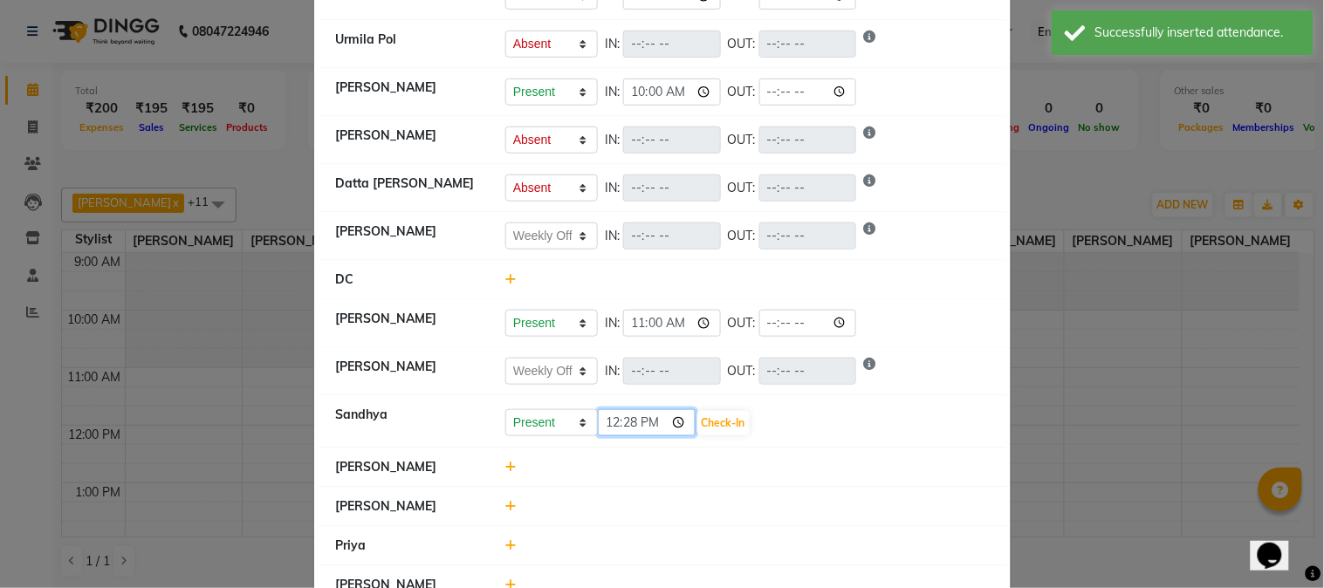
click at [607, 430] on input "12:28" at bounding box center [647, 422] width 98 height 27
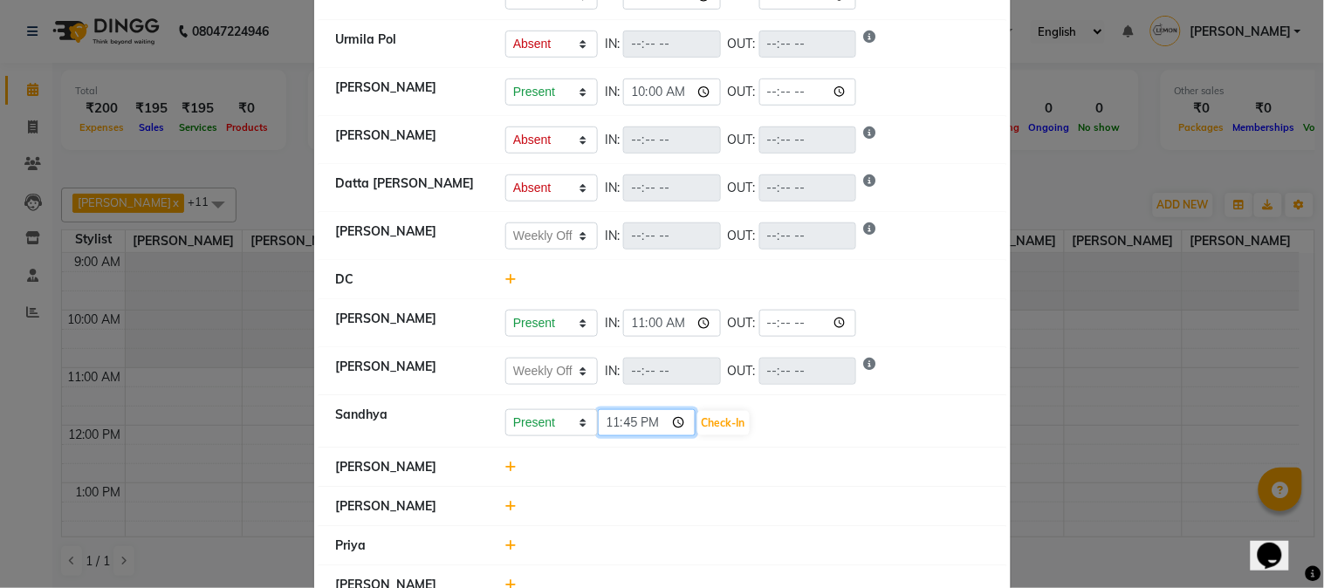
click at [624, 417] on input "23:45" at bounding box center [647, 422] width 98 height 27
type input "11:54"
click at [735, 424] on button "Check-In" at bounding box center [723, 423] width 52 height 24
select select "A"
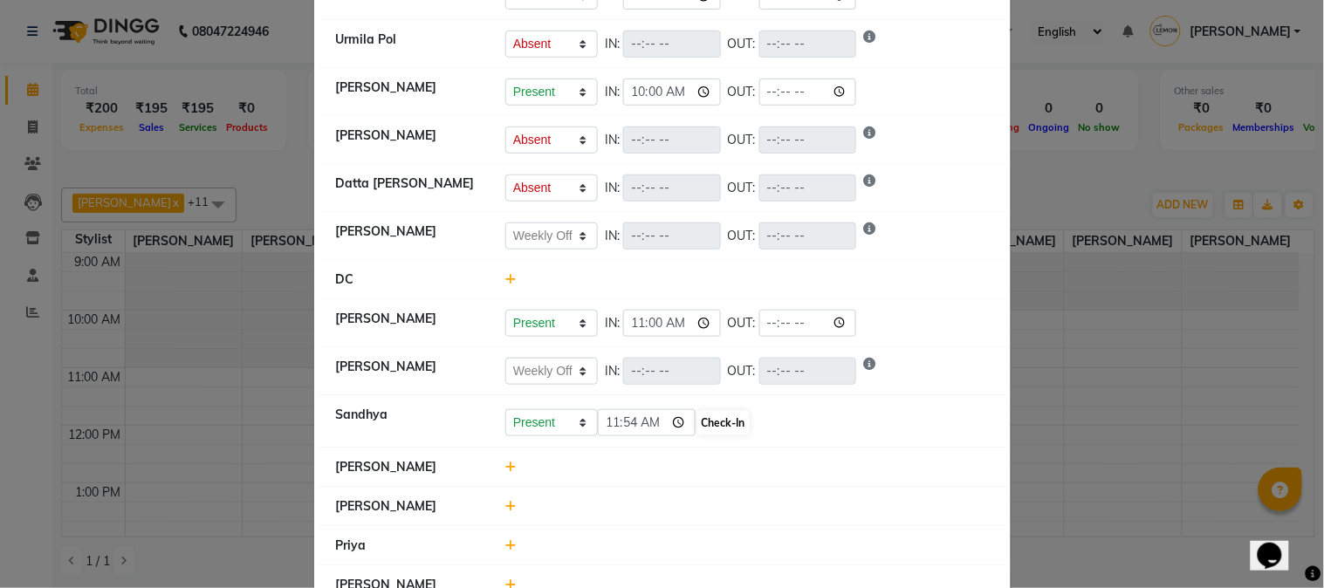
select select "A"
select select "W"
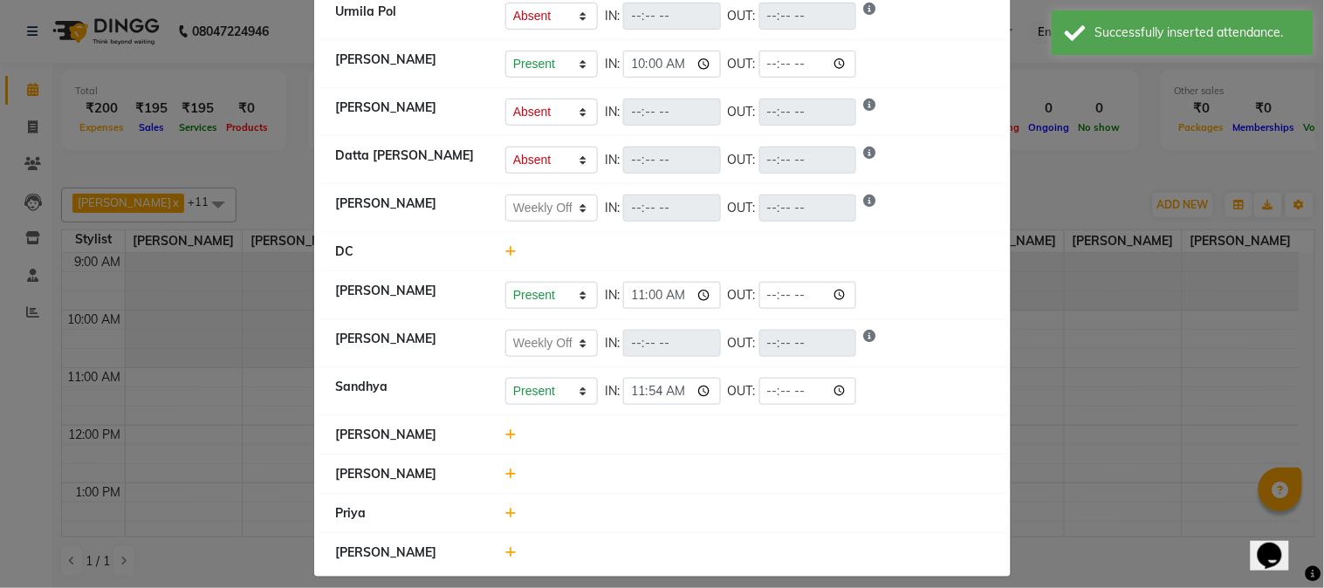
scroll to position [299, 0]
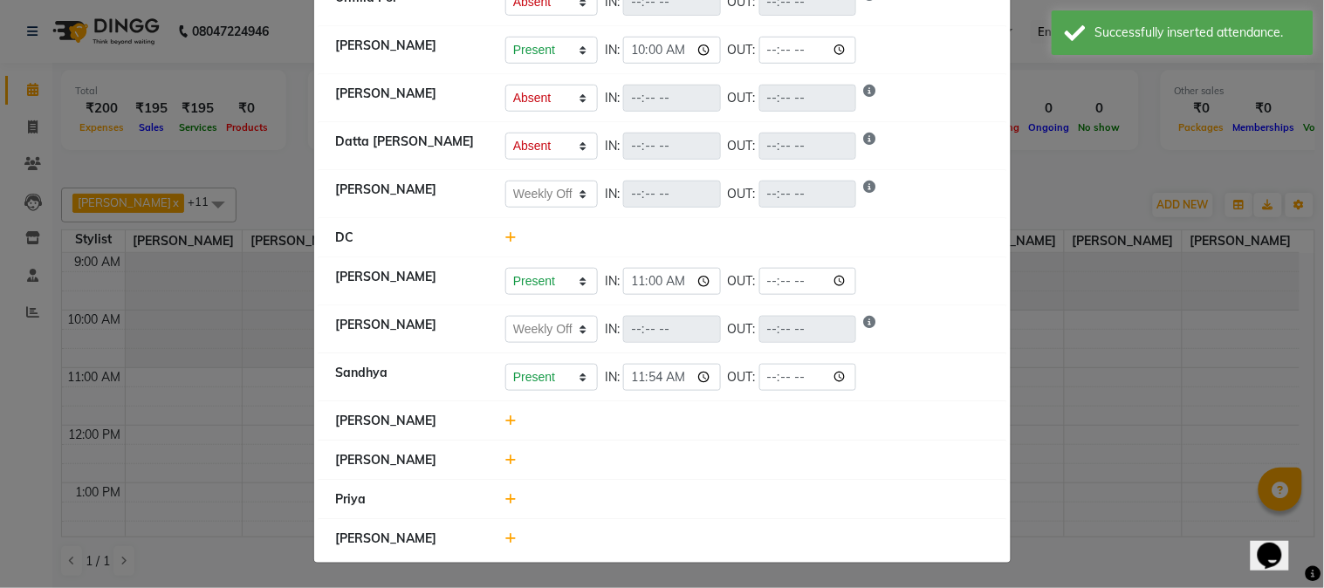
click at [505, 419] on icon at bounding box center [510, 421] width 11 height 12
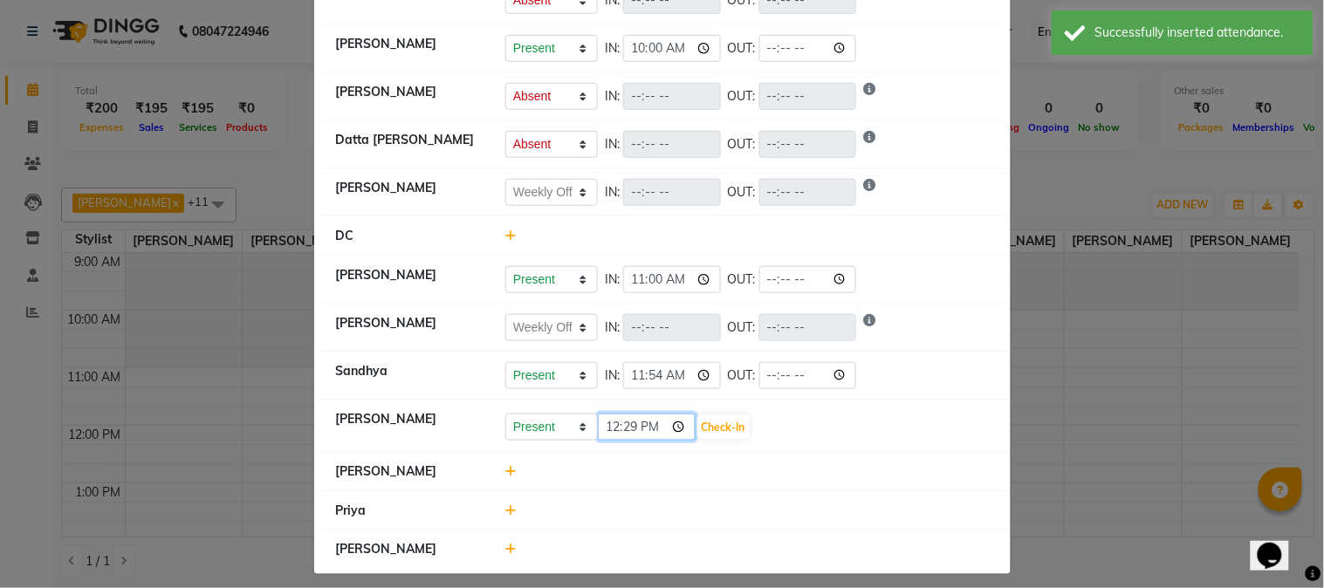
click at [605, 434] on input "12:29" at bounding box center [647, 427] width 98 height 27
type input "12:00"
click at [725, 429] on button "Check-In" at bounding box center [723, 428] width 52 height 24
select select "A"
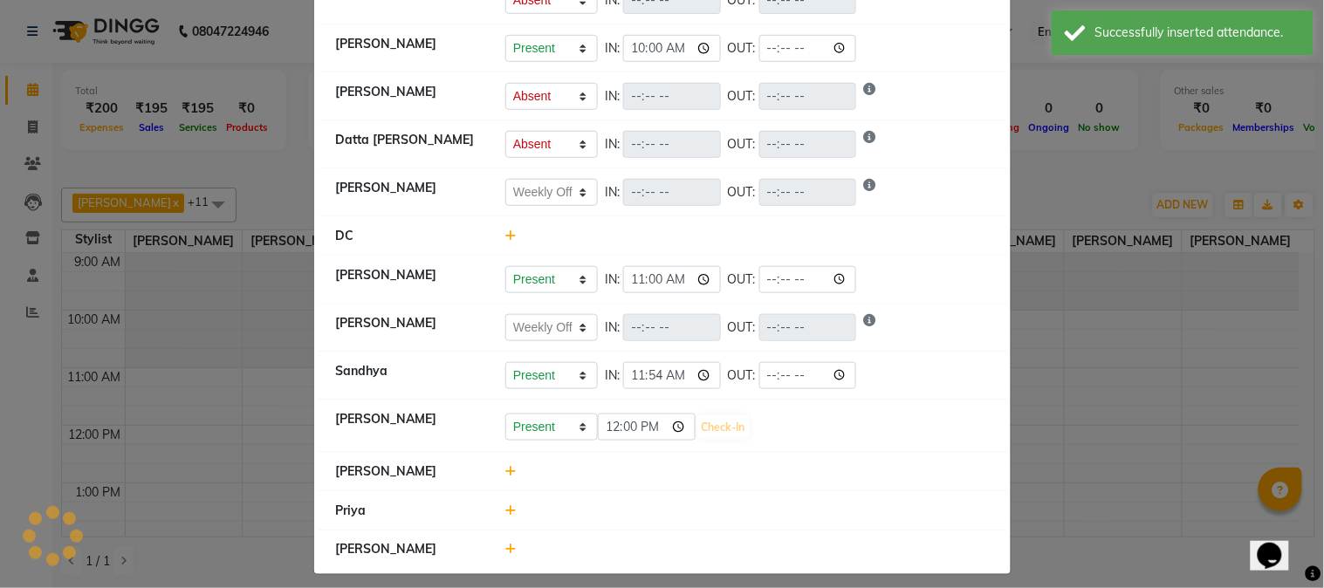
select select "A"
select select "W"
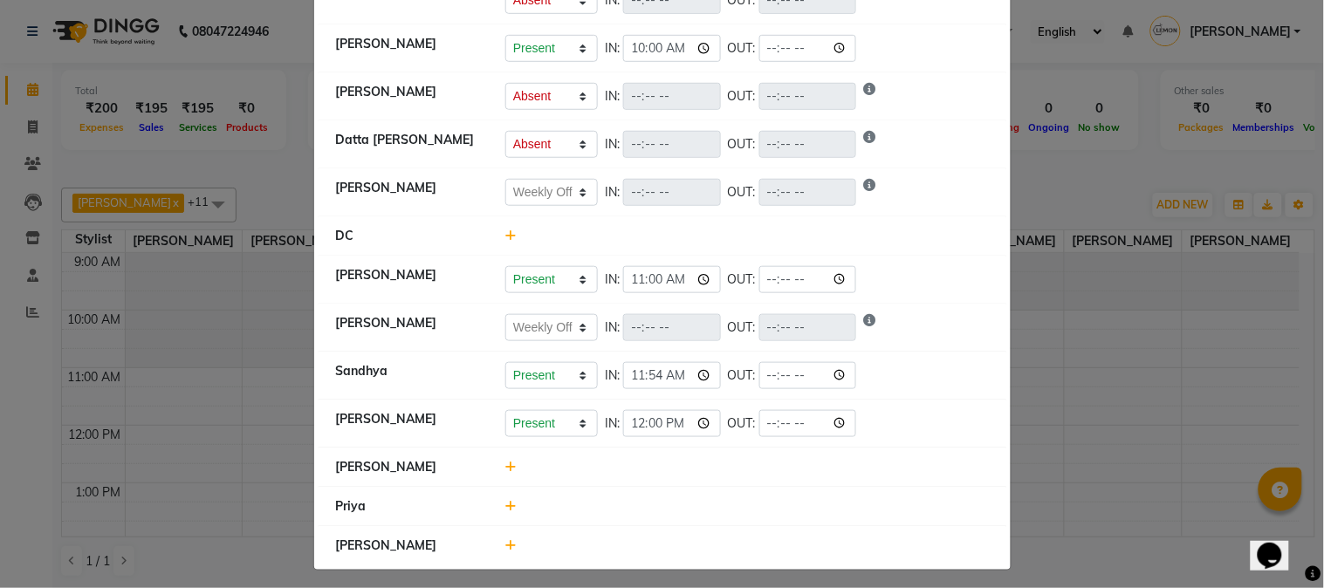
click at [505, 509] on icon at bounding box center [510, 506] width 11 height 12
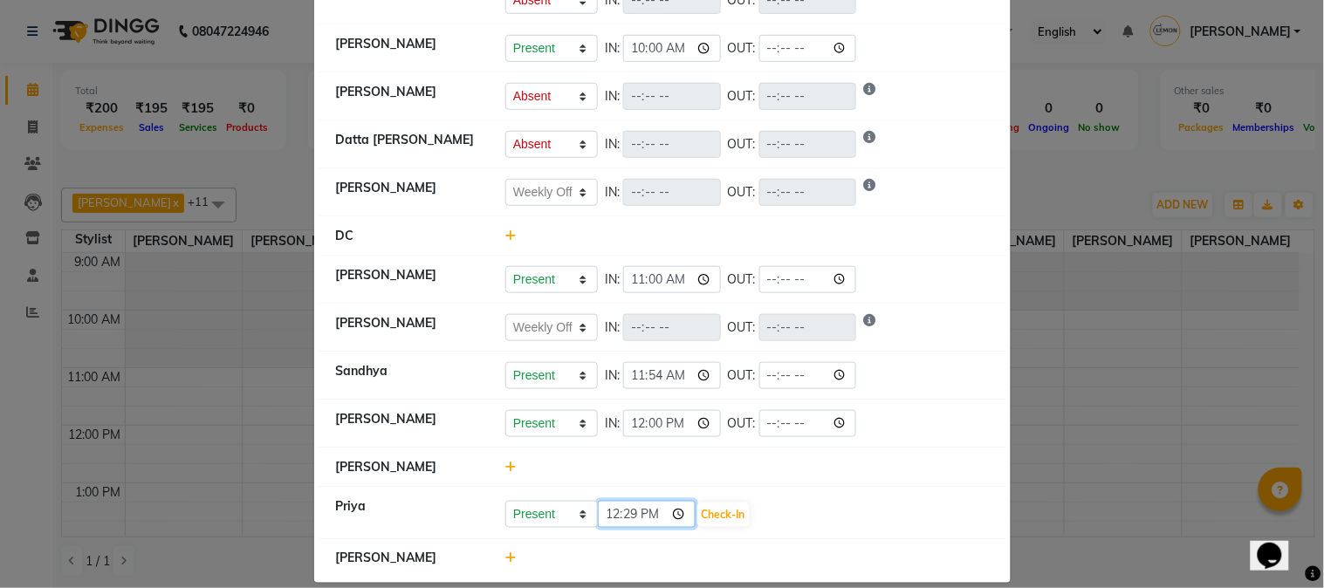
click at [608, 518] on input "12:29" at bounding box center [647, 514] width 98 height 27
type input "10:00"
click at [720, 518] on button "Check-In" at bounding box center [723, 515] width 52 height 24
select select "A"
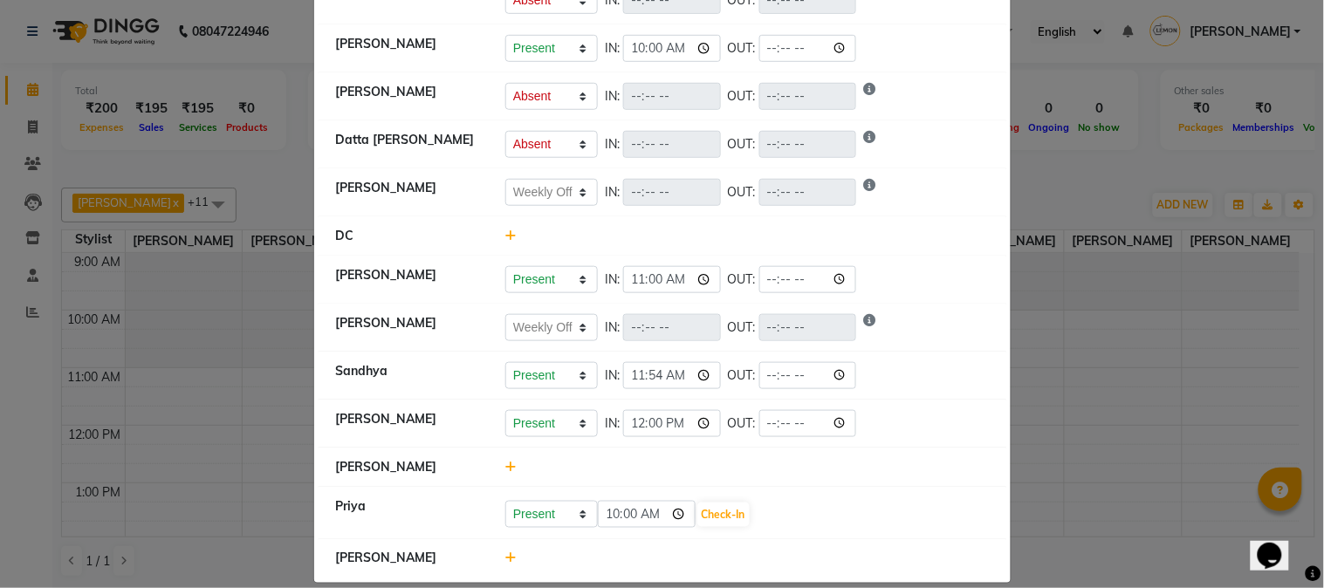
select select "A"
select select "W"
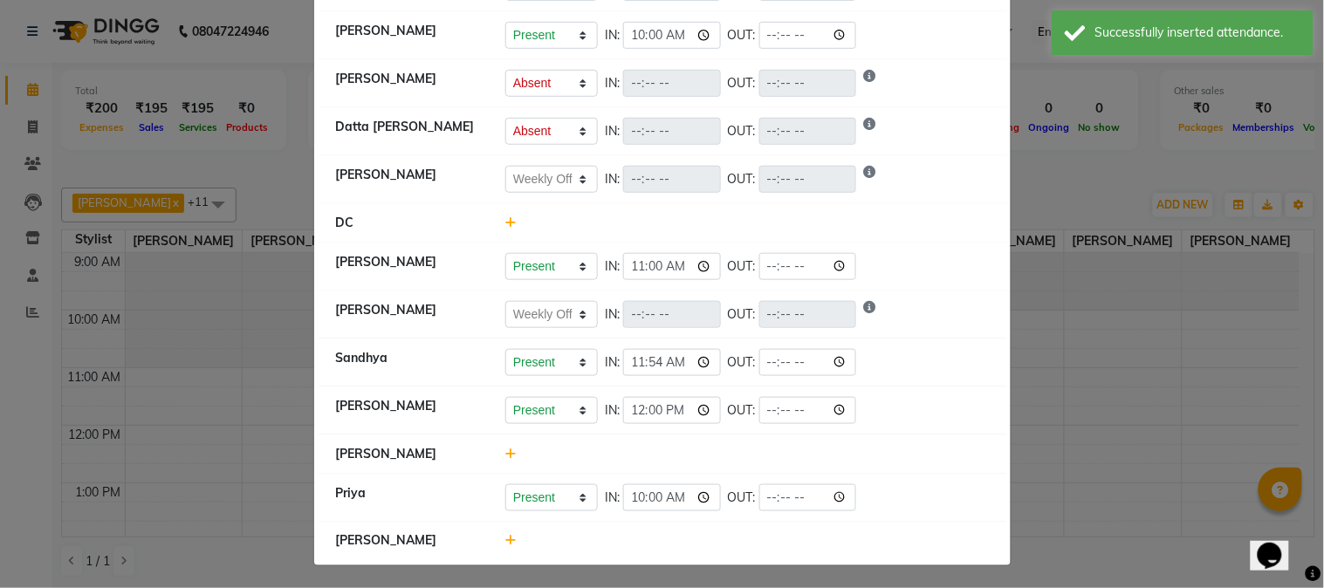
scroll to position [316, 0]
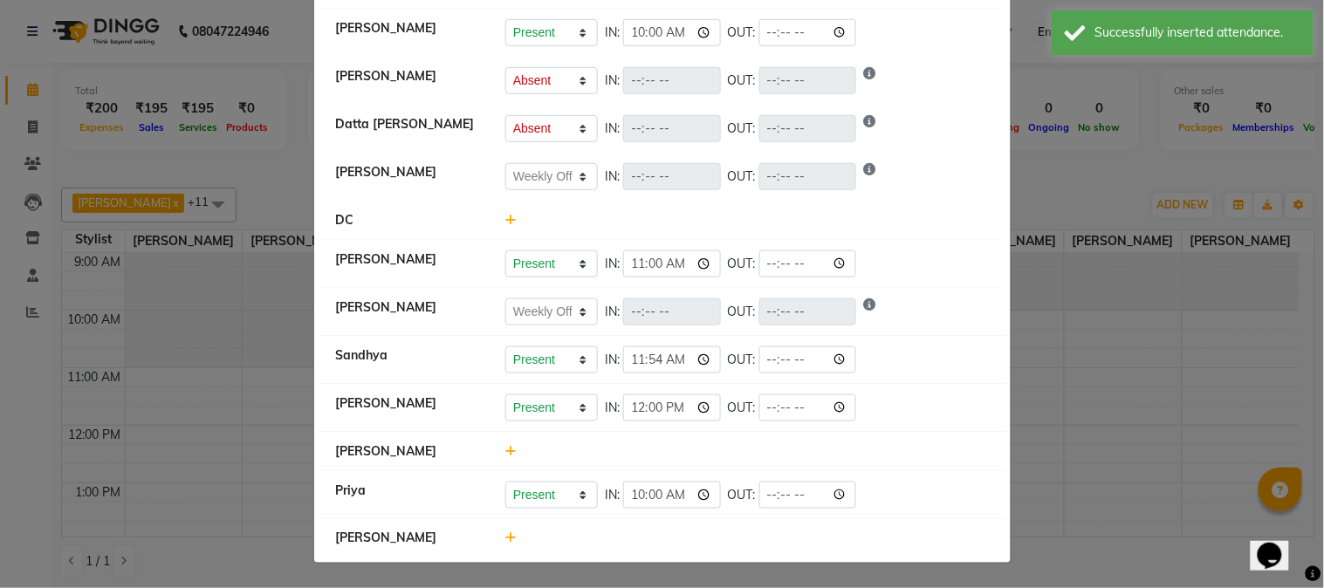
click at [505, 543] on icon at bounding box center [510, 538] width 11 height 12
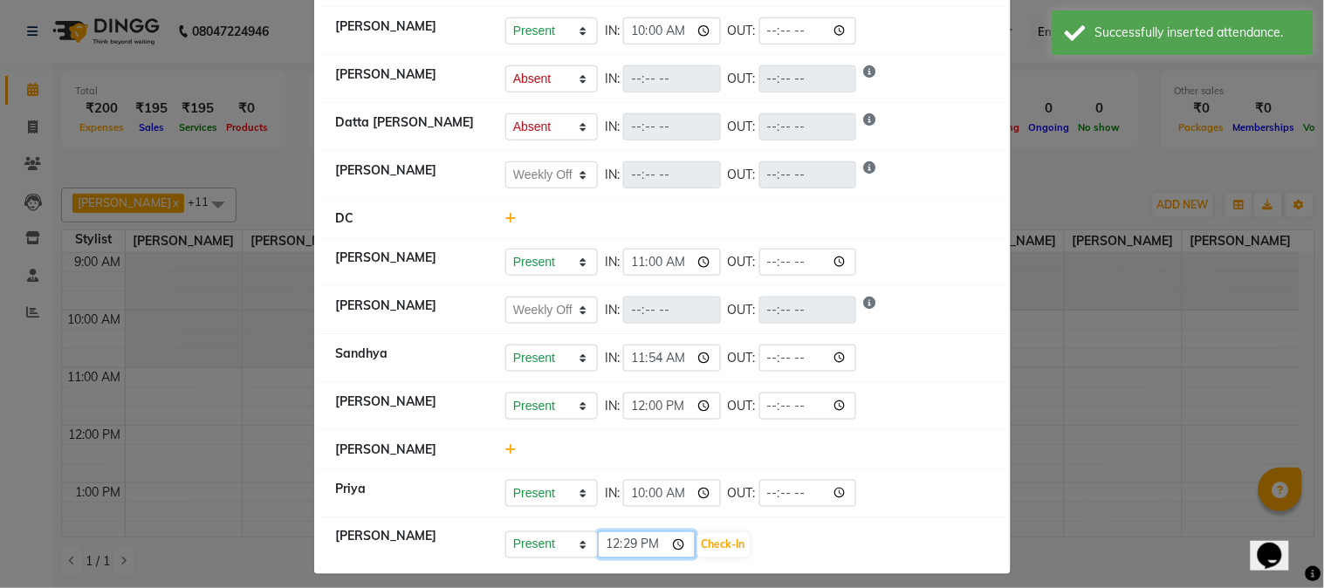
click at [613, 547] on input "12:29" at bounding box center [647, 545] width 98 height 27
type input "10:00"
click at [726, 548] on button "Check-In" at bounding box center [723, 545] width 52 height 24
select select "A"
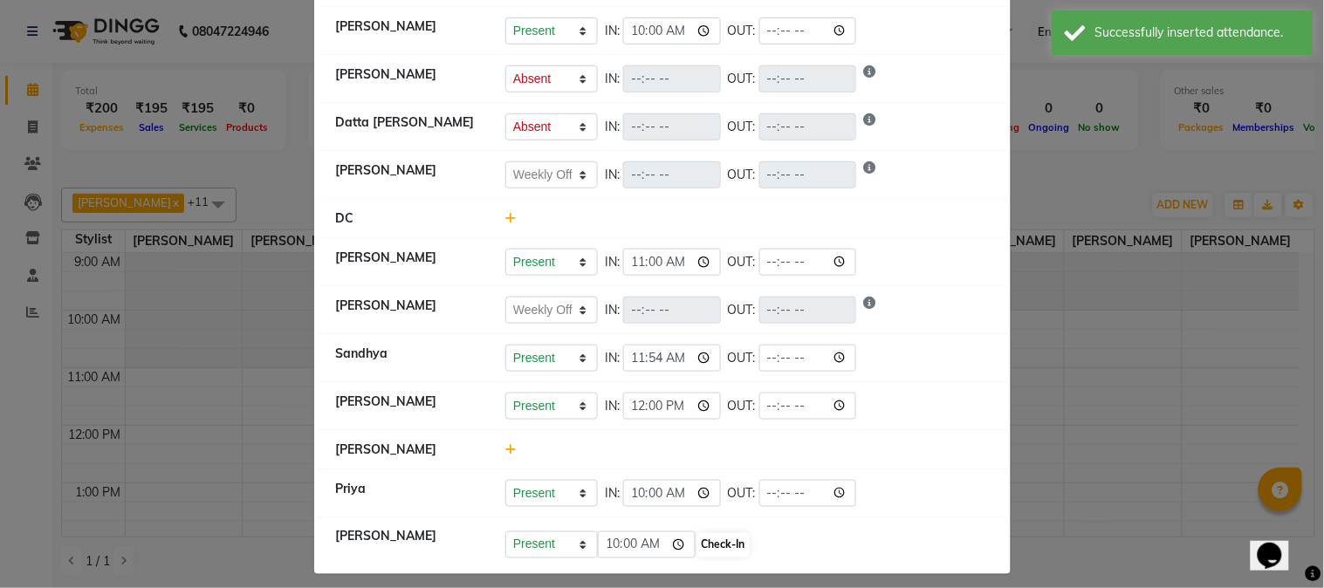
select select "A"
select select "W"
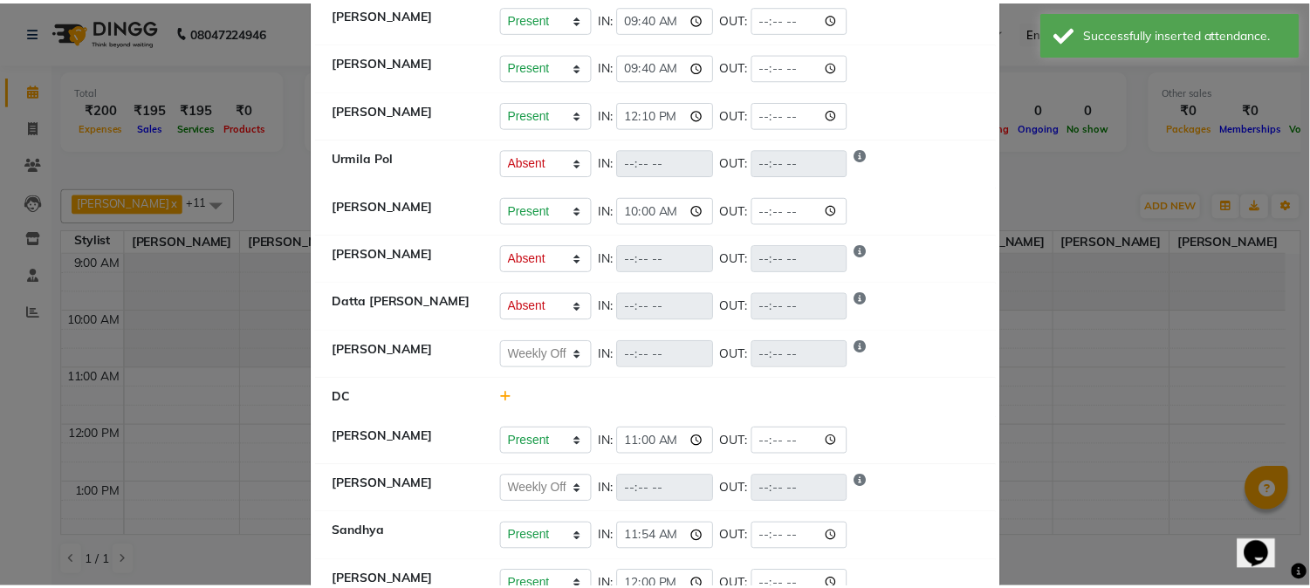
scroll to position [0, 0]
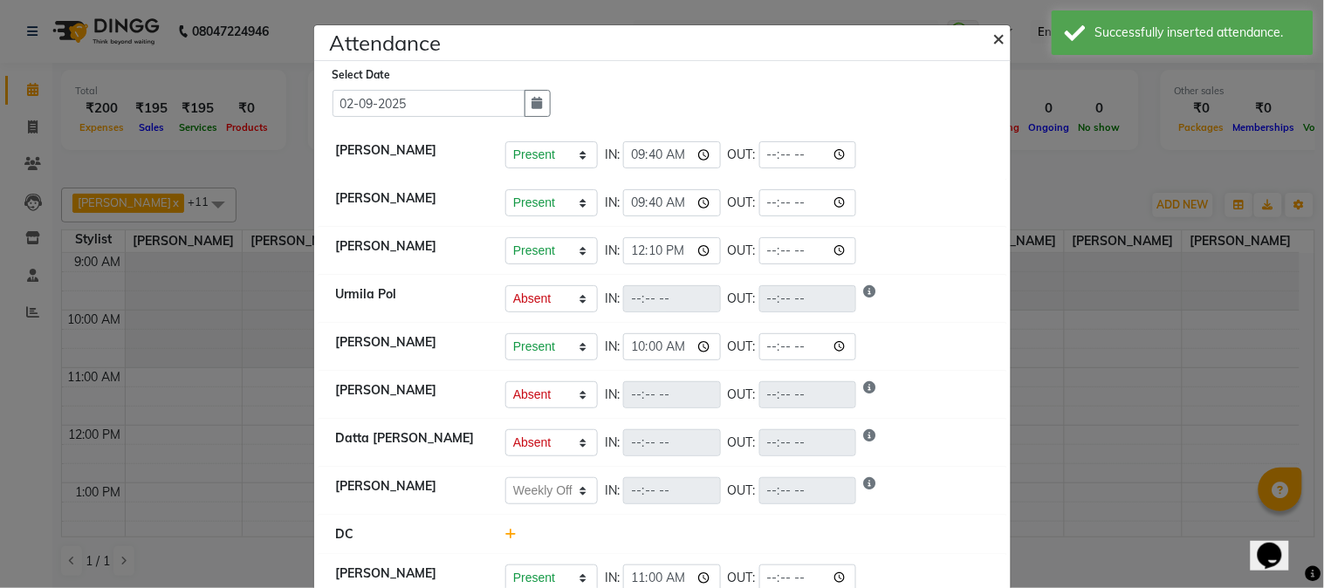
click at [993, 39] on span "×" at bounding box center [999, 37] width 12 height 26
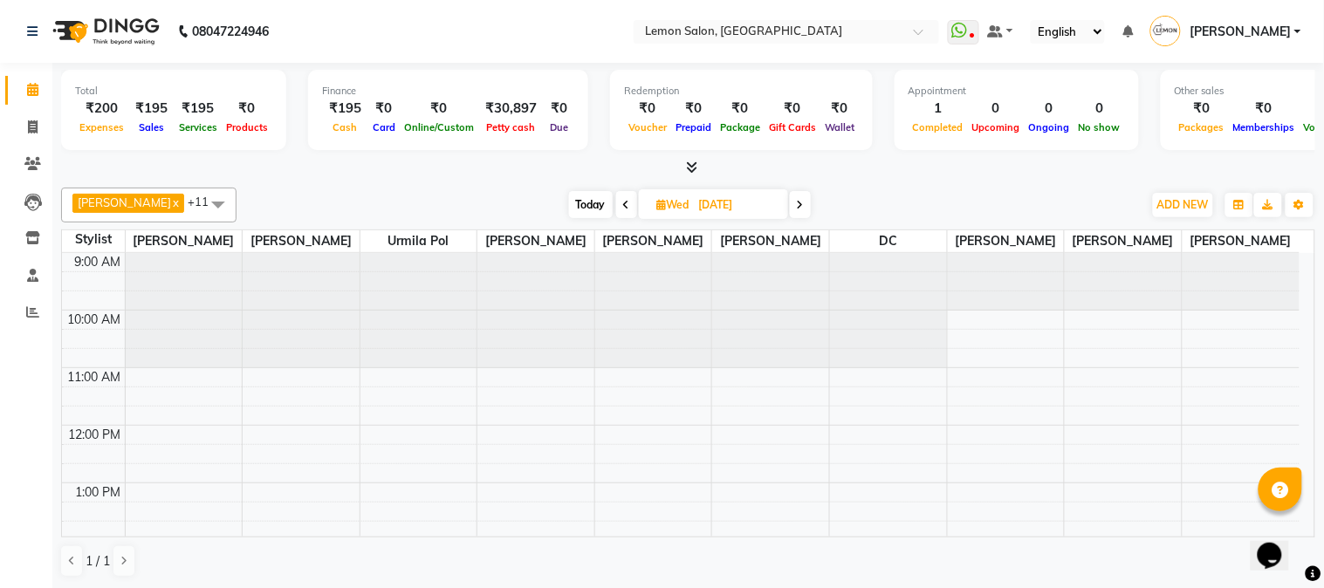
click at [896, 188] on div "[PERSON_NAME] x DC x [PERSON_NAME] x [PERSON_NAME] x [PERSON_NAME] x kavita Kel…" at bounding box center [688, 205] width 1254 height 35
click at [957, 183] on div "[PERSON_NAME] x DC x [PERSON_NAME] x [PERSON_NAME] x [PERSON_NAME] x kavita Kel…" at bounding box center [688, 383] width 1254 height 404
click at [35, 242] on icon at bounding box center [32, 237] width 15 height 13
select select
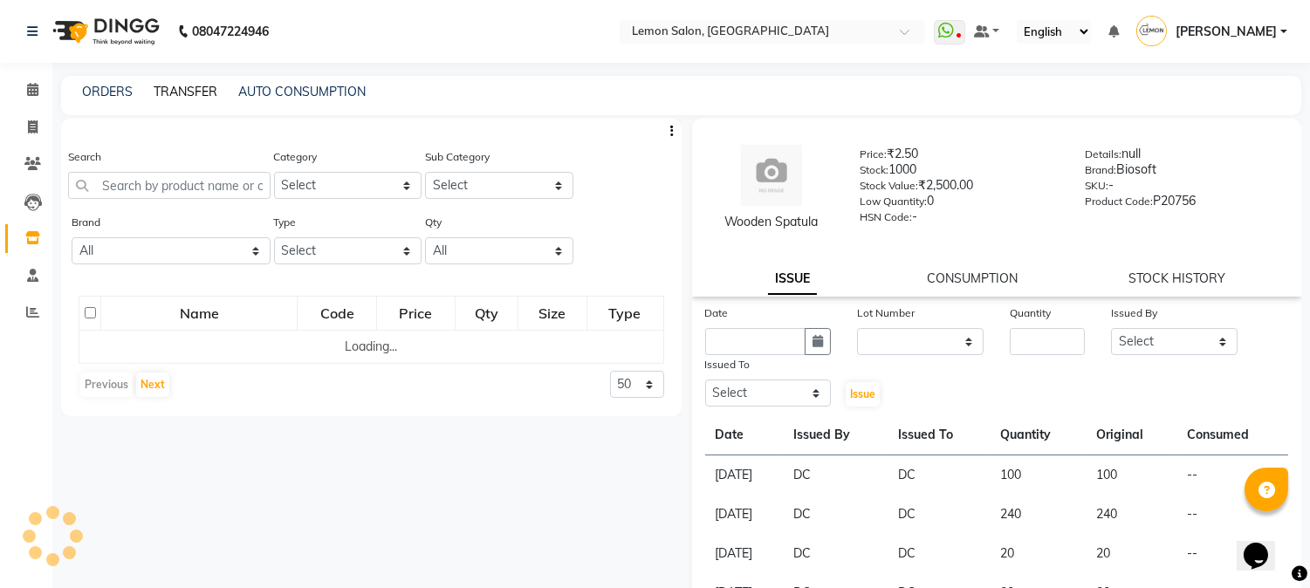
click at [180, 91] on link "TRANSFER" at bounding box center [186, 92] width 64 height 16
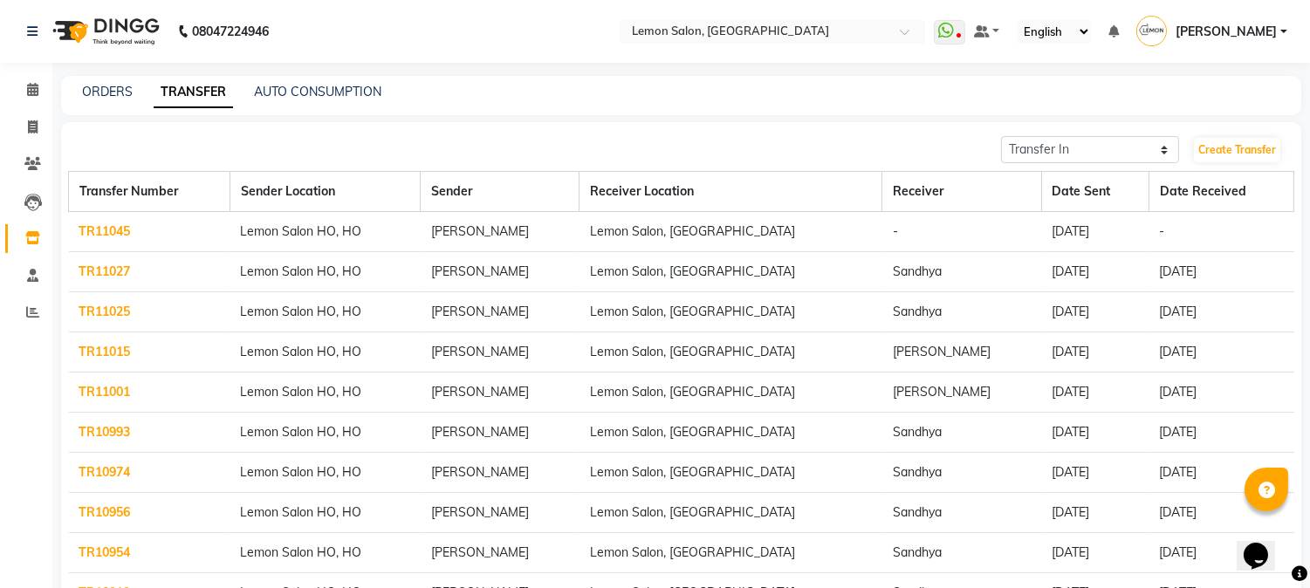
click at [117, 229] on link "TR11045" at bounding box center [105, 231] width 52 height 16
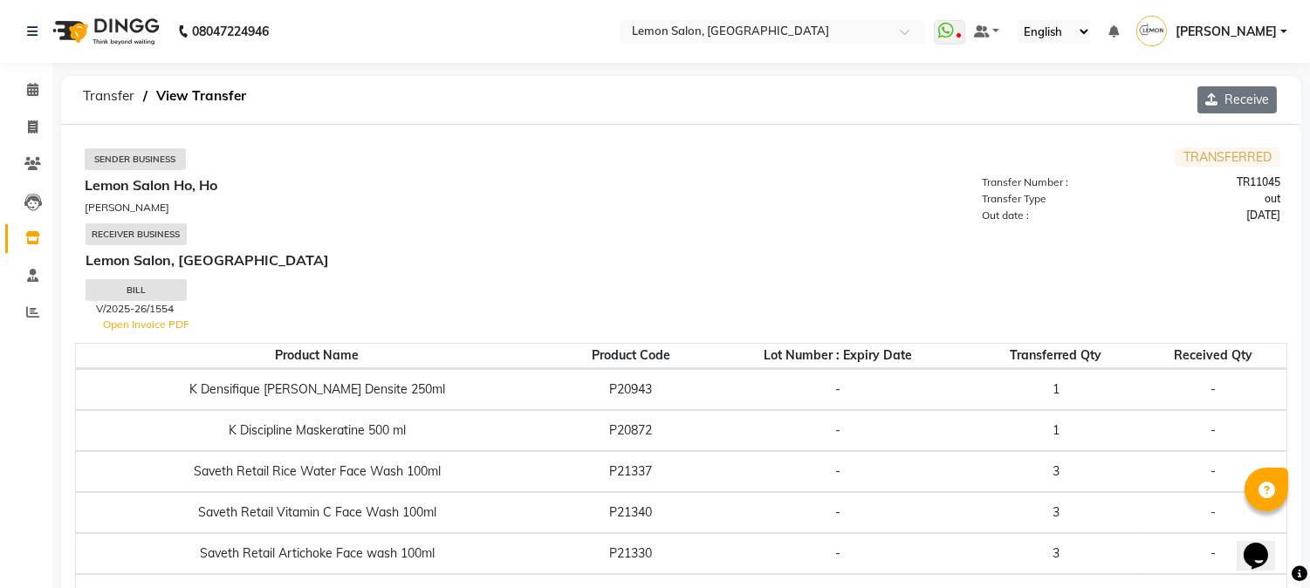
click at [1248, 100] on button "Receive" at bounding box center [1237, 99] width 79 height 27
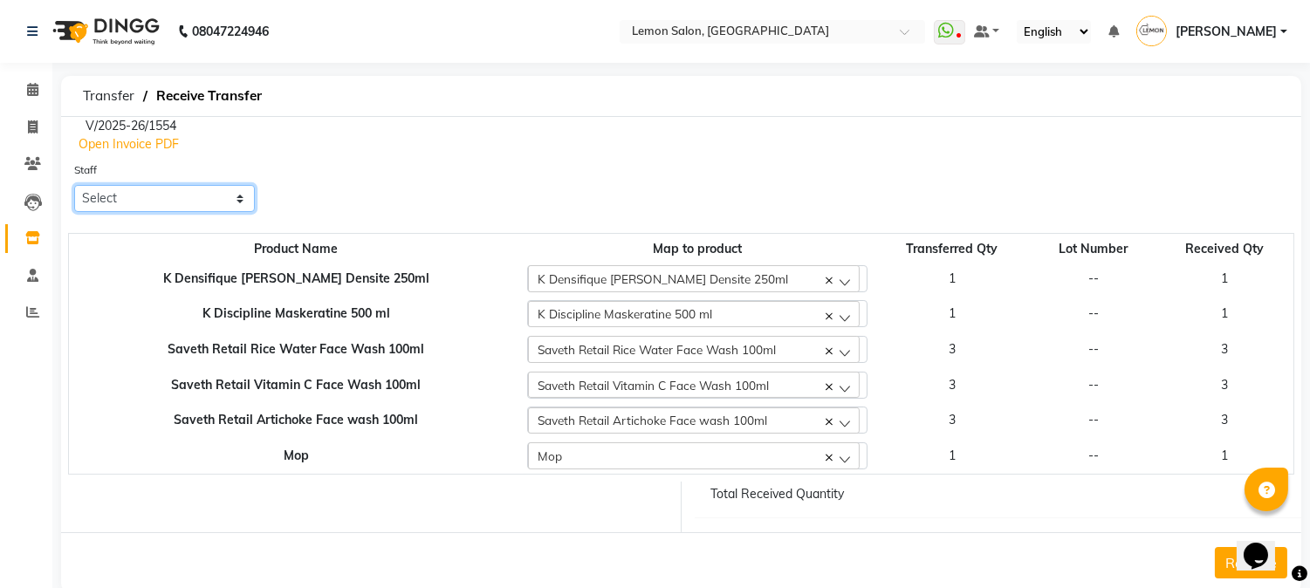
click at [140, 202] on select "Select Abhay [PERSON_NAME] [PERSON_NAME] Datta [PERSON_NAME] [PERSON_NAME] [PER…" at bounding box center [164, 198] width 181 height 27
select select "52663"
click at [74, 185] on select "Select Abhay [PERSON_NAME] [PERSON_NAME] Datta [PERSON_NAME] [PERSON_NAME] [PER…" at bounding box center [164, 198] width 181 height 27
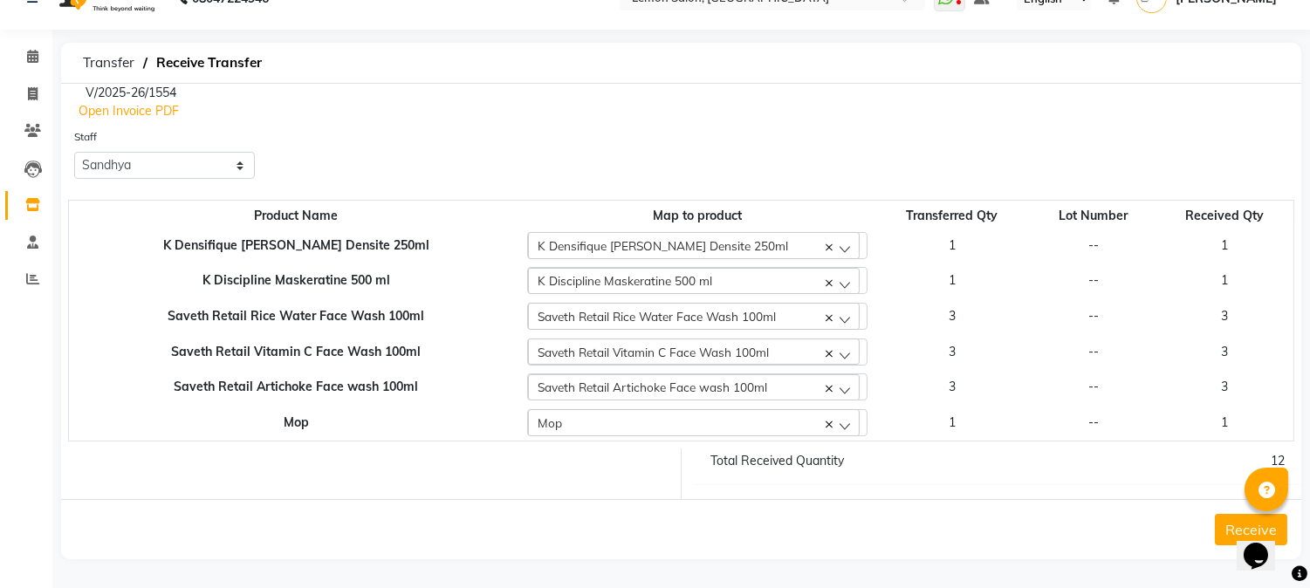
click at [1228, 521] on button "Receive" at bounding box center [1251, 529] width 72 height 31
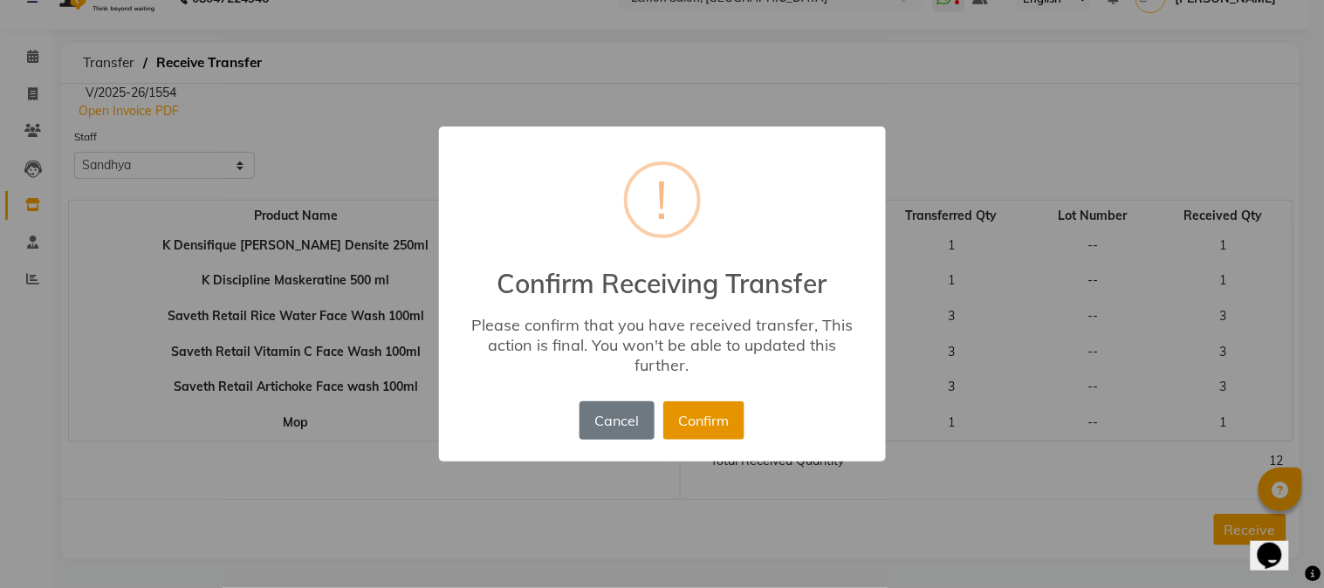
click at [701, 422] on button "Confirm" at bounding box center [703, 421] width 81 height 38
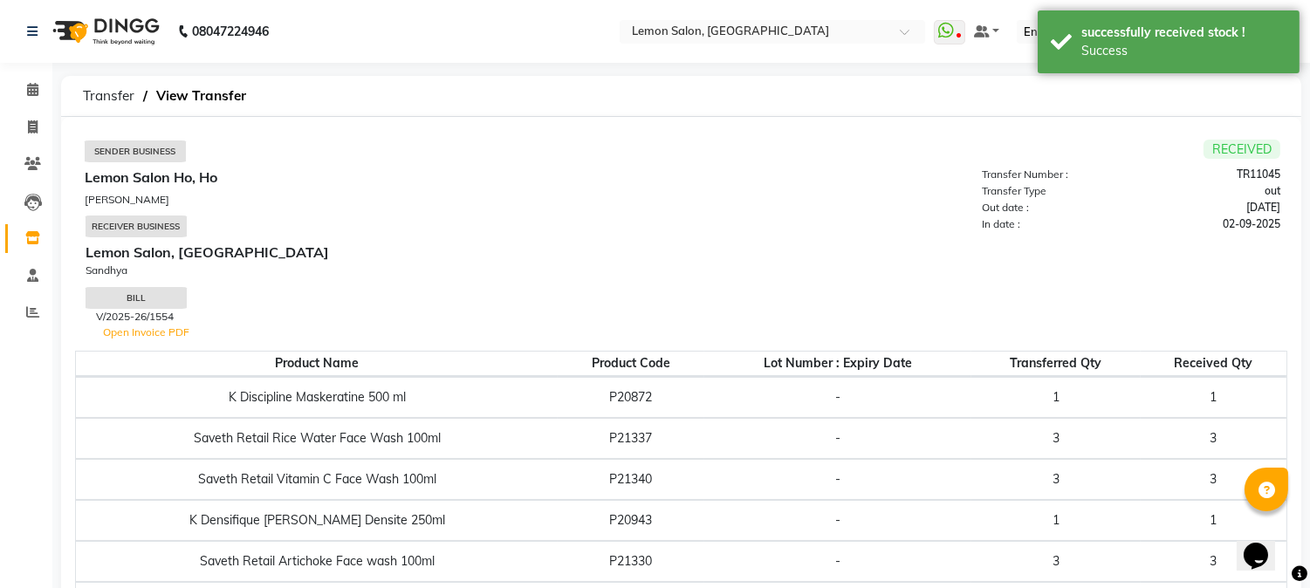
scroll to position [151, 0]
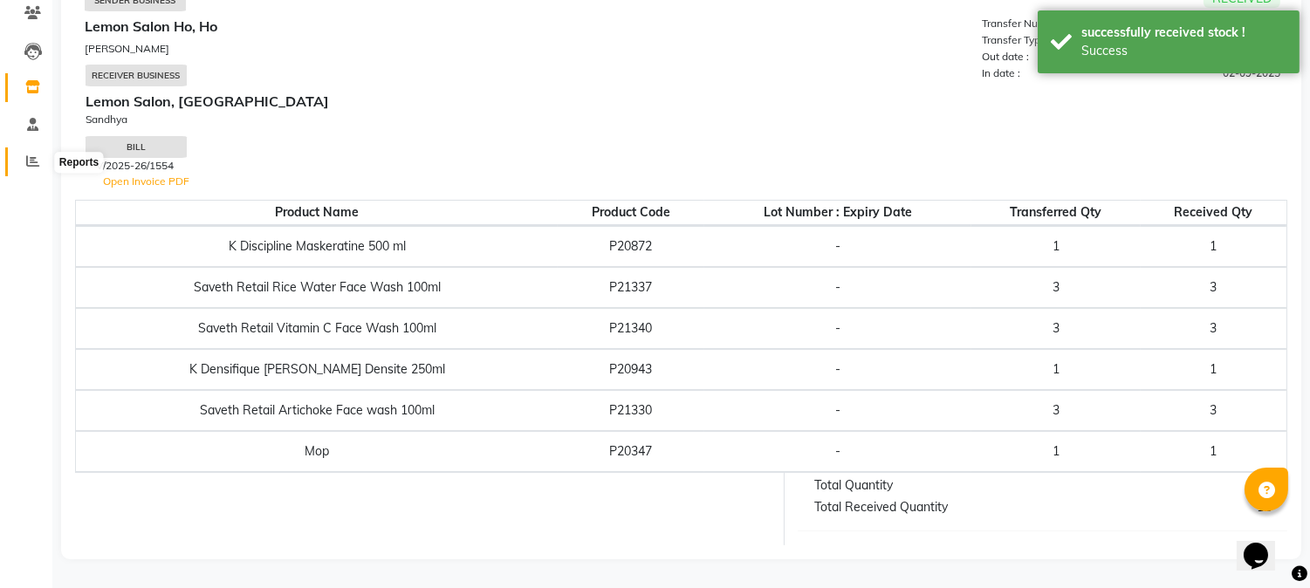
click at [26, 166] on icon at bounding box center [32, 161] width 13 height 13
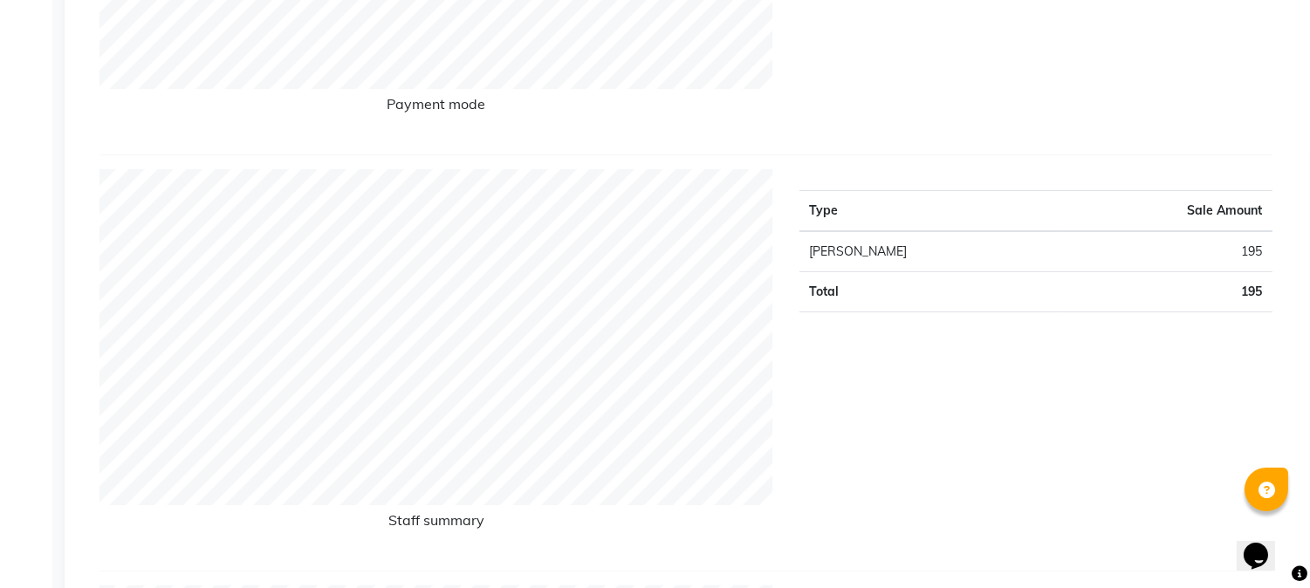
scroll to position [1030, 0]
